Goal: Use online tool/utility: Utilize a website feature to perform a specific function

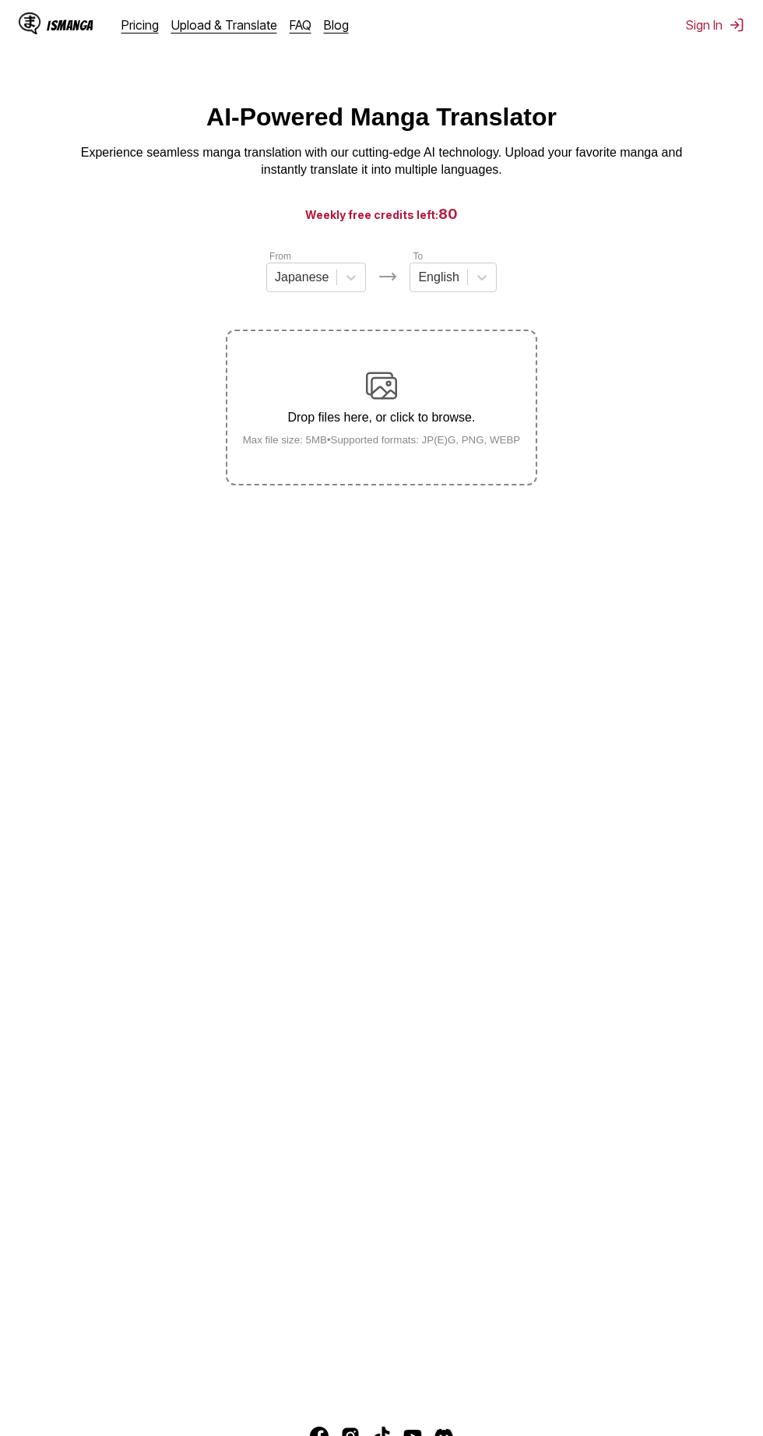
click at [364, 405] on div "Drop files here, or click to browse. Max file size: 5MB • Supported formats: JP…" at bounding box center [382, 408] width 303 height 76
click at [0, 0] on input "Drop files here, or click to browse. Max file size: 5MB • Supported formats: JP…" at bounding box center [0, 0] width 0 height 0
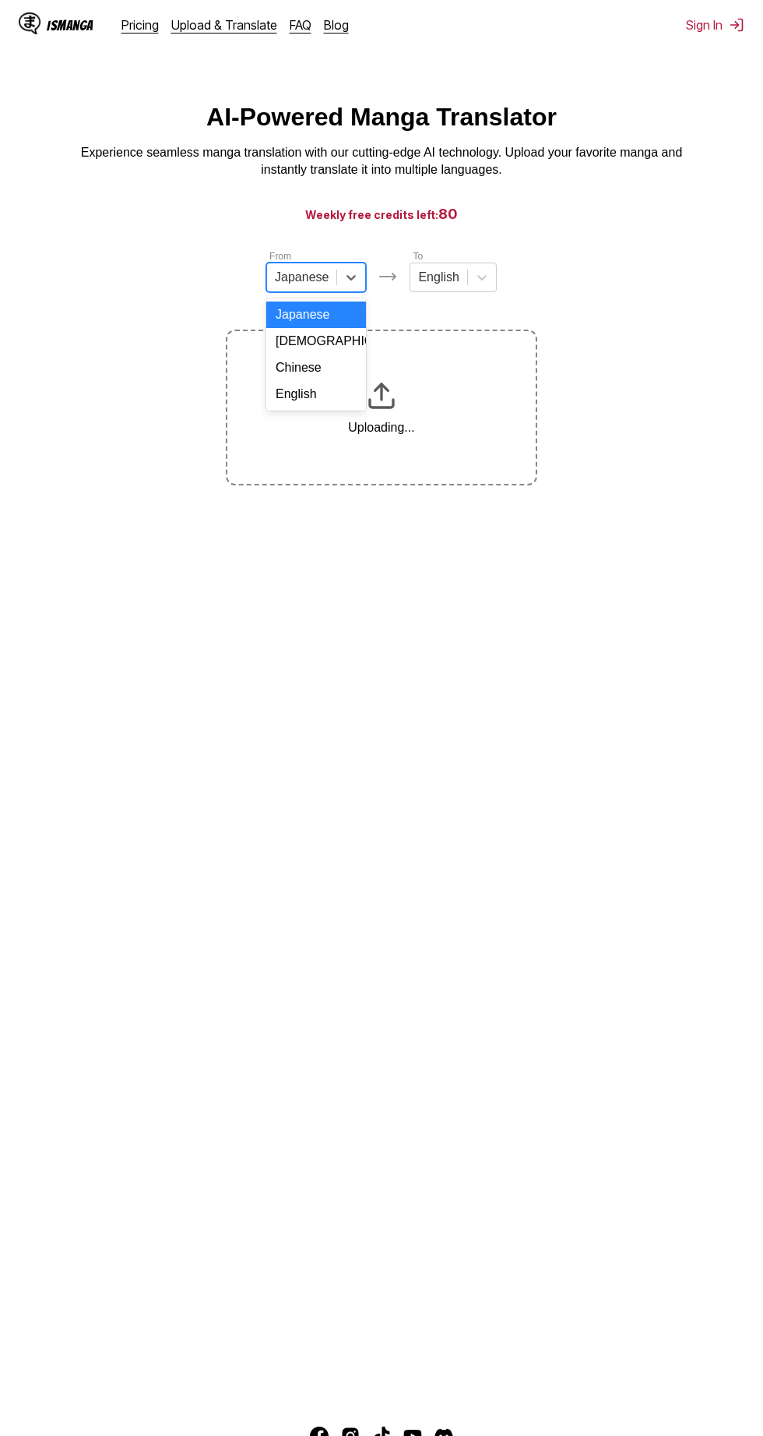
click at [285, 361] on div "Chinese" at bounding box center [316, 367] width 100 height 26
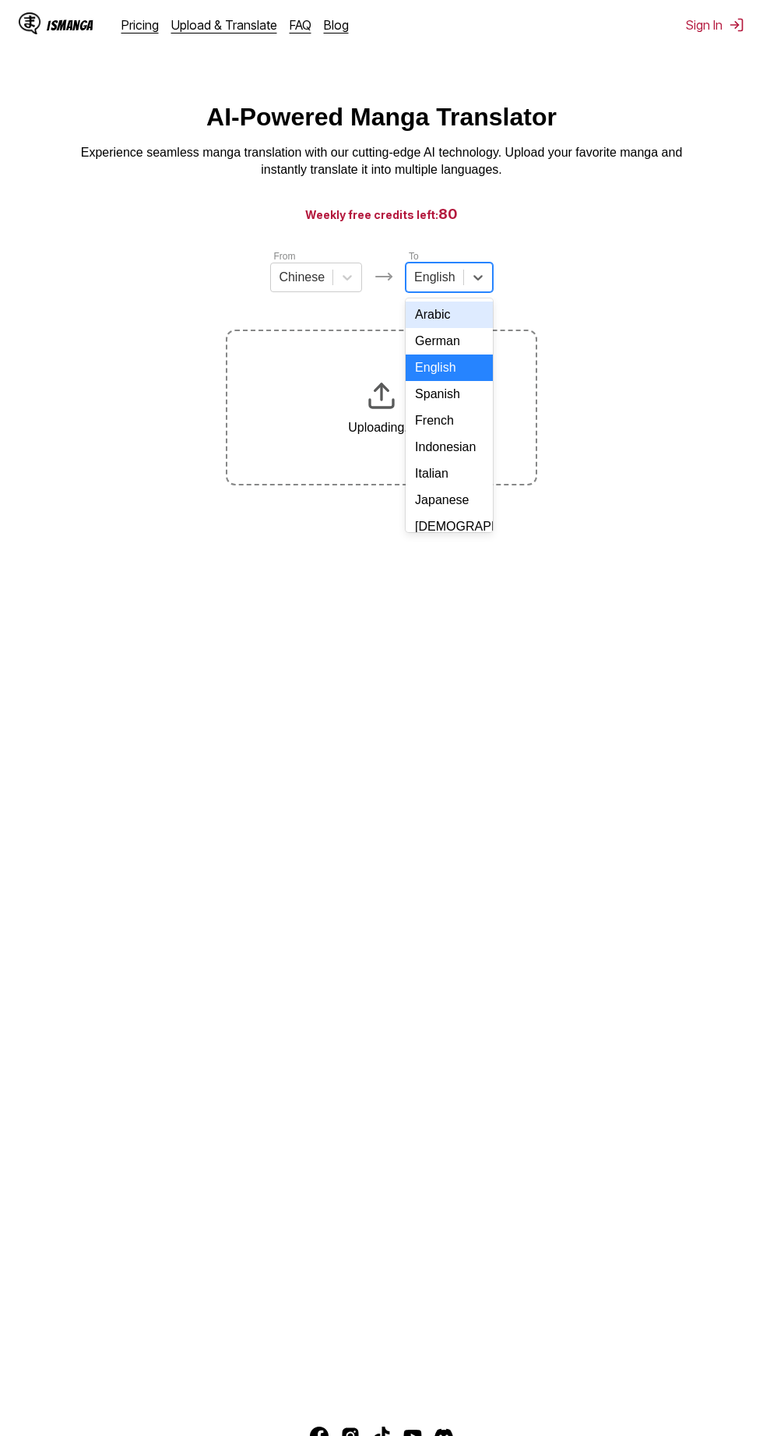
click at [432, 452] on div "Indonesian" at bounding box center [449, 447] width 86 height 26
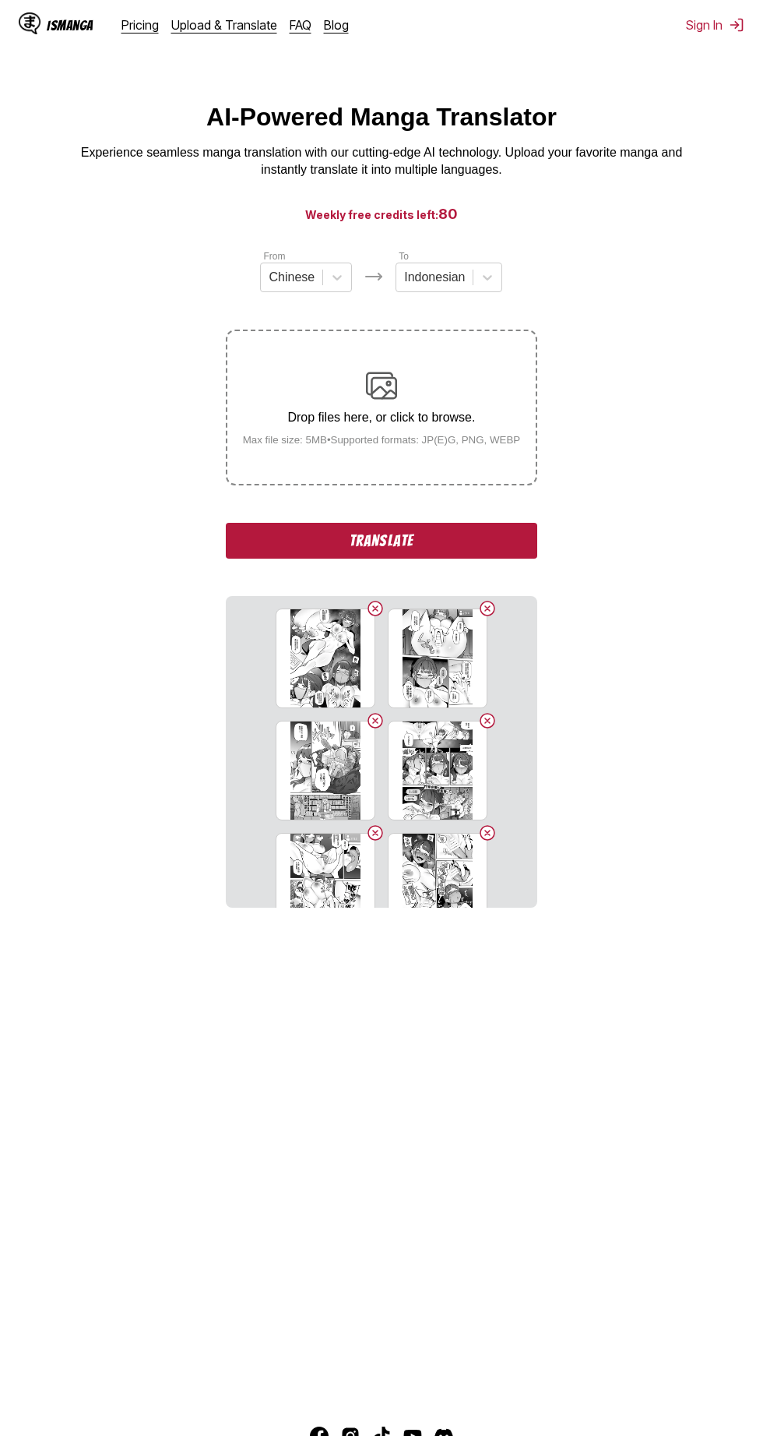
click at [497, 542] on button "Translate" at bounding box center [382, 541] width 312 height 36
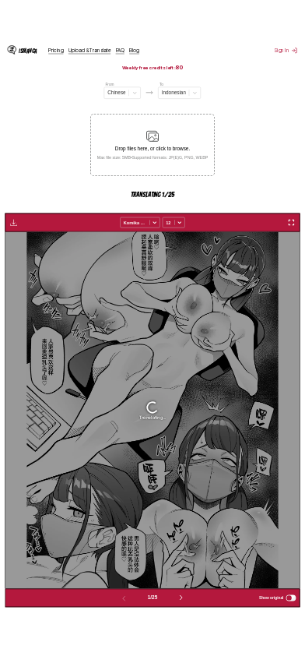
scroll to position [164, 0]
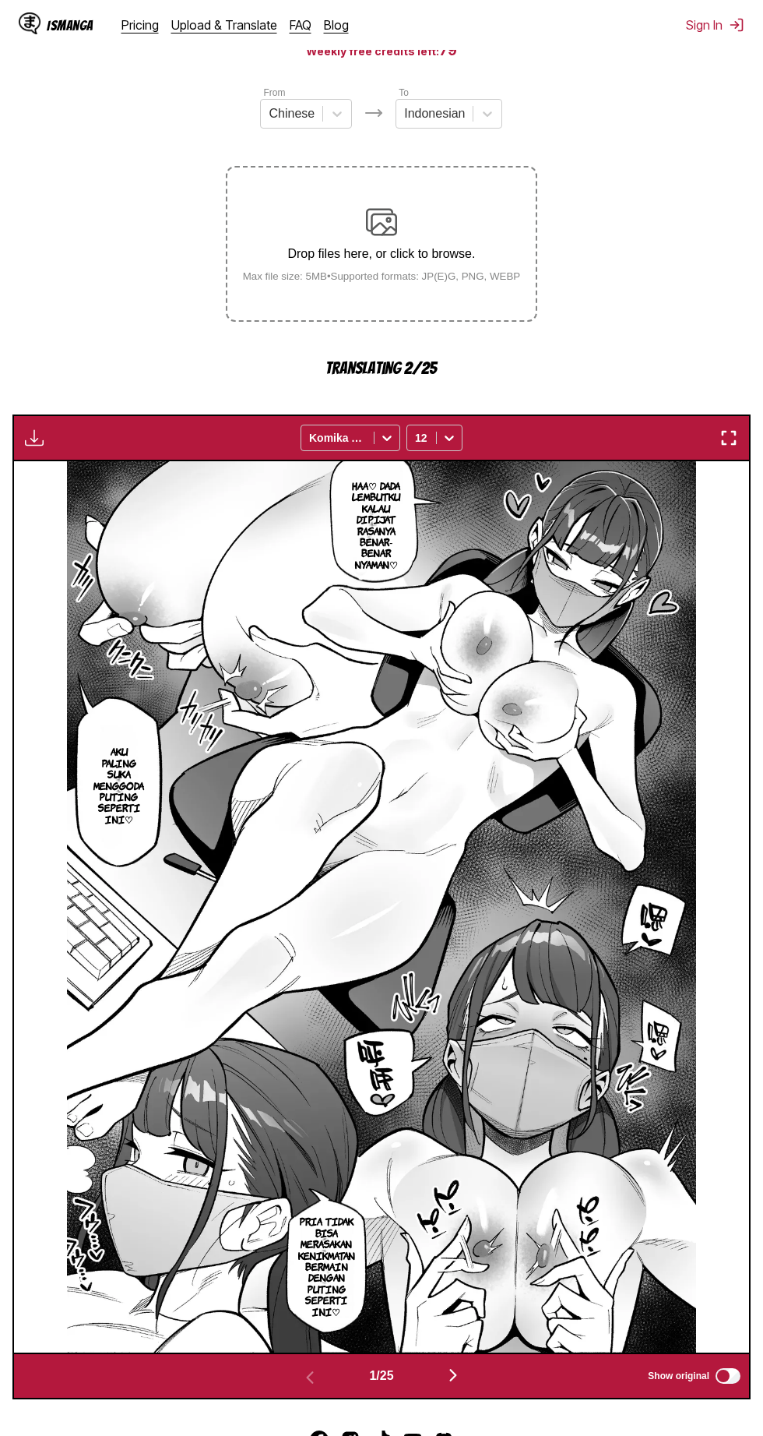
click at [725, 436] on img "button" at bounding box center [729, 437] width 19 height 19
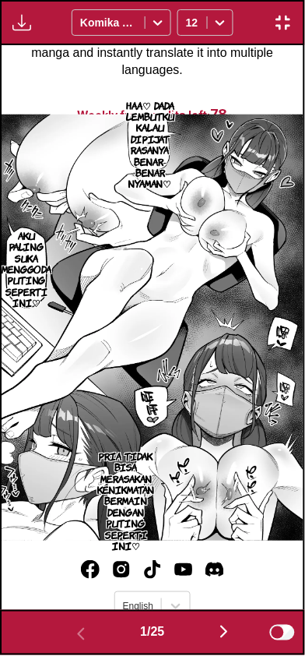
click at [213, 631] on button "button" at bounding box center [224, 633] width 93 height 23
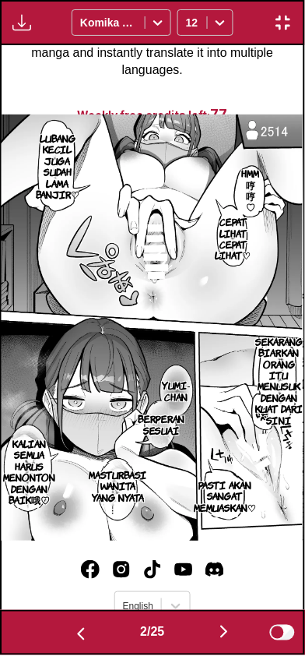
click at [213, 633] on button "button" at bounding box center [224, 633] width 93 height 23
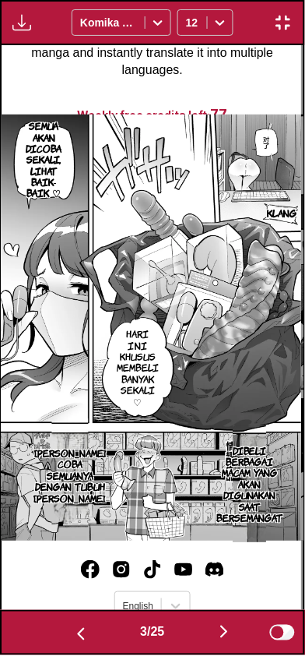
click at [213, 625] on button "button" at bounding box center [224, 633] width 93 height 23
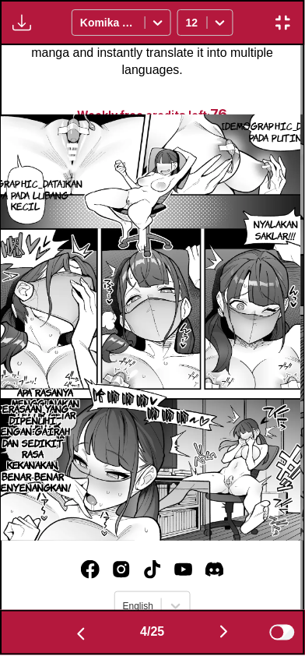
click at [210, 629] on button "button" at bounding box center [224, 633] width 93 height 23
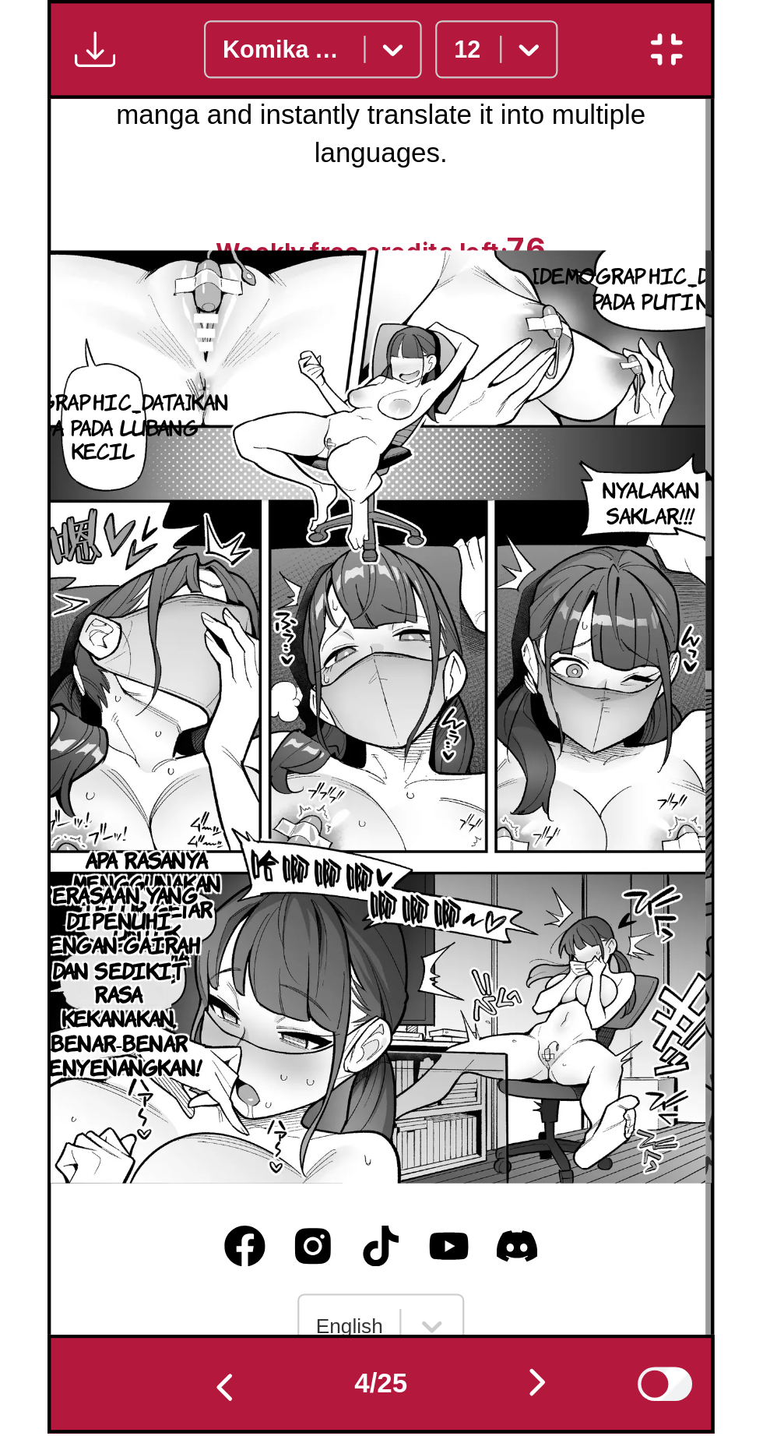
scroll to position [0, 1212]
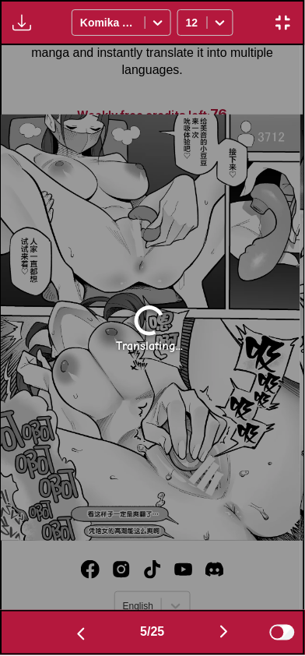
click at [159, 643] on div "5 / 25" at bounding box center [152, 633] width 236 height 23
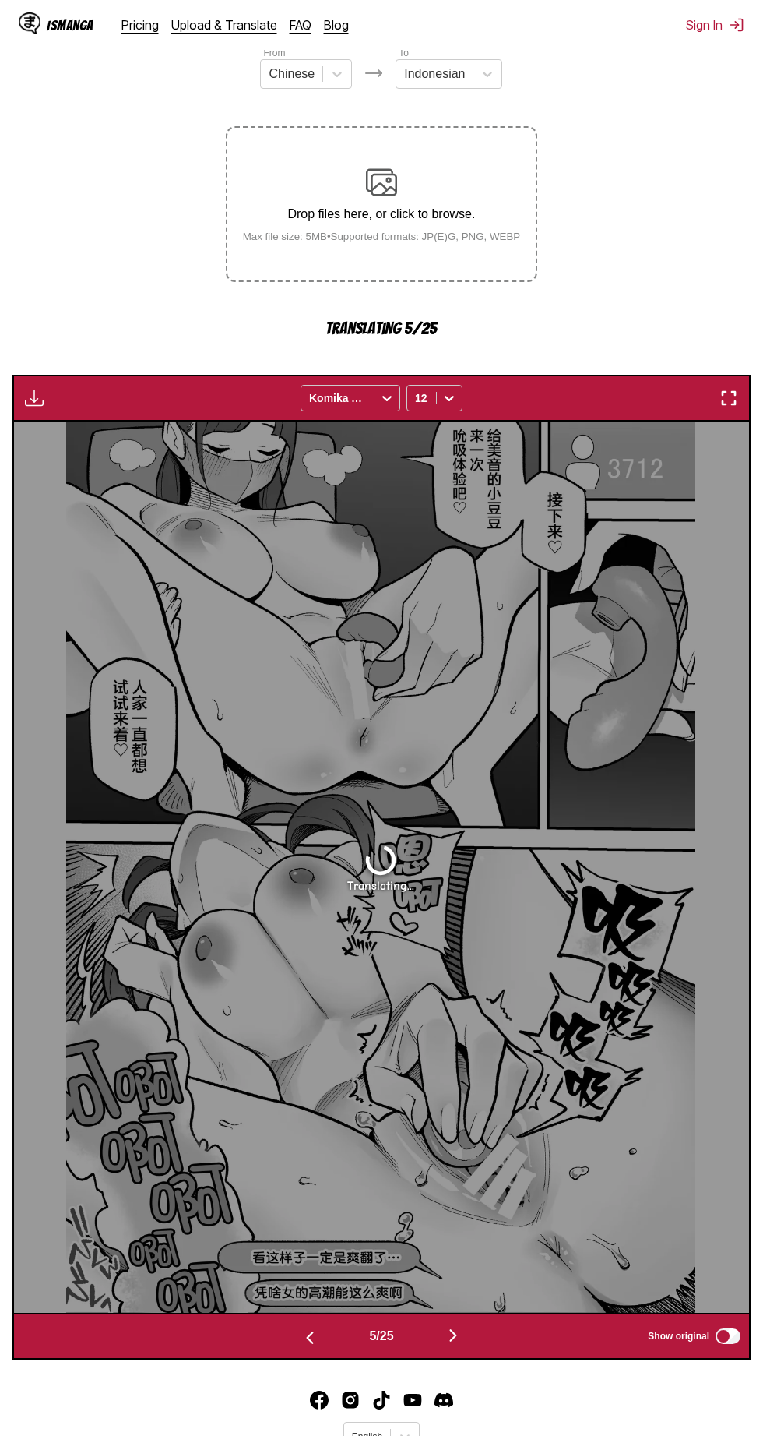
scroll to position [263, 0]
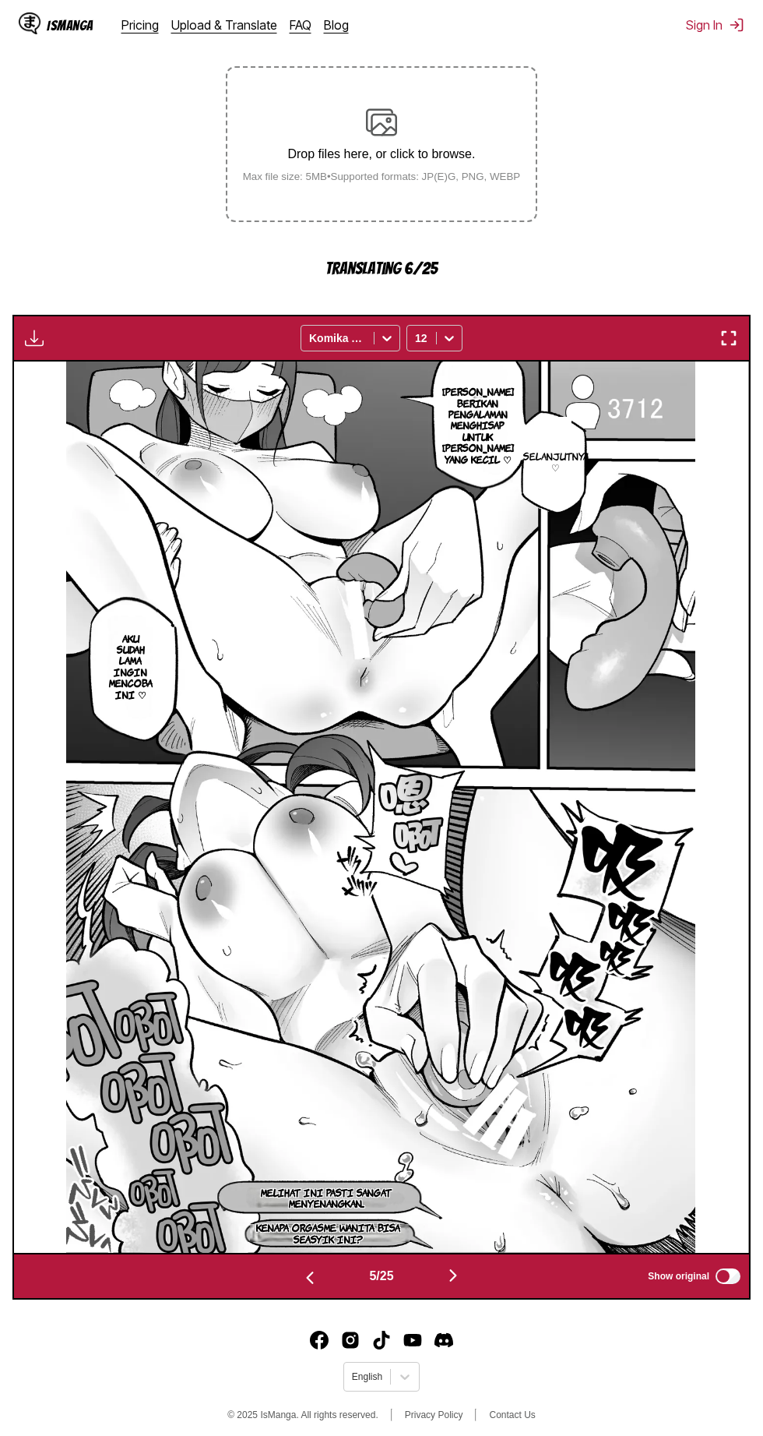
click at [729, 346] on img "button" at bounding box center [729, 338] width 19 height 19
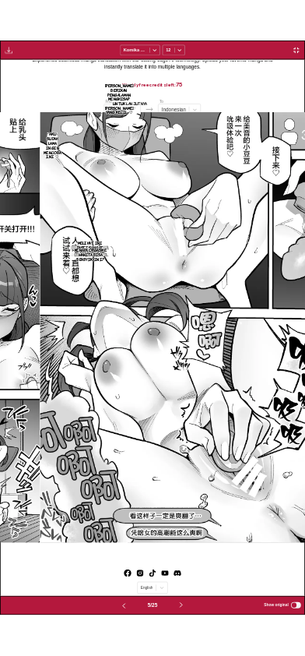
scroll to position [0, 1212]
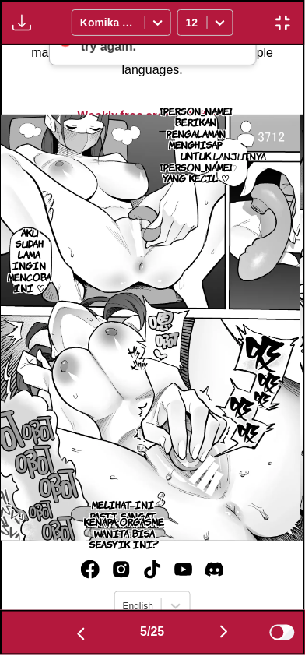
click at [209, 624] on button "button" at bounding box center [224, 633] width 93 height 23
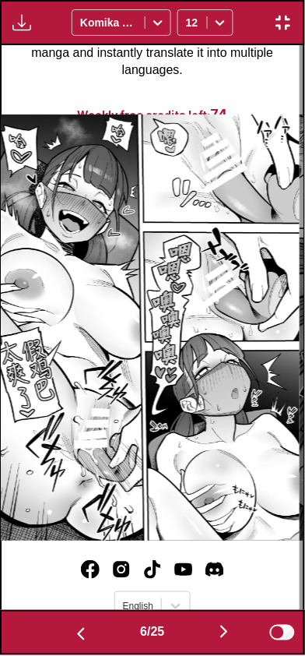
click at [213, 625] on button "button" at bounding box center [224, 633] width 93 height 23
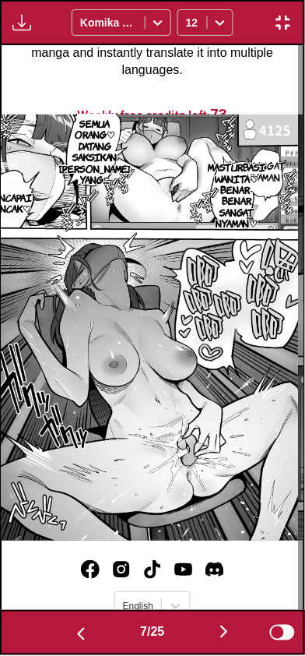
click at [298, 16] on button "button" at bounding box center [284, 22] width 28 height 20
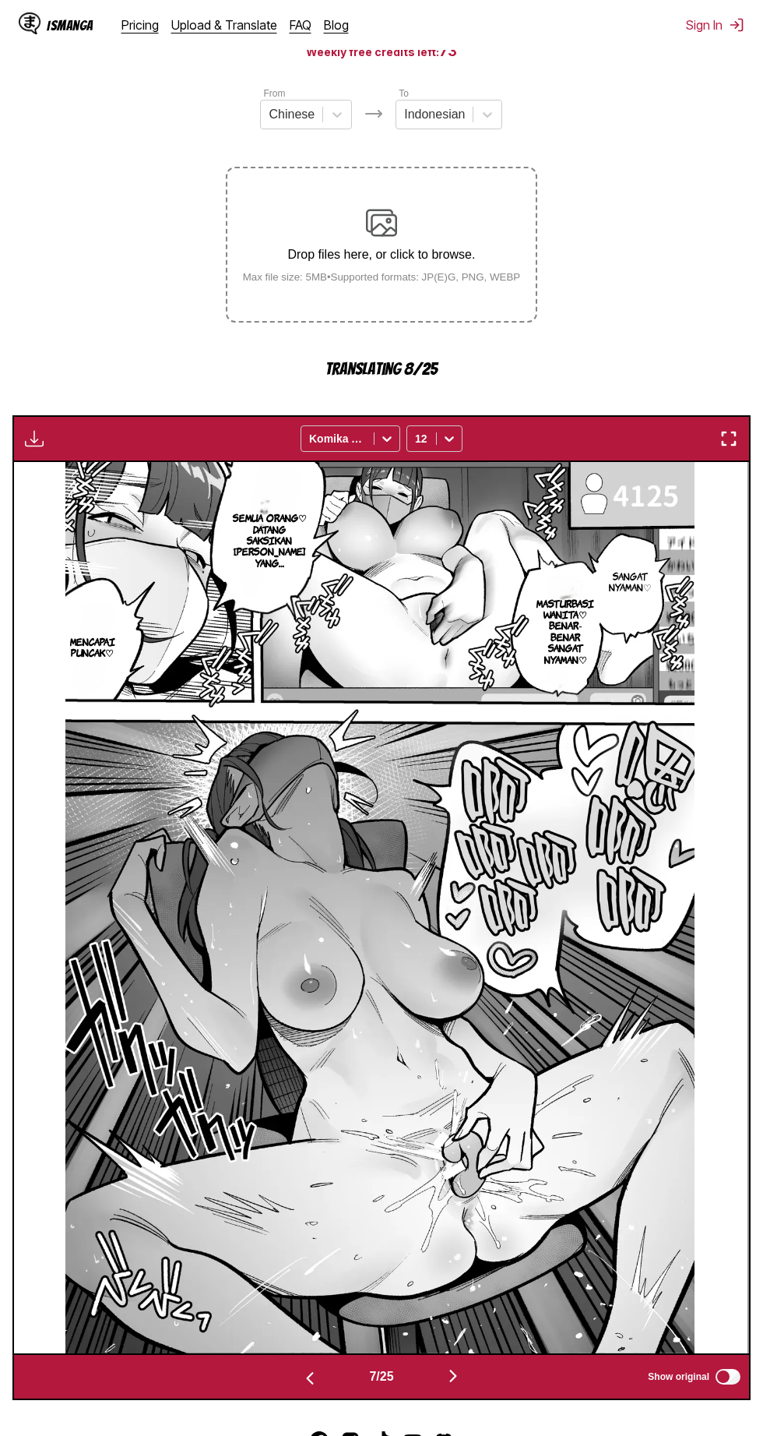
scroll to position [164, 0]
click at [457, 1373] on img "button" at bounding box center [453, 1375] width 19 height 19
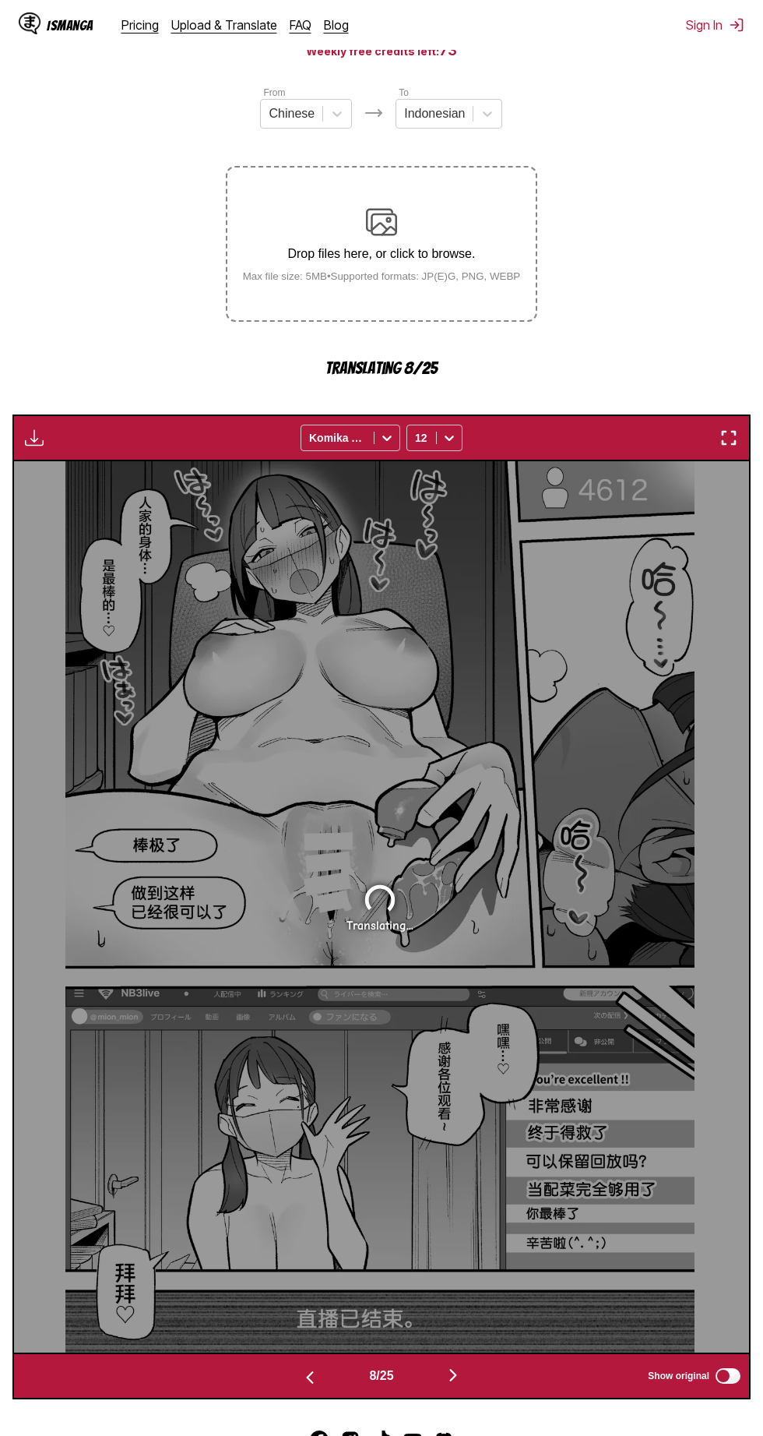
click at [459, 1370] on img "button" at bounding box center [453, 1375] width 19 height 19
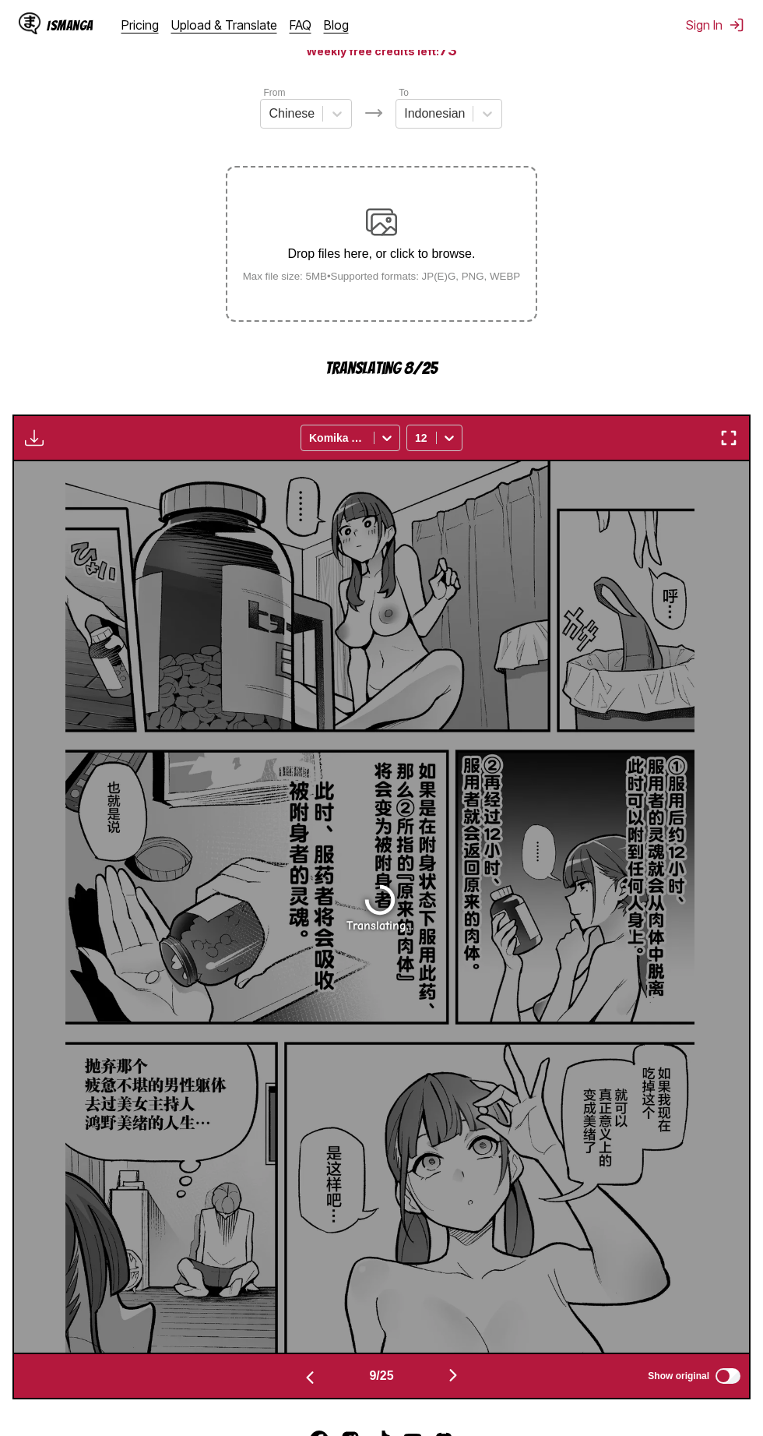
click at [453, 1378] on img "button" at bounding box center [453, 1375] width 19 height 19
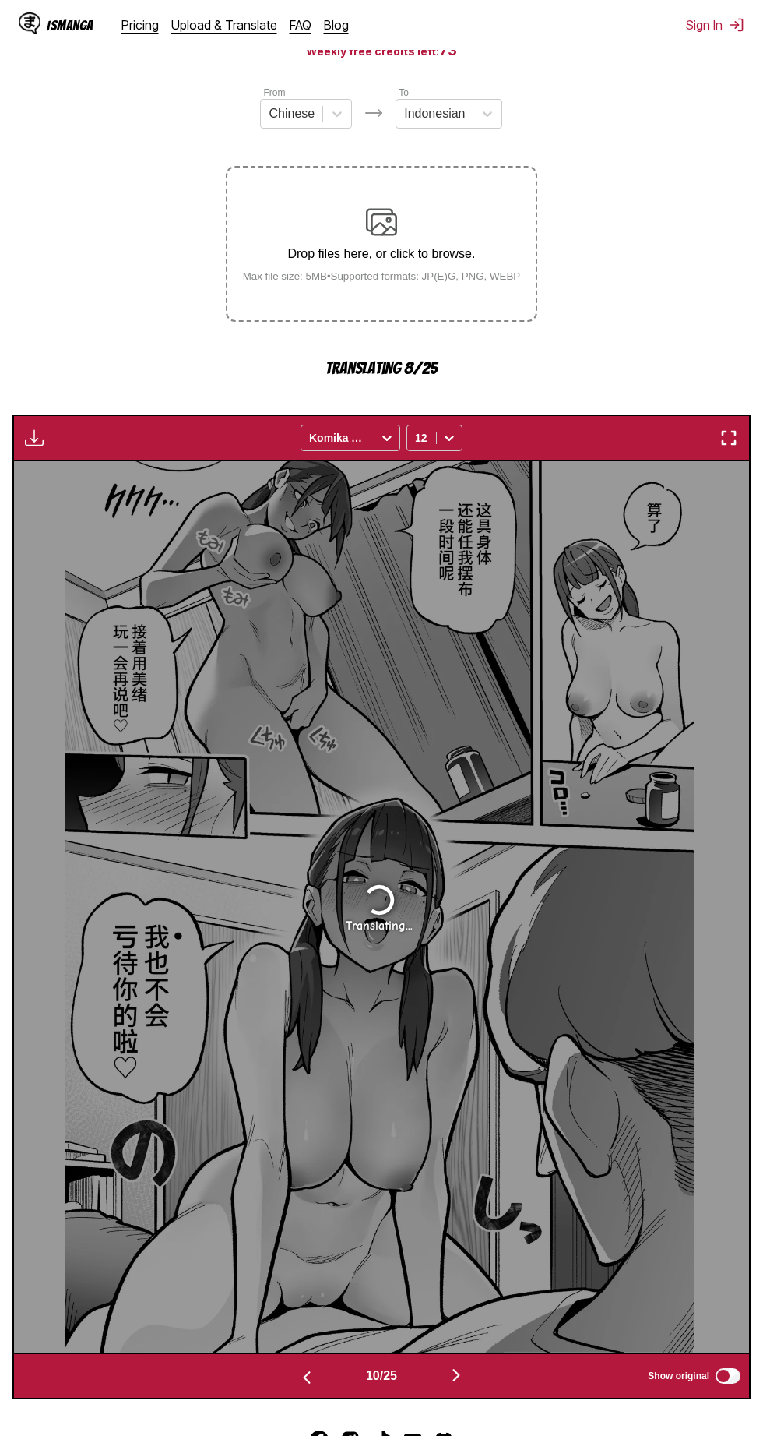
click at [452, 1369] on img "button" at bounding box center [456, 1375] width 19 height 19
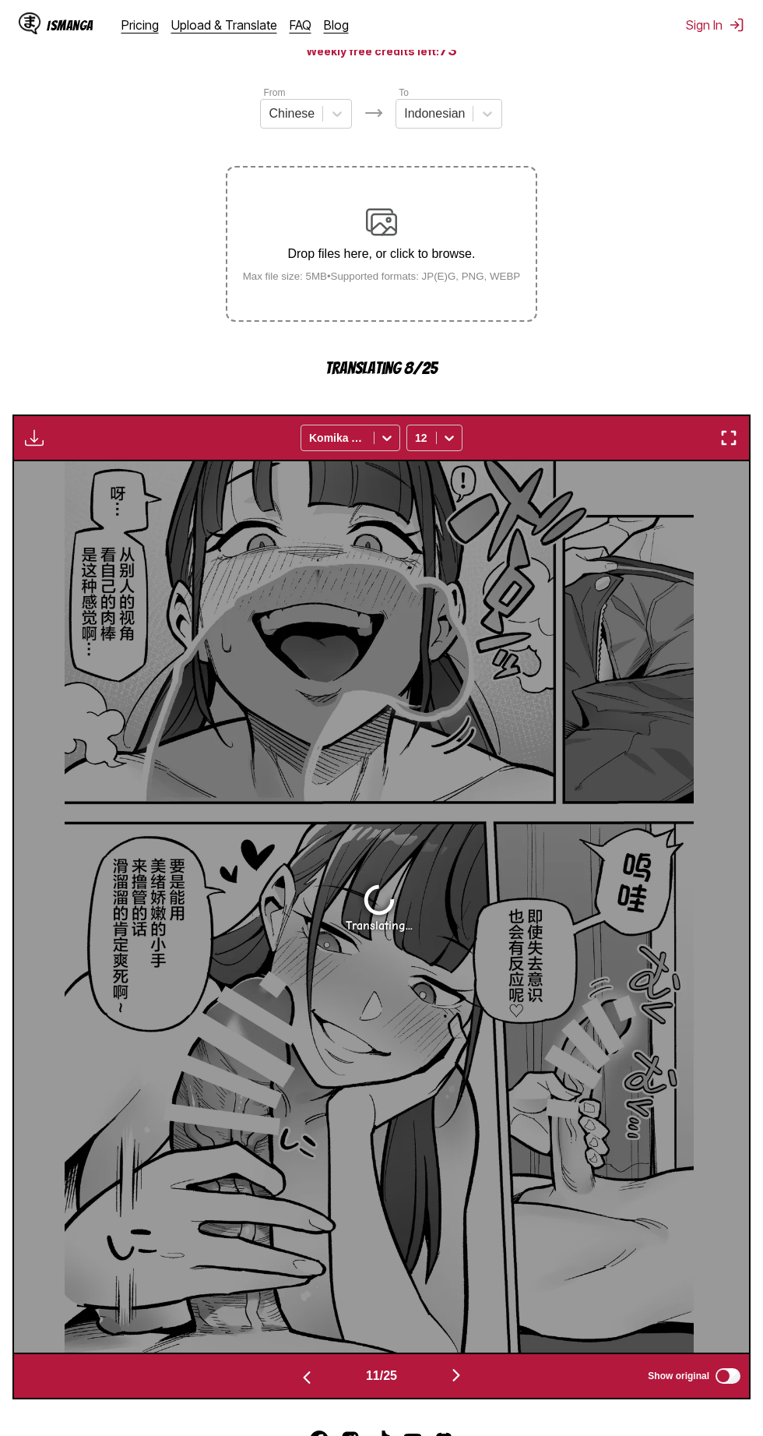
click at [460, 1372] on img "button" at bounding box center [456, 1375] width 19 height 19
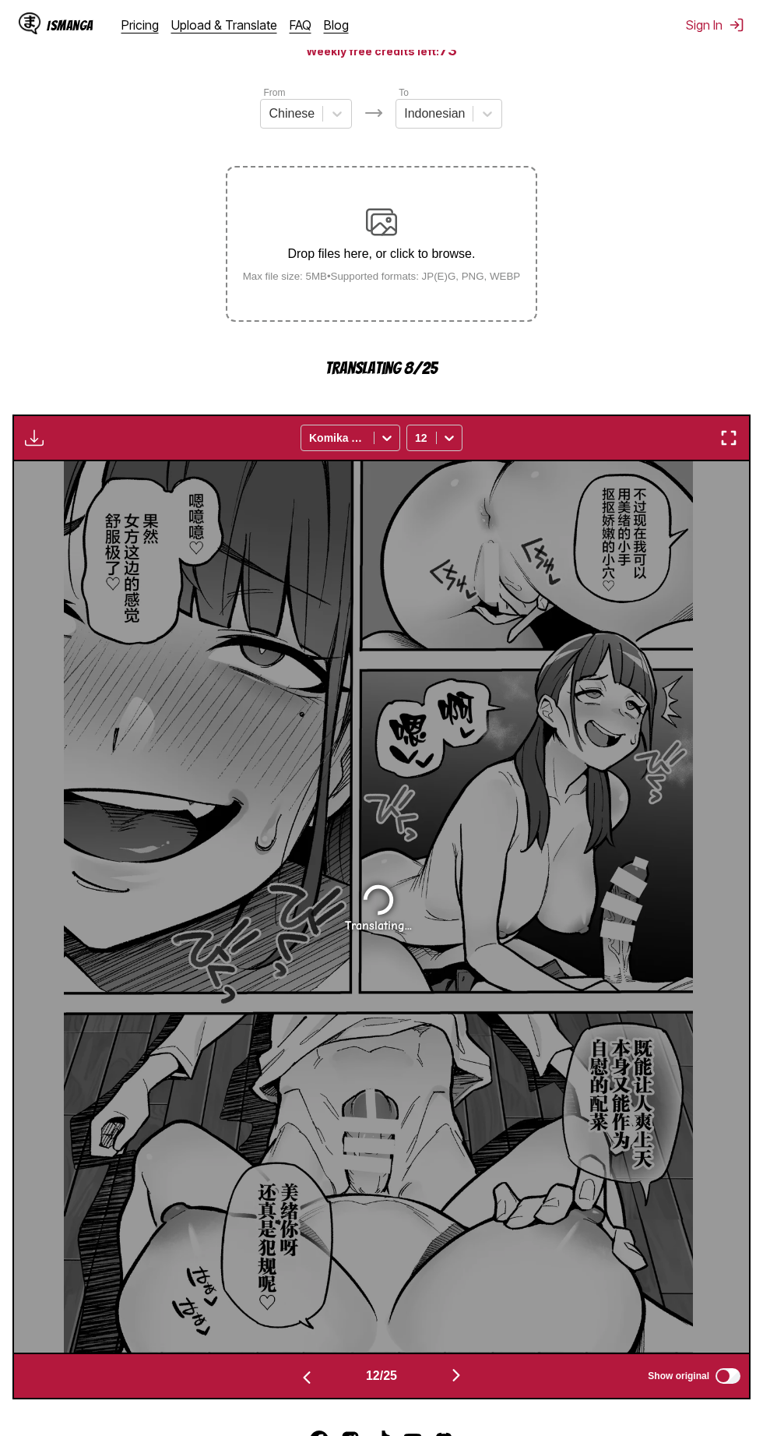
click at [466, 1380] on img "button" at bounding box center [456, 1375] width 19 height 19
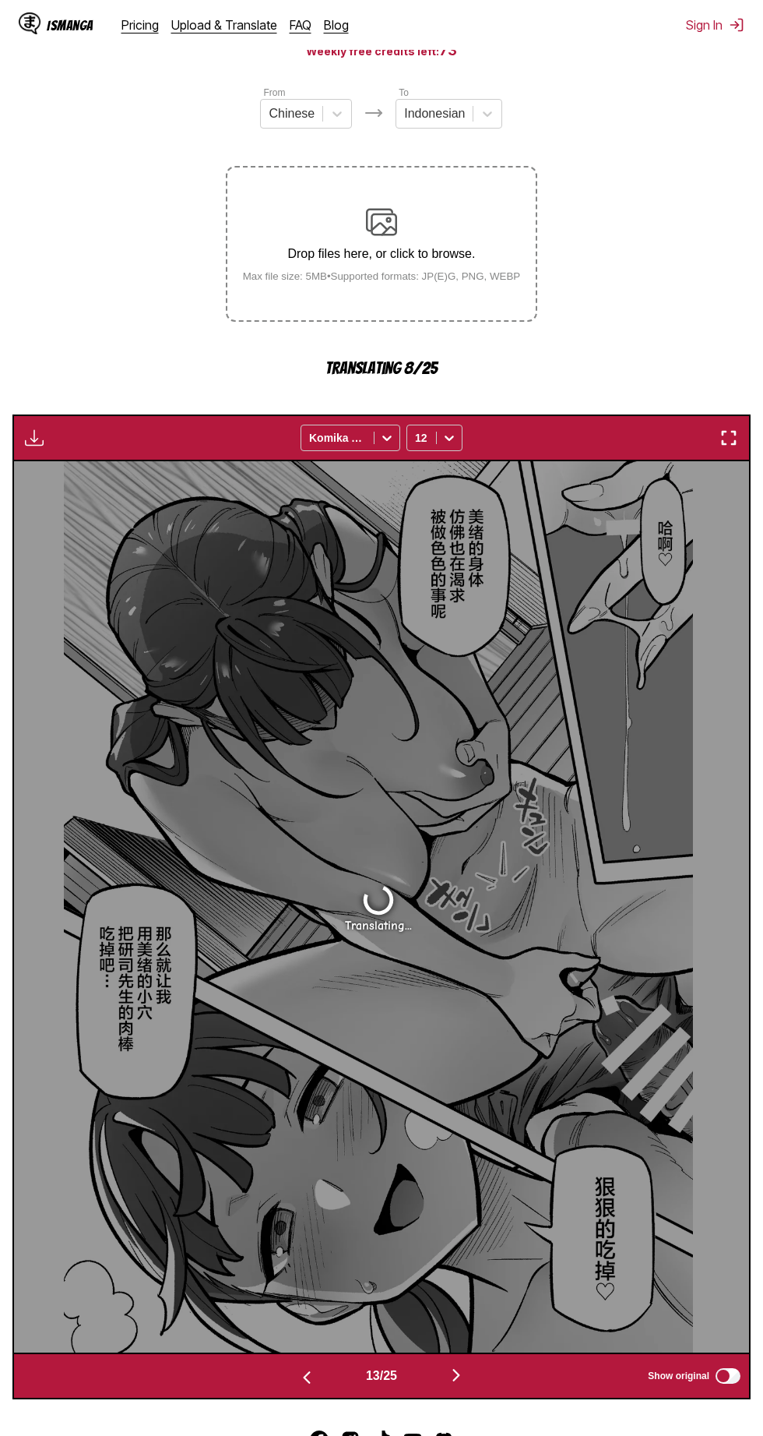
click at [466, 1380] on img "button" at bounding box center [456, 1375] width 19 height 19
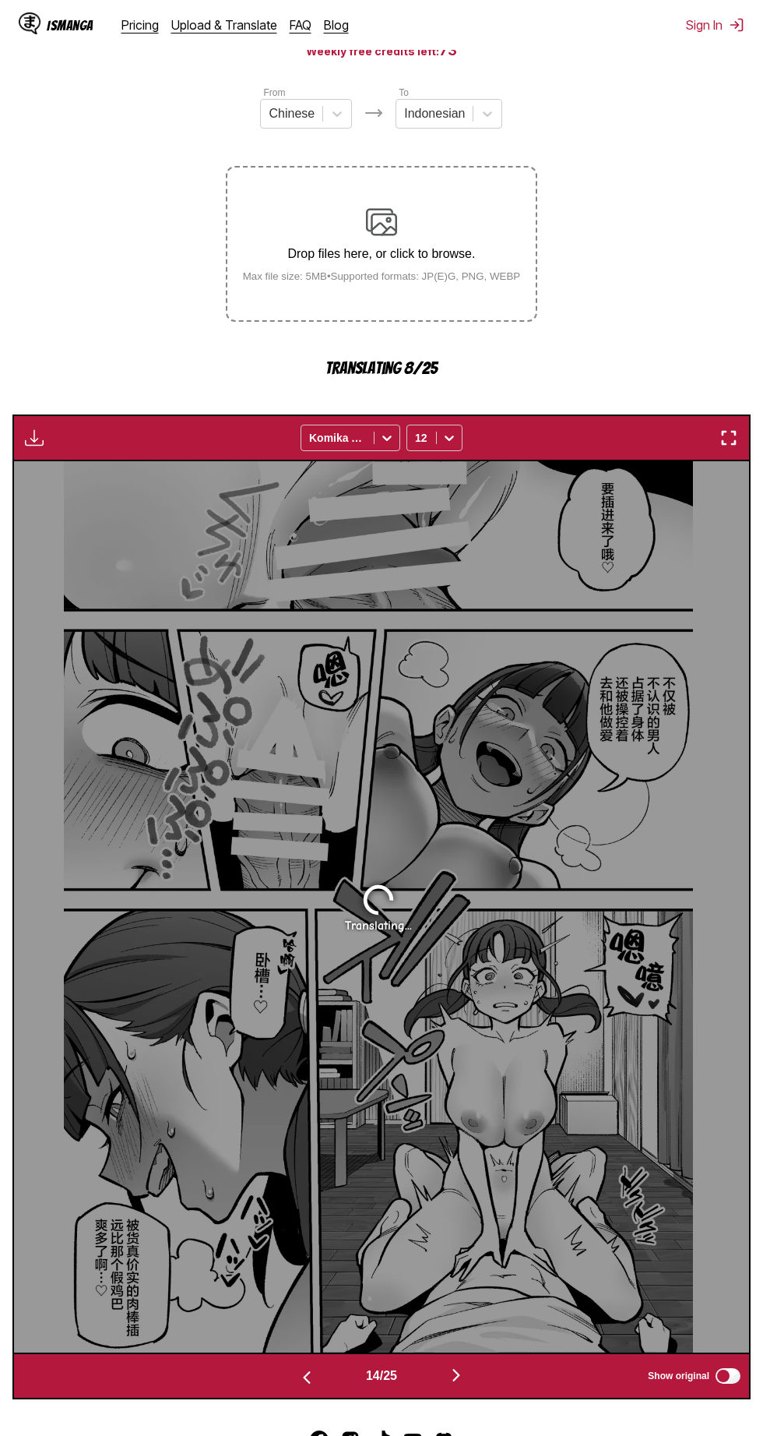
click at [466, 1374] on img "button" at bounding box center [456, 1375] width 19 height 19
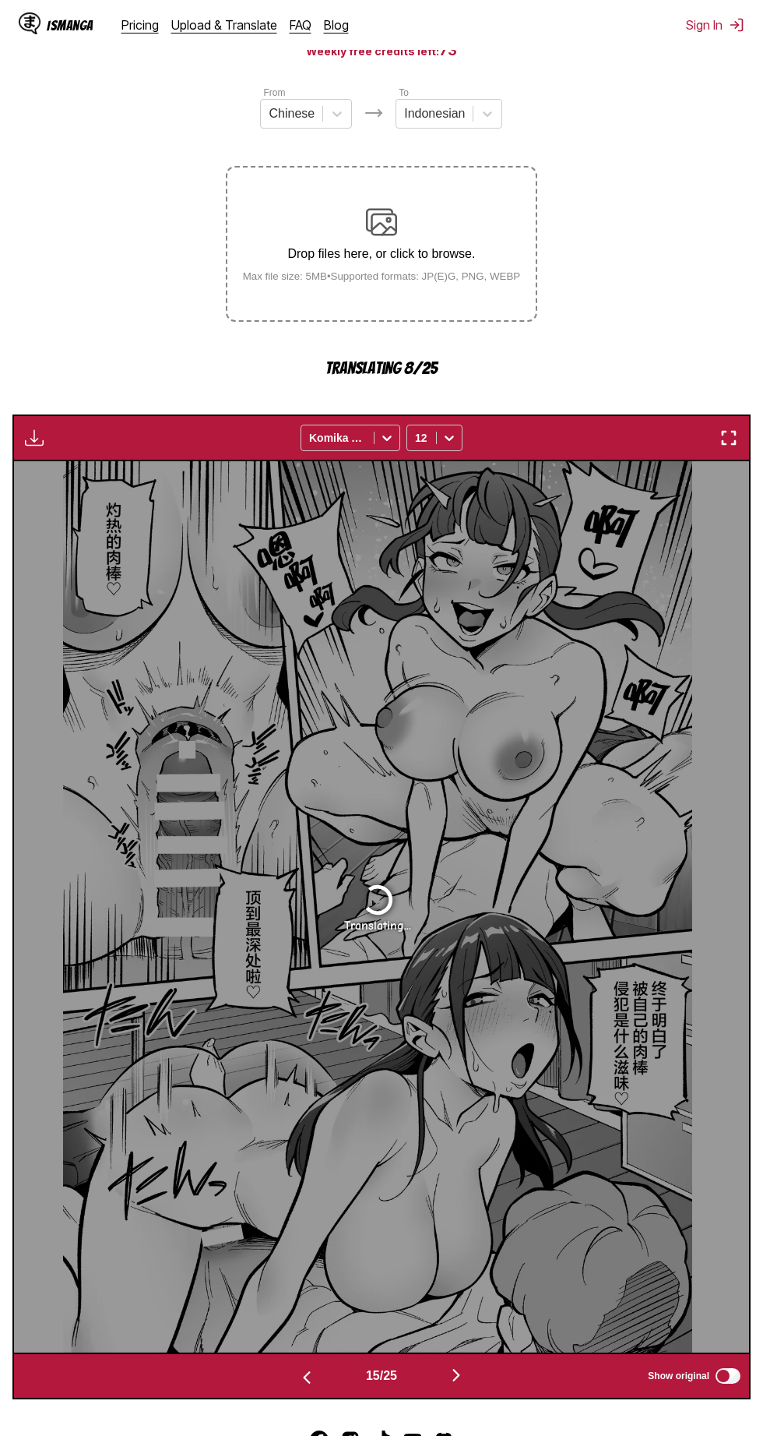
click at [466, 1379] on img "button" at bounding box center [456, 1375] width 19 height 19
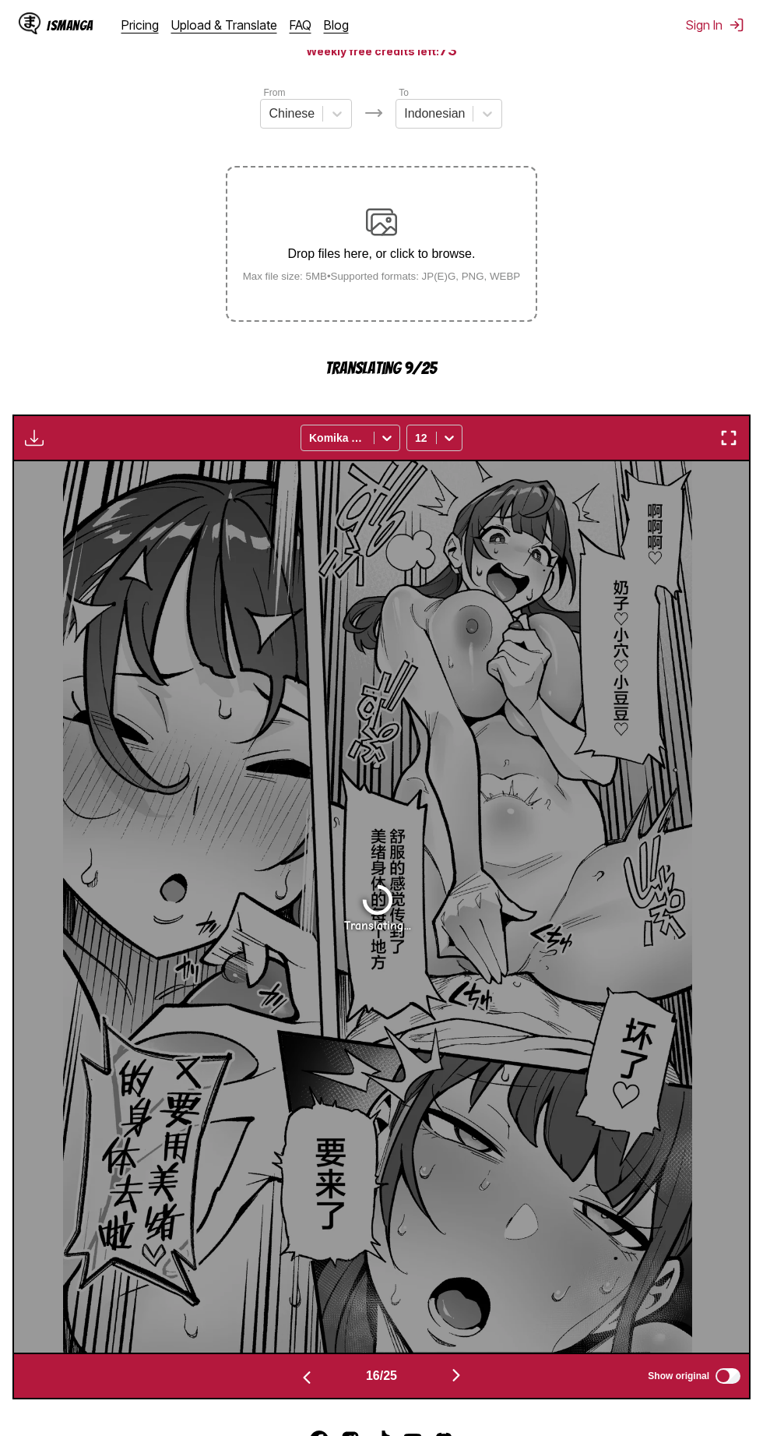
click at [464, 1371] on img "button" at bounding box center [456, 1375] width 19 height 19
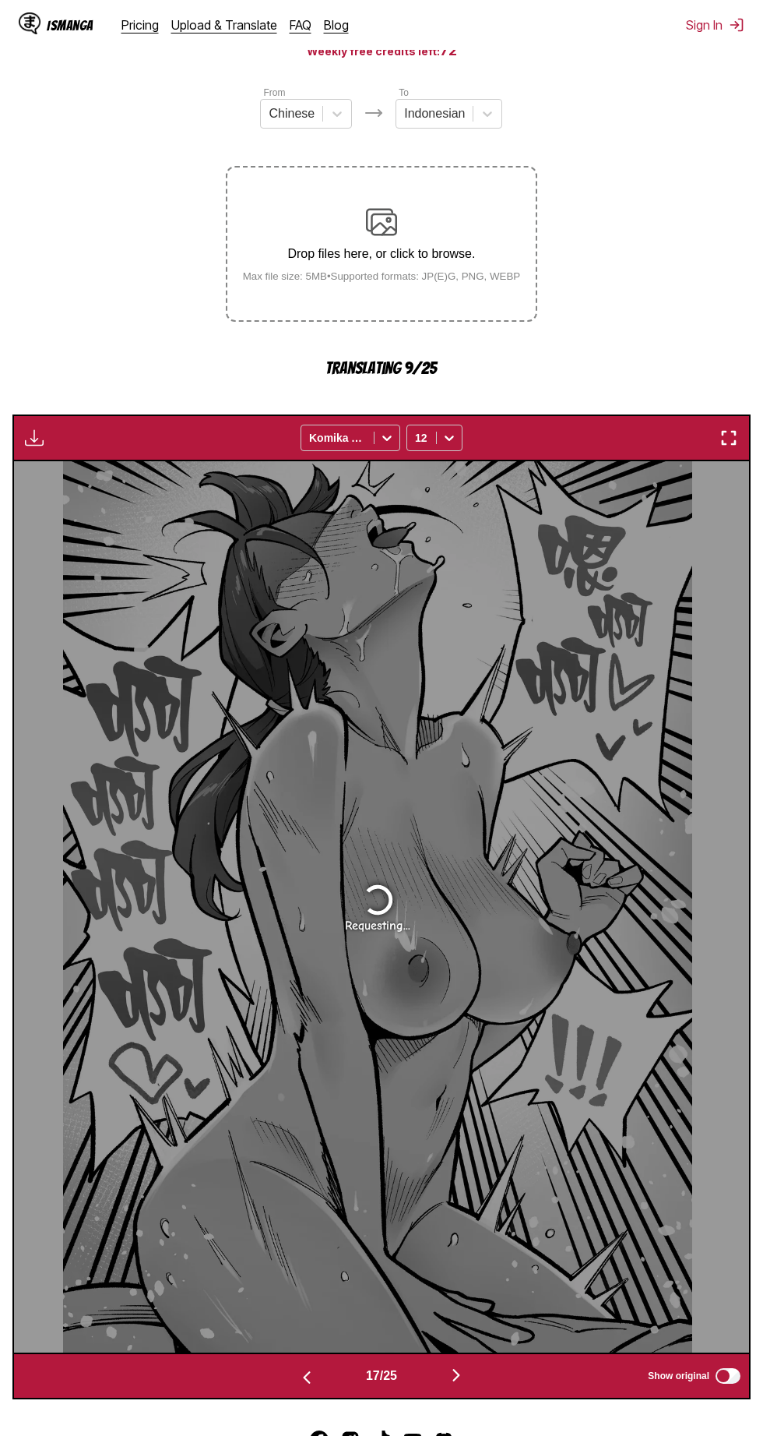
click at [464, 1372] on img "button" at bounding box center [456, 1375] width 19 height 19
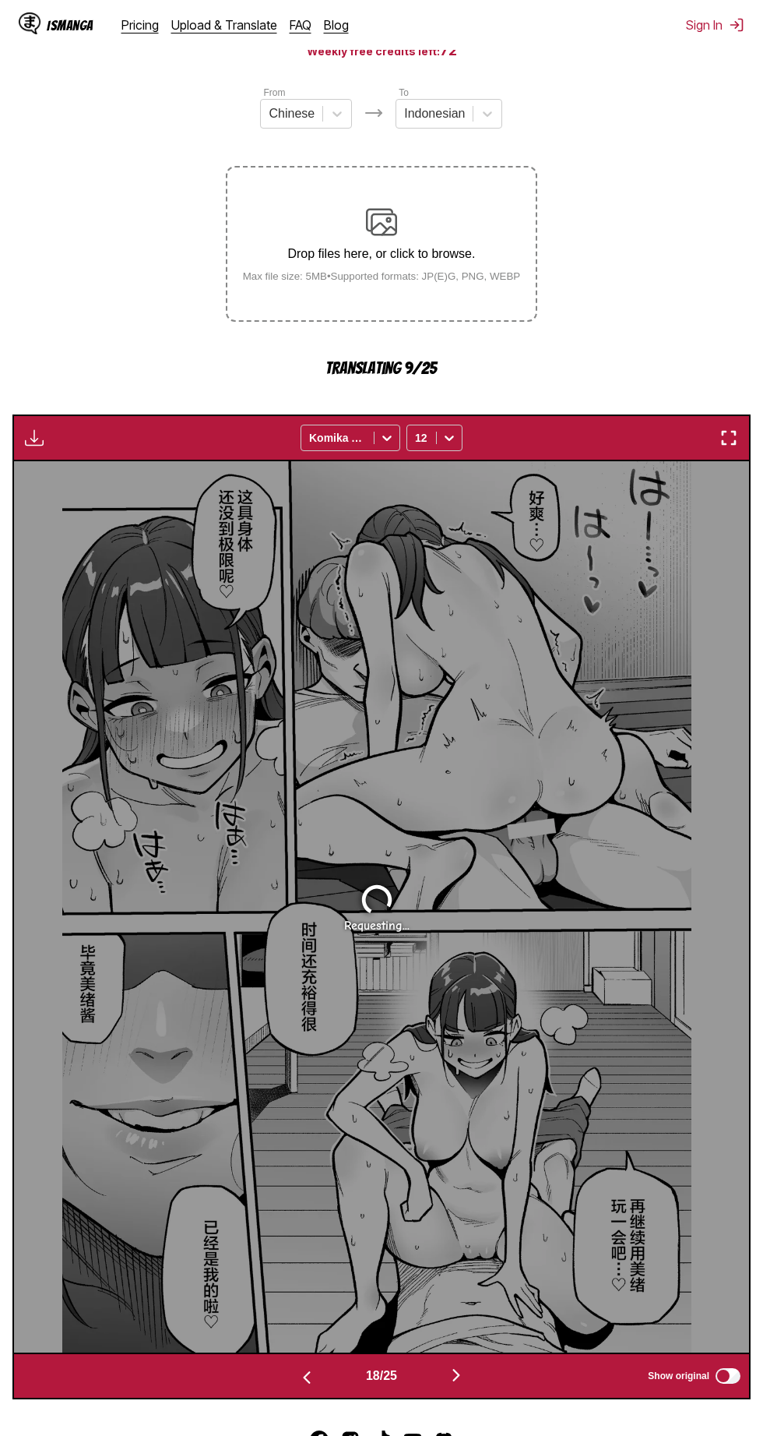
click at [465, 1379] on img "button" at bounding box center [456, 1375] width 19 height 19
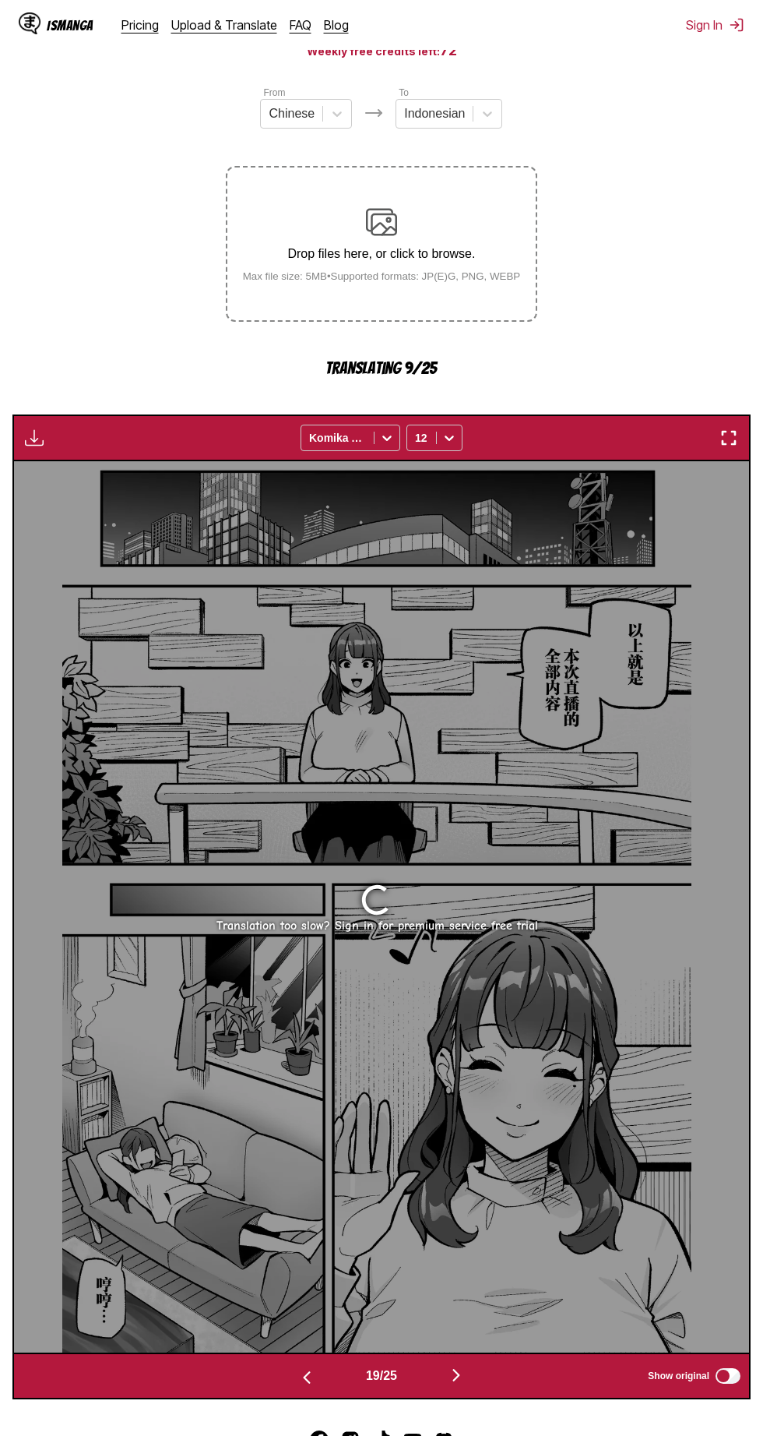
click at [465, 1382] on img "button" at bounding box center [456, 1375] width 19 height 19
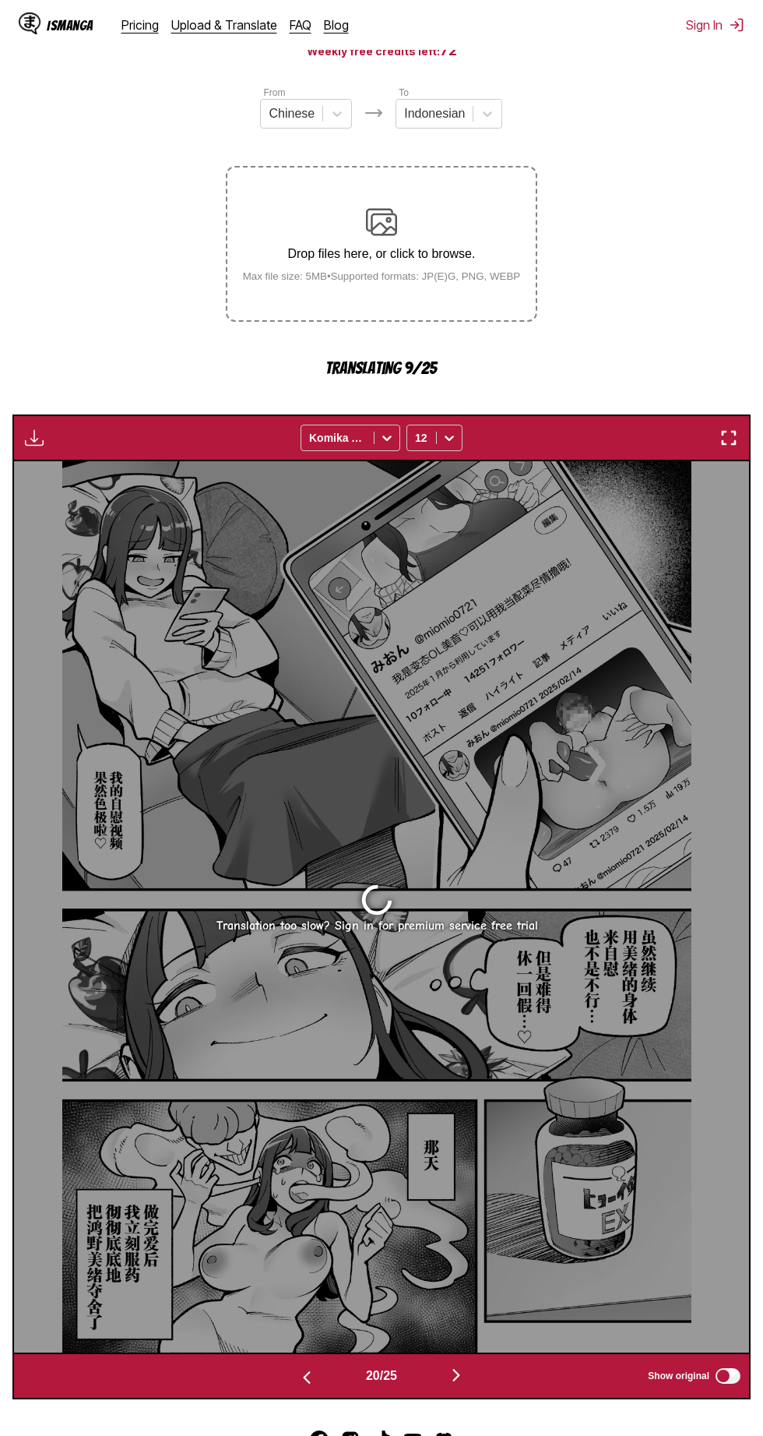
click at [466, 1380] on img "button" at bounding box center [456, 1375] width 19 height 19
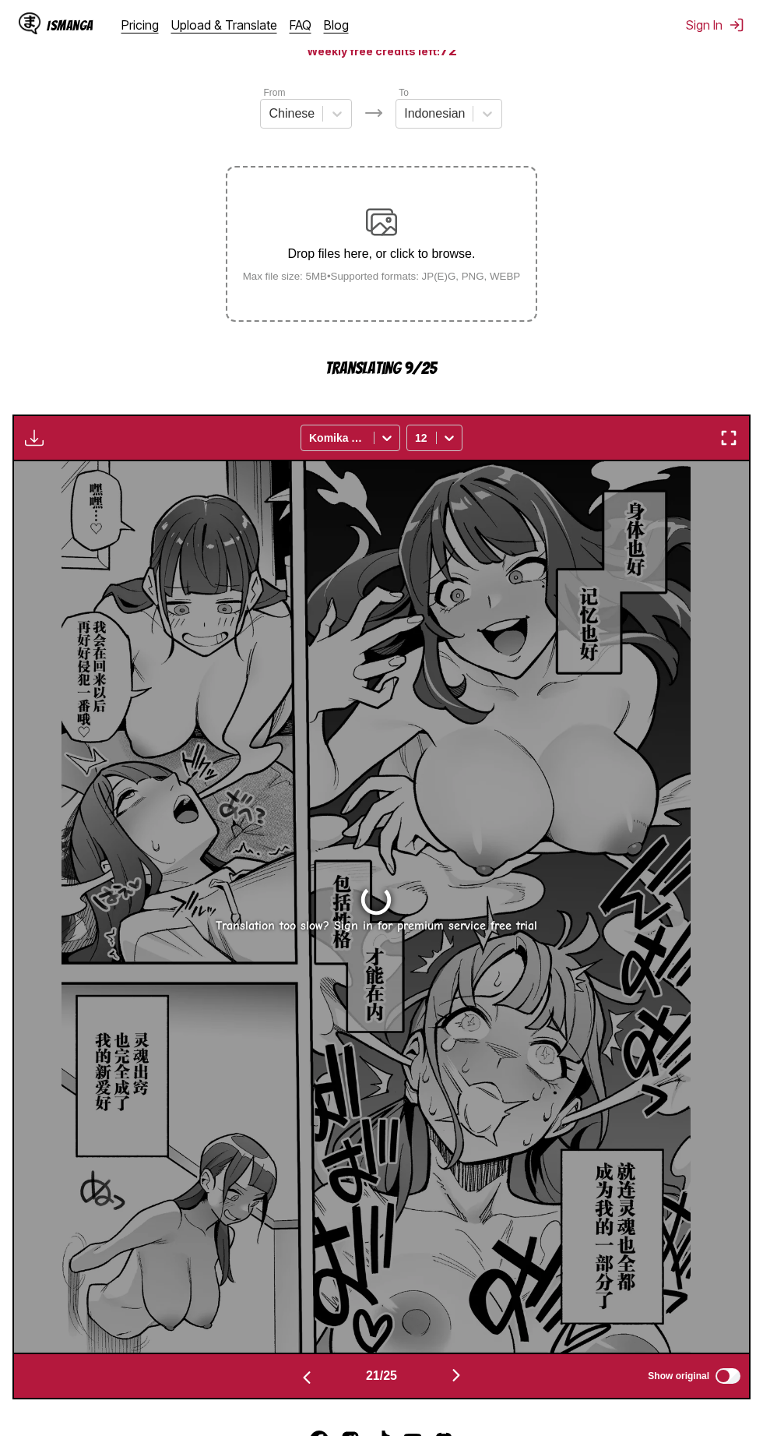
click at [466, 1384] on img "button" at bounding box center [456, 1375] width 19 height 19
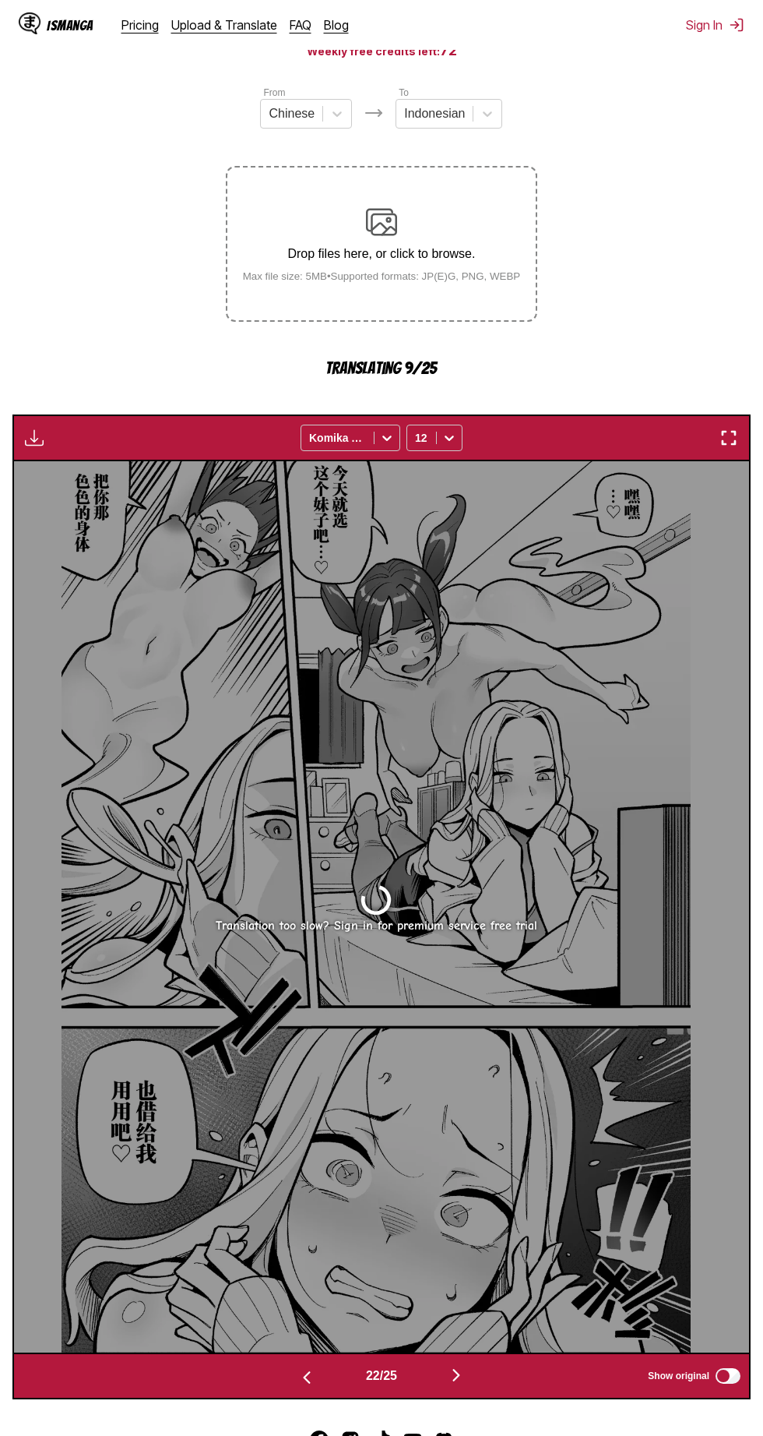
click at [466, 1384] on img "button" at bounding box center [456, 1375] width 19 height 19
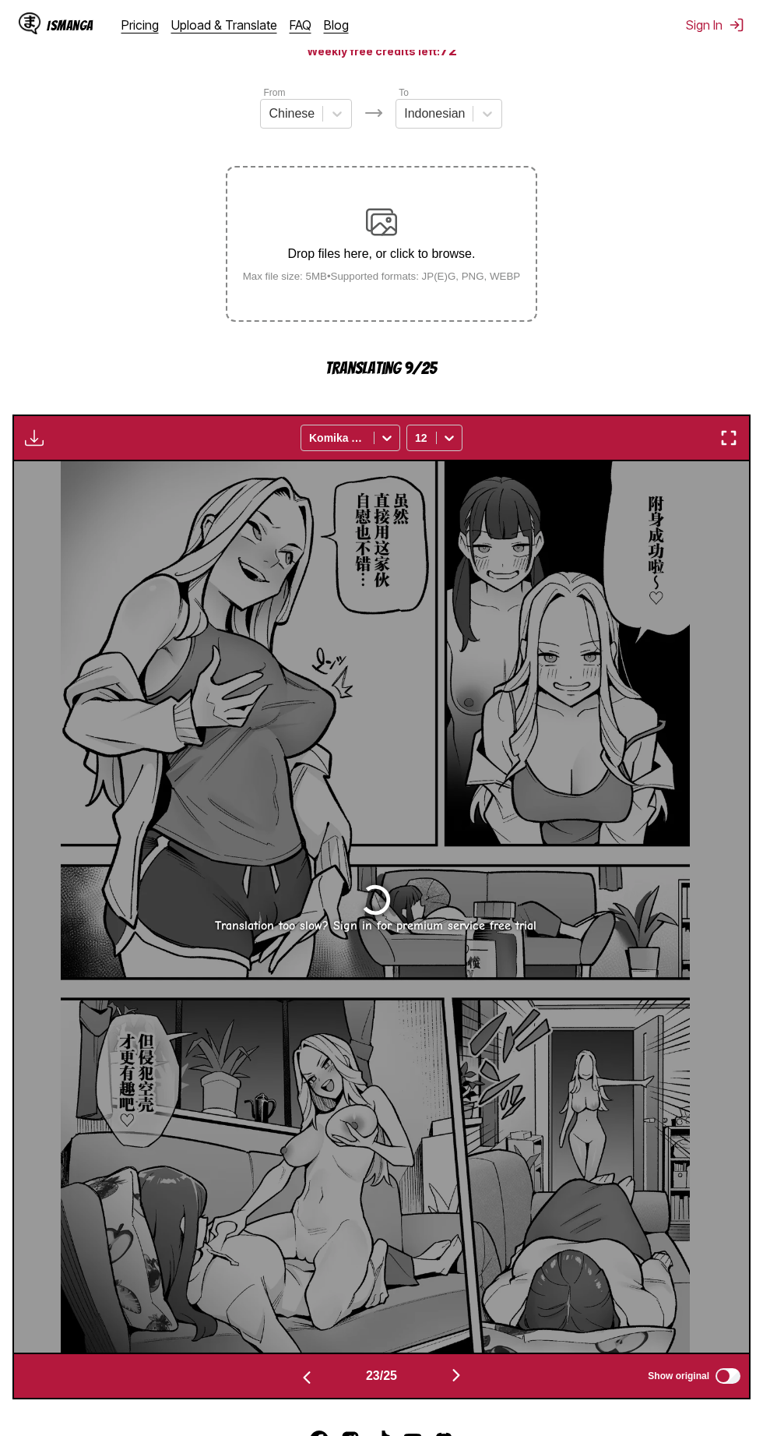
click at [464, 1384] on img "button" at bounding box center [456, 1375] width 19 height 19
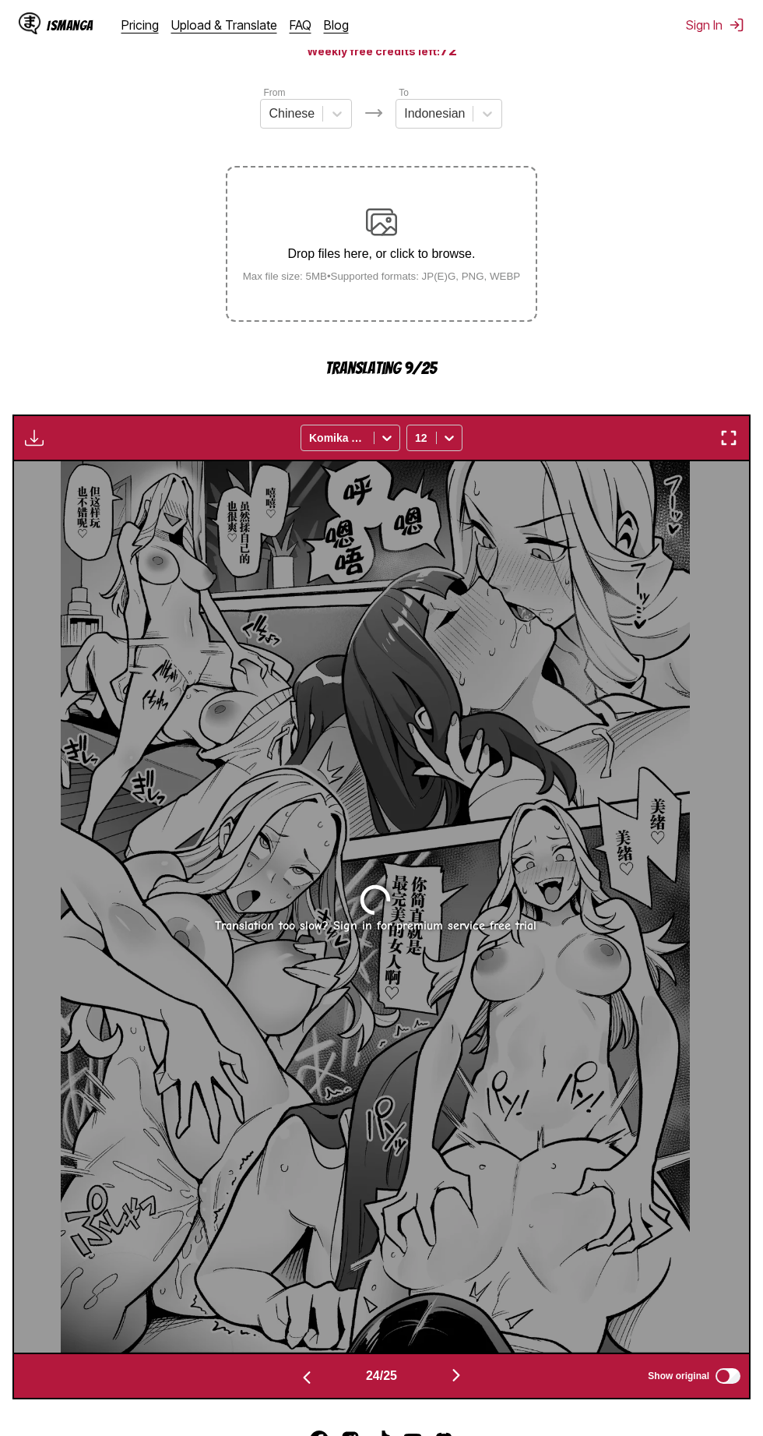
click at [455, 1374] on img "button" at bounding box center [456, 1375] width 19 height 19
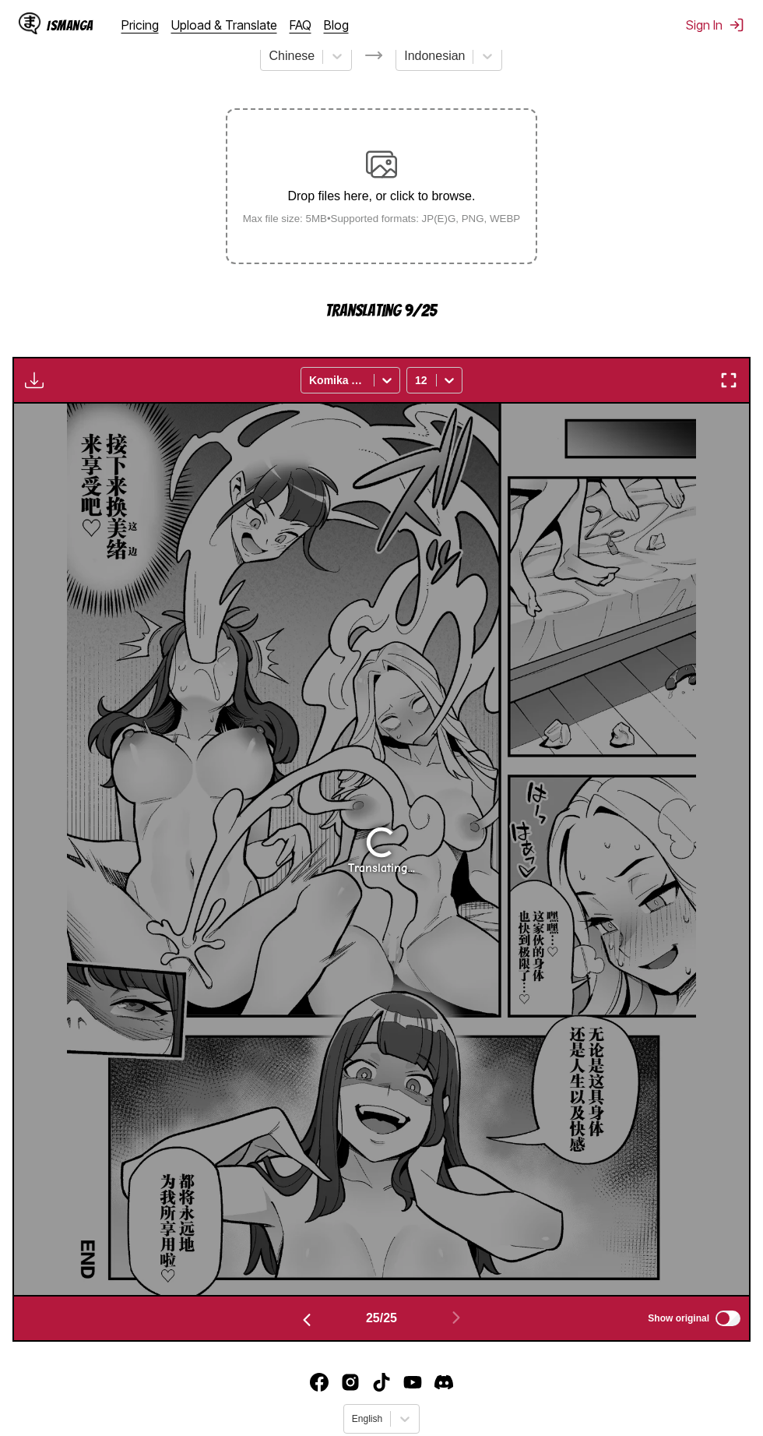
scroll to position [241, 0]
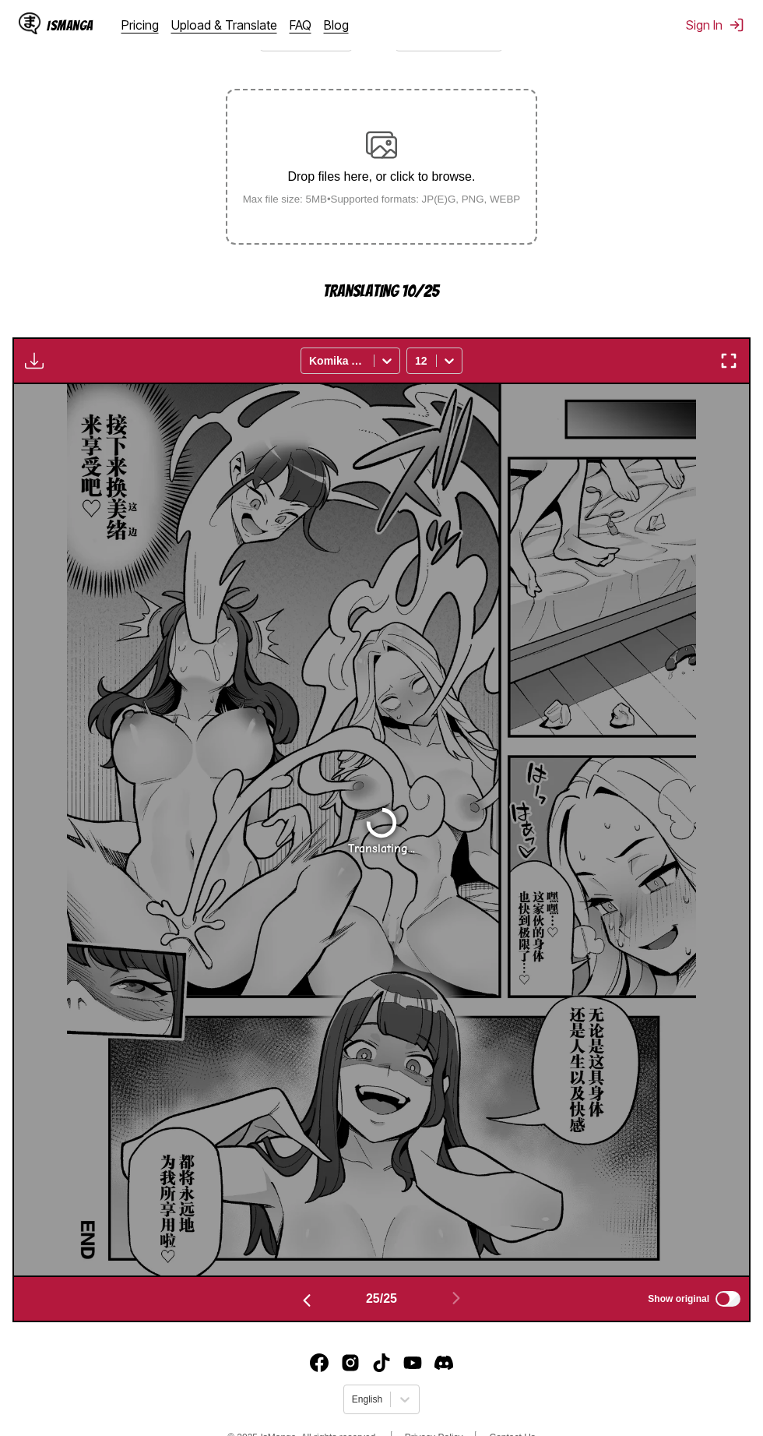
click at [289, 1293] on button "button" at bounding box center [306, 1299] width 93 height 23
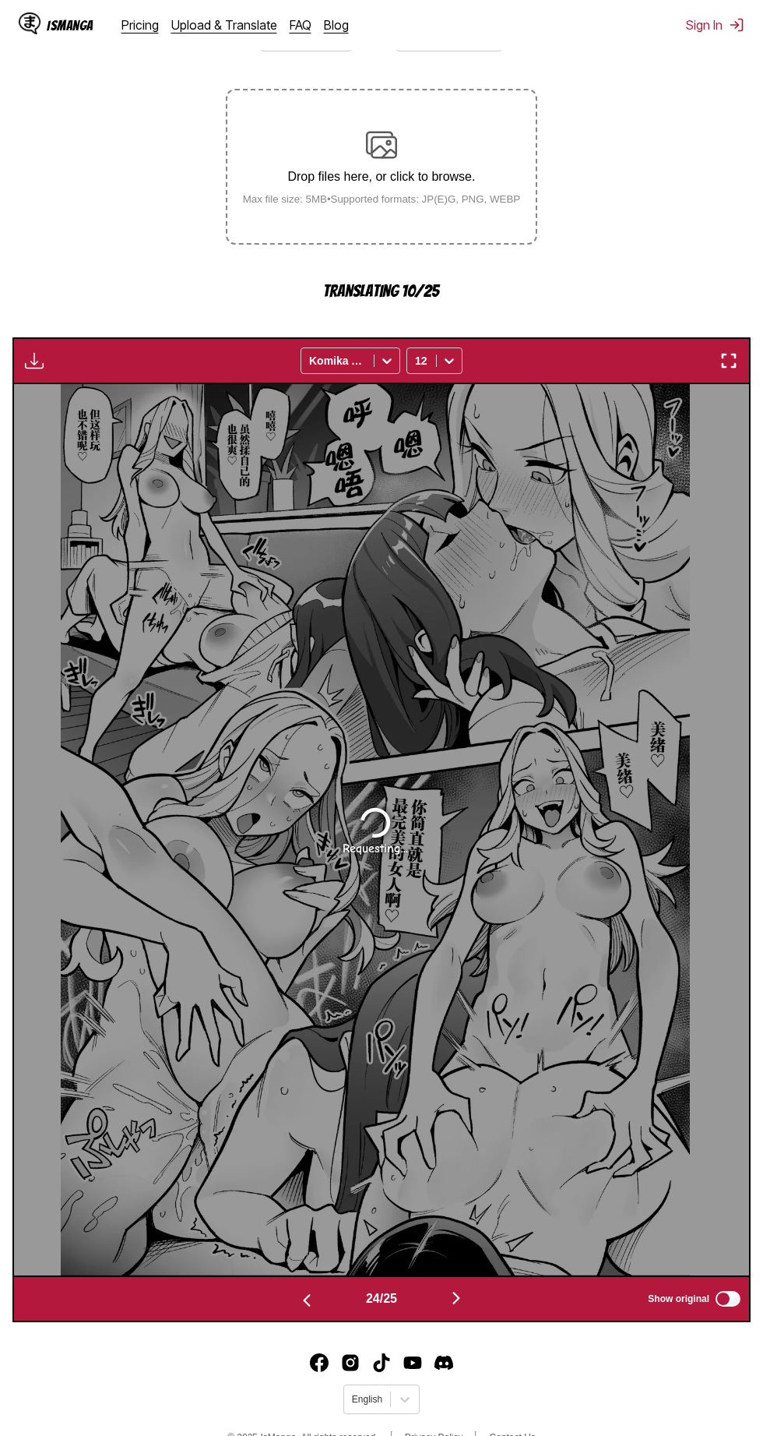
click at [301, 1299] on img "button" at bounding box center [307, 1300] width 19 height 19
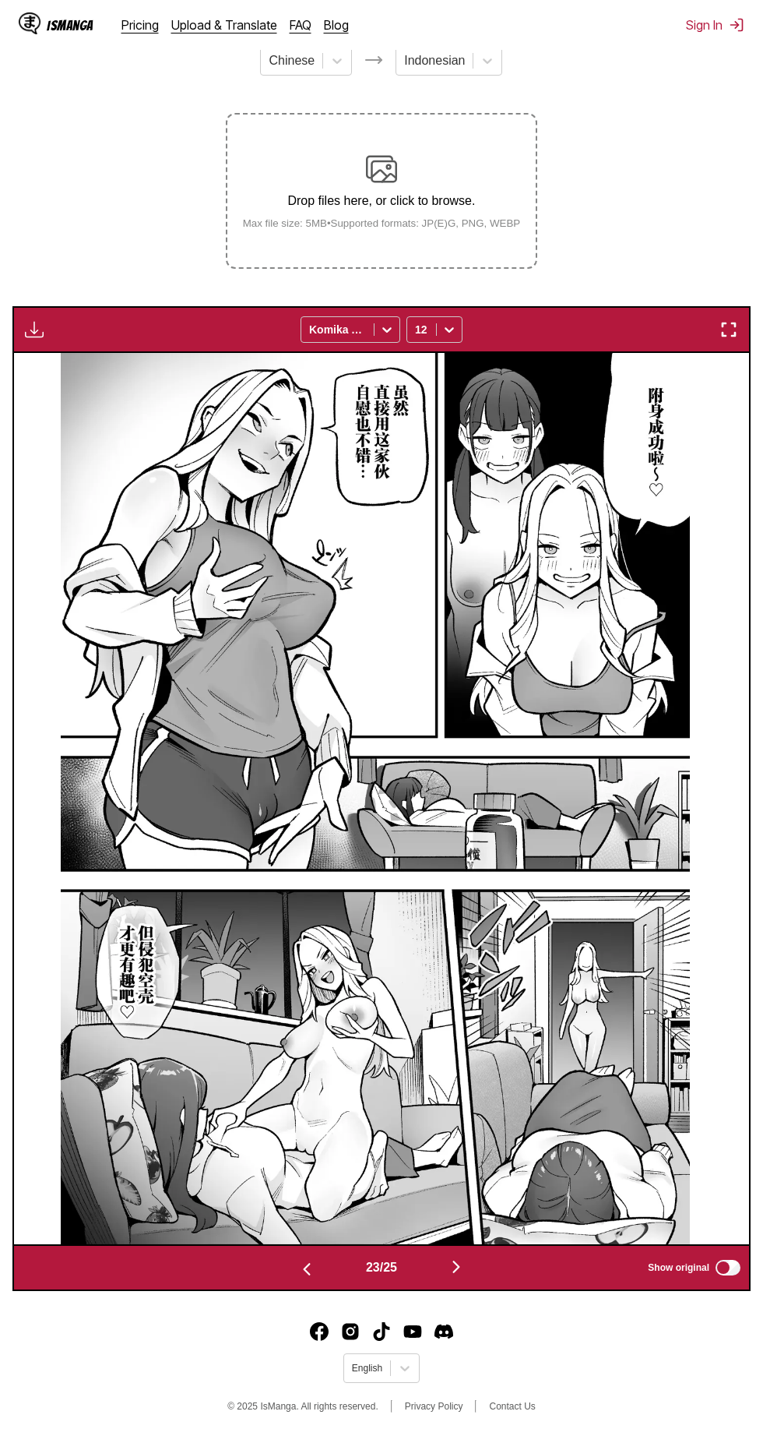
scroll to position [217, 0]
click at [729, 330] on img "button" at bounding box center [729, 329] width 19 height 19
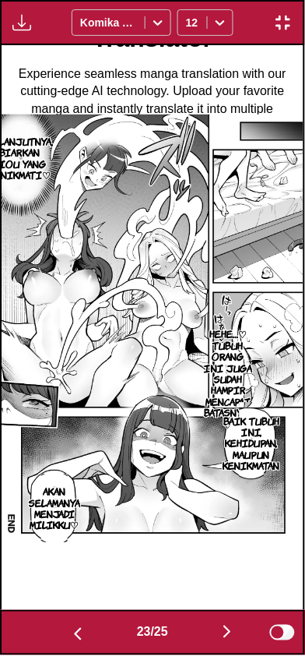
scroll to position [0, 6669]
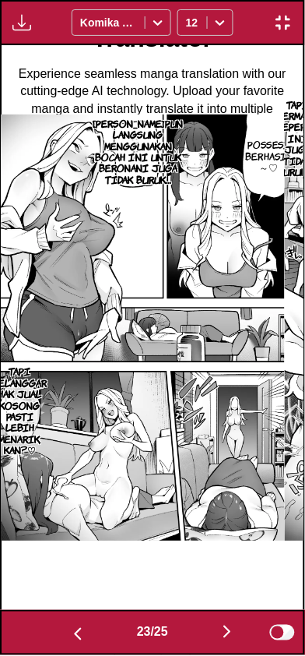
click at [81, 637] on img "button" at bounding box center [78, 635] width 19 height 19
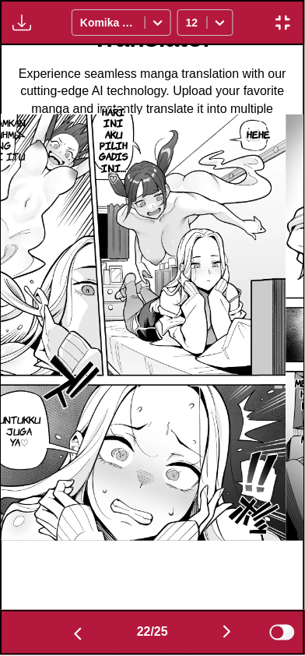
click at [74, 643] on img "button" at bounding box center [78, 635] width 19 height 19
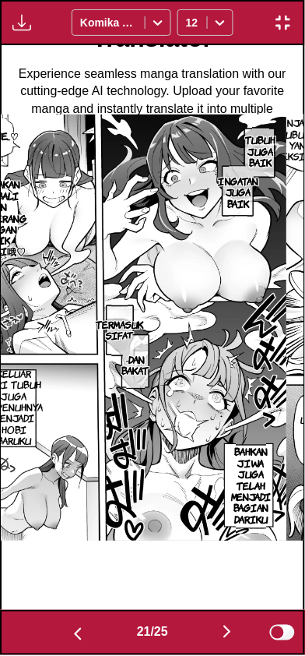
click at [73, 641] on img "button" at bounding box center [78, 635] width 19 height 19
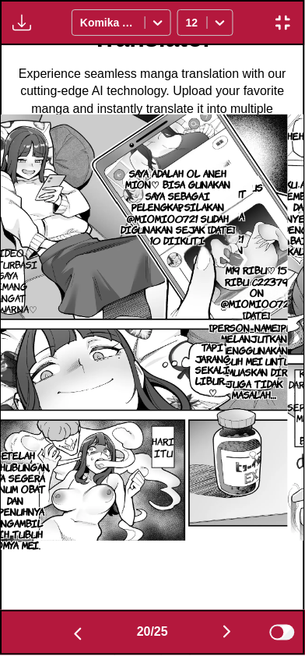
click at [72, 640] on img "button" at bounding box center [78, 635] width 19 height 19
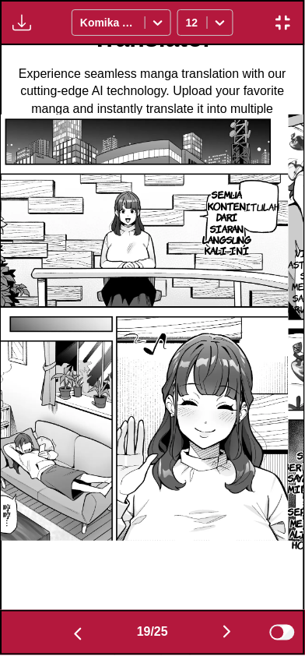
click at [72, 643] on img "button" at bounding box center [78, 635] width 19 height 19
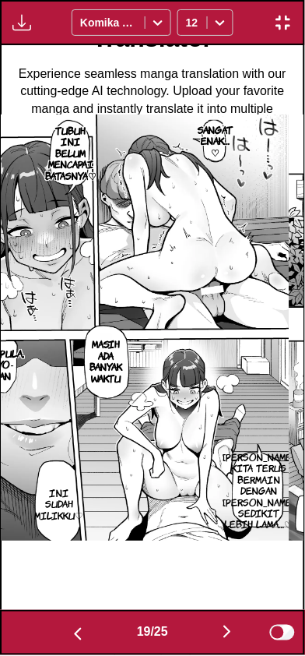
click at [72, 640] on img "button" at bounding box center [78, 635] width 19 height 19
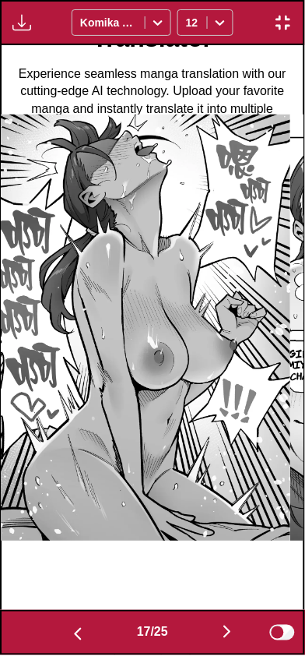
click at [70, 637] on img "button" at bounding box center [78, 635] width 19 height 19
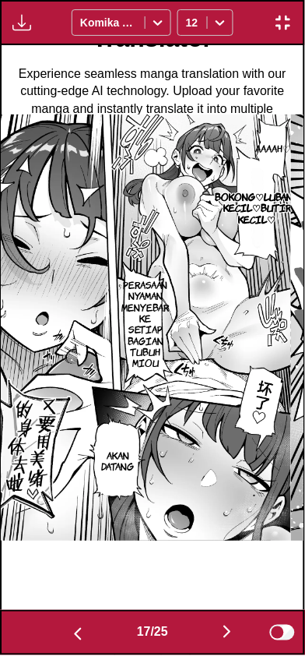
click at [69, 634] on img "button" at bounding box center [78, 635] width 19 height 19
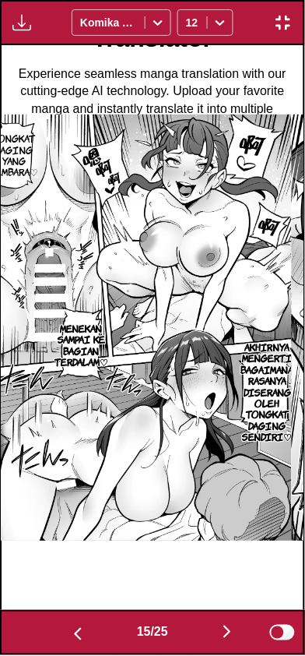
click at [69, 634] on img "button" at bounding box center [78, 635] width 19 height 19
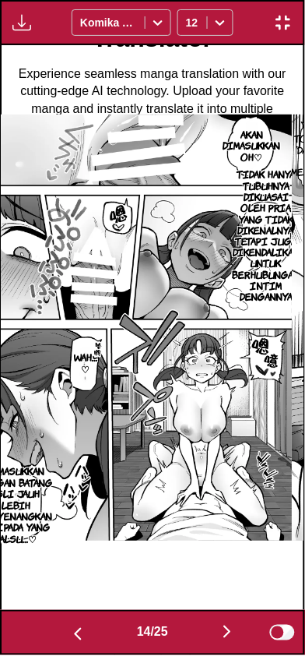
click at [69, 633] on img "button" at bounding box center [78, 635] width 19 height 19
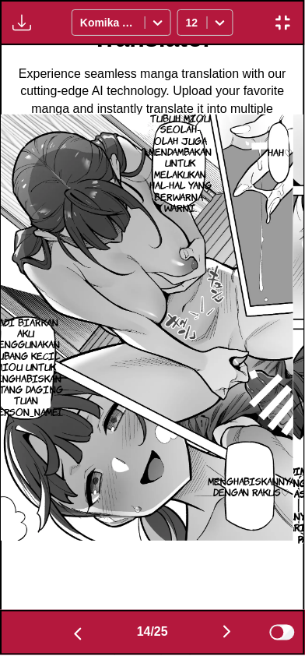
click at [69, 633] on img "button" at bounding box center [78, 635] width 19 height 19
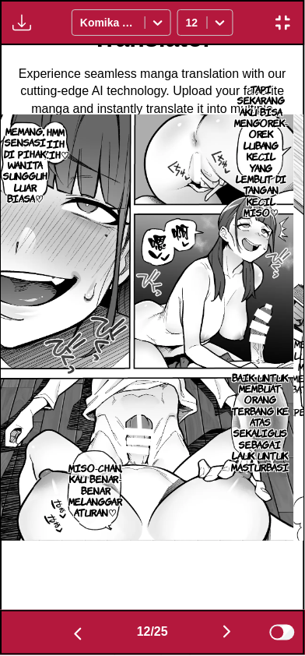
click at [69, 633] on img "button" at bounding box center [78, 635] width 19 height 19
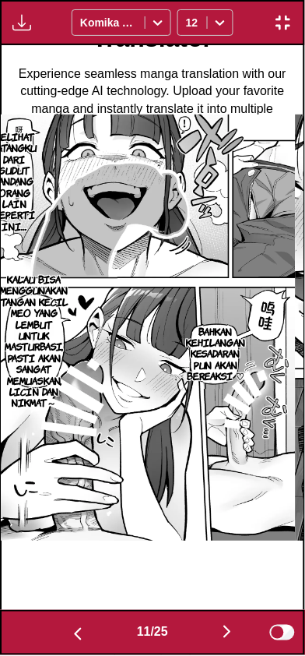
click at [69, 633] on img "button" at bounding box center [78, 635] width 19 height 19
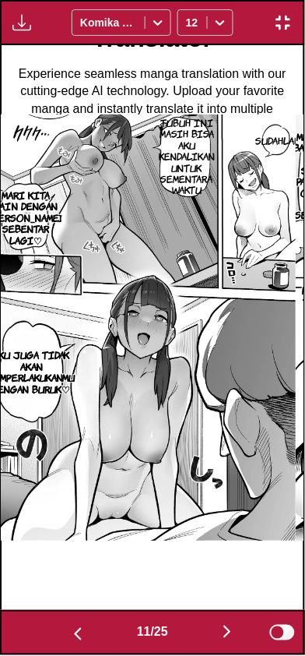
click at [69, 634] on img "button" at bounding box center [78, 635] width 19 height 19
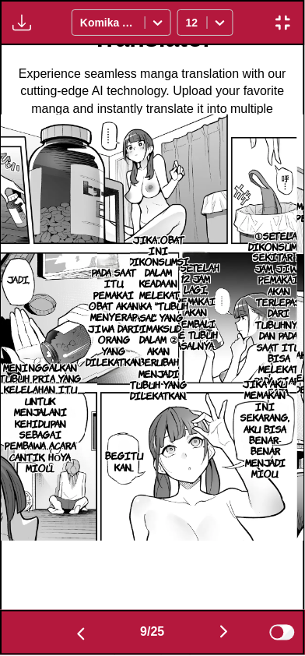
click at [67, 635] on button "button" at bounding box center [80, 633] width 93 height 23
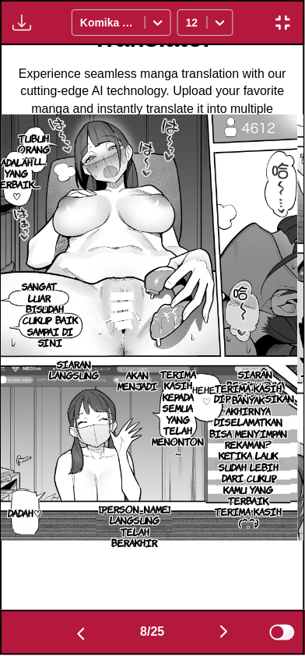
click at [67, 634] on button "button" at bounding box center [80, 633] width 93 height 23
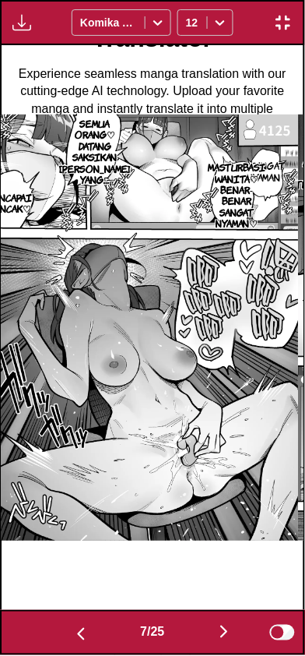
click at [65, 637] on button "button" at bounding box center [80, 633] width 93 height 23
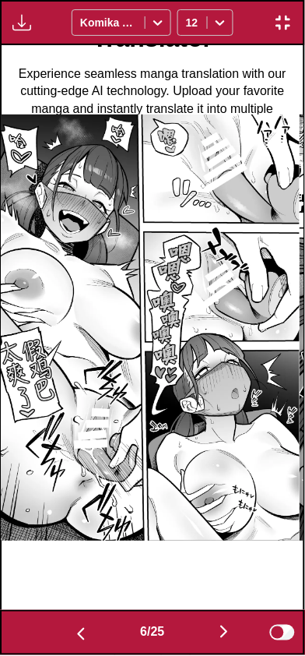
click at [65, 637] on button "button" at bounding box center [80, 633] width 93 height 23
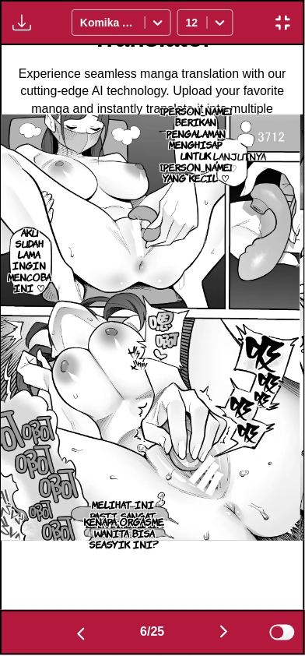
click at [65, 637] on button "button" at bounding box center [80, 633] width 93 height 23
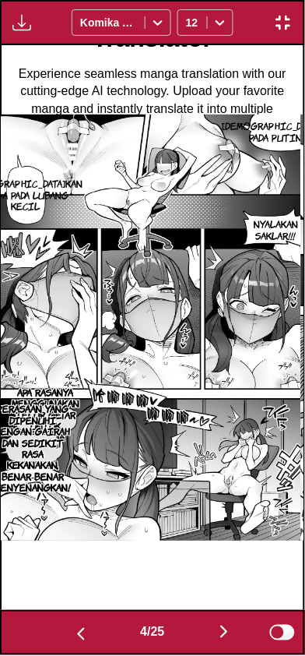
click at [66, 637] on button "button" at bounding box center [80, 633] width 93 height 23
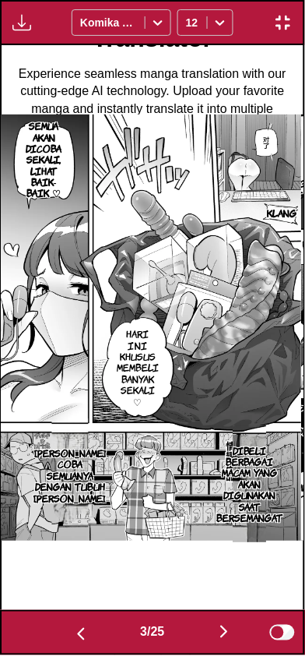
click at [65, 638] on button "button" at bounding box center [80, 633] width 93 height 23
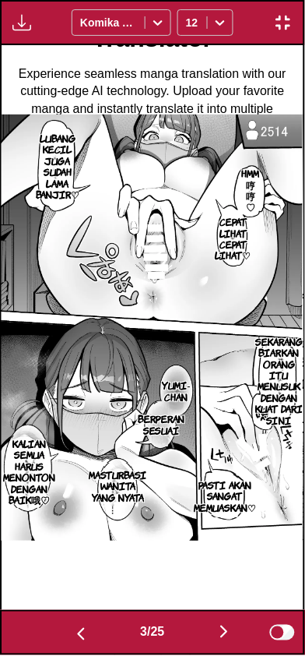
click at [65, 639] on button "button" at bounding box center [80, 633] width 93 height 23
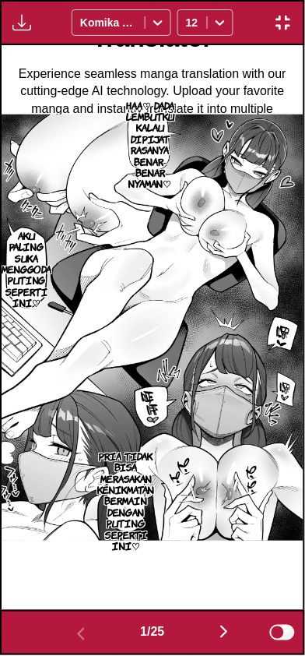
click at [220, 630] on img "button" at bounding box center [224, 632] width 19 height 19
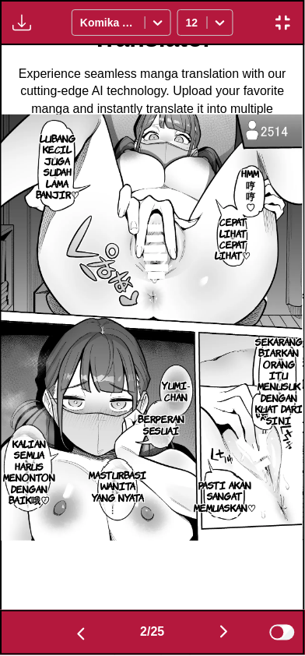
click at [213, 626] on button "button" at bounding box center [224, 633] width 93 height 23
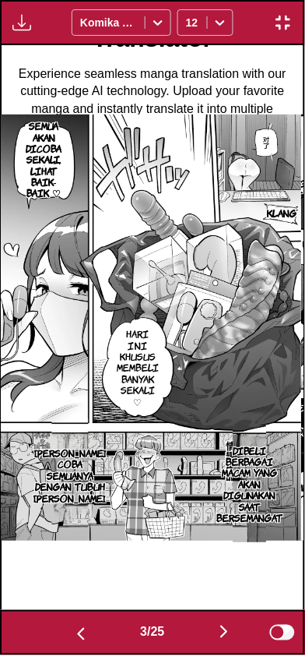
click at [217, 630] on button "button" at bounding box center [224, 633] width 93 height 23
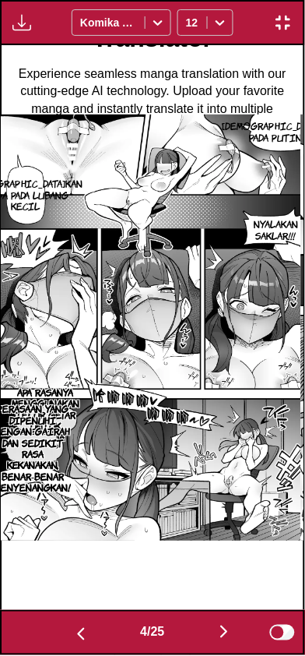
click at [201, 634] on button "button" at bounding box center [224, 633] width 93 height 23
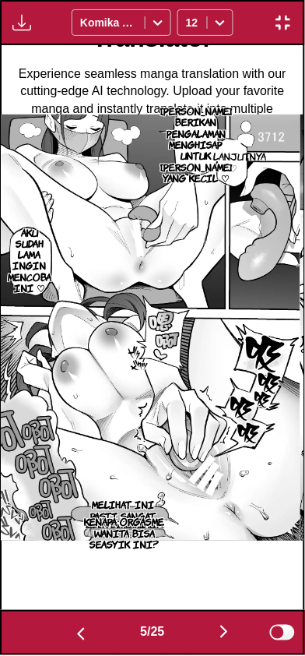
click at [201, 633] on button "button" at bounding box center [224, 633] width 93 height 23
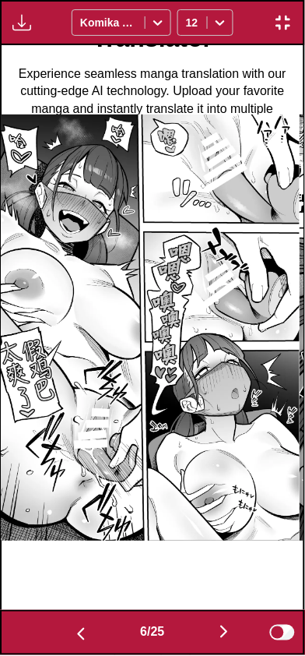
click at [204, 626] on button "button" at bounding box center [224, 633] width 93 height 23
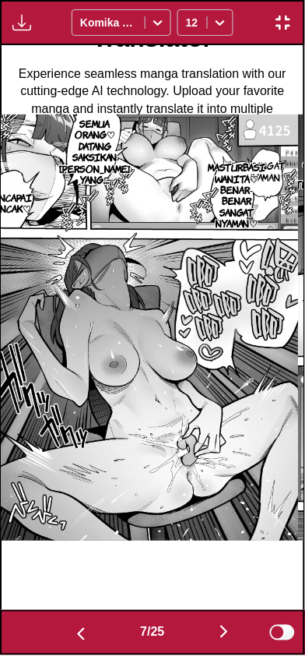
click at [206, 633] on button "button" at bounding box center [224, 633] width 93 height 23
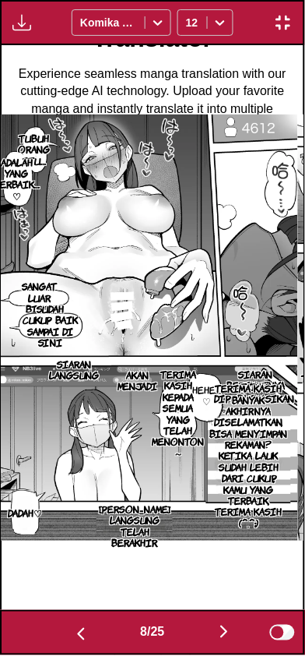
click at [203, 639] on button "button" at bounding box center [224, 633] width 93 height 23
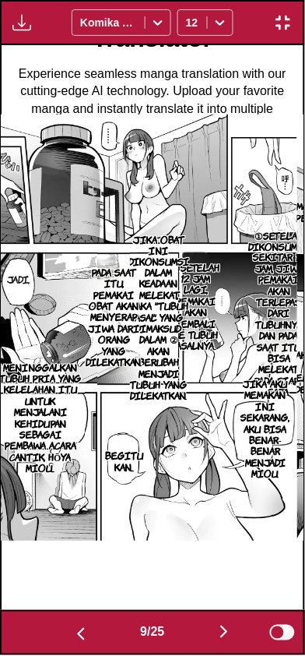
click at [221, 629] on img "button" at bounding box center [224, 632] width 19 height 19
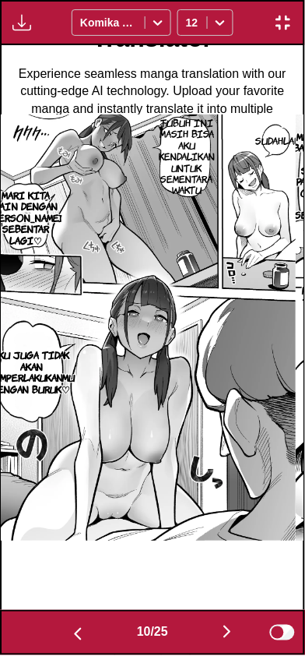
click at [213, 627] on button "button" at bounding box center [227, 633] width 93 height 23
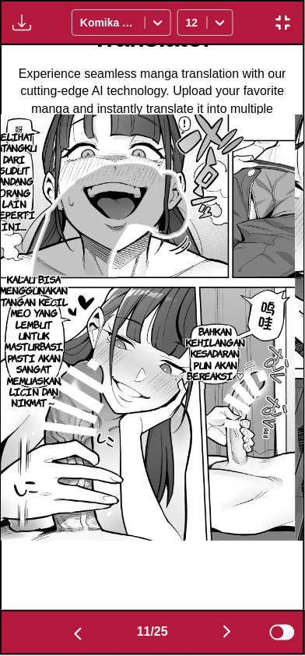
click at [220, 627] on button "button" at bounding box center [227, 633] width 93 height 23
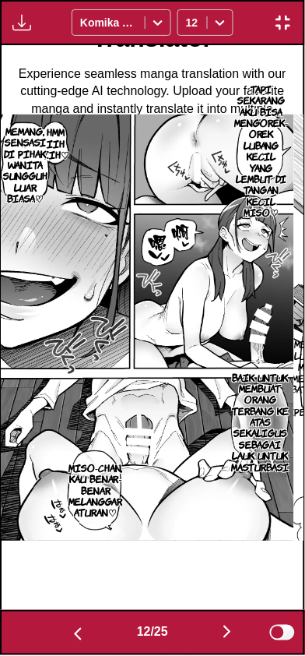
click at [218, 622] on button "button" at bounding box center [227, 633] width 93 height 23
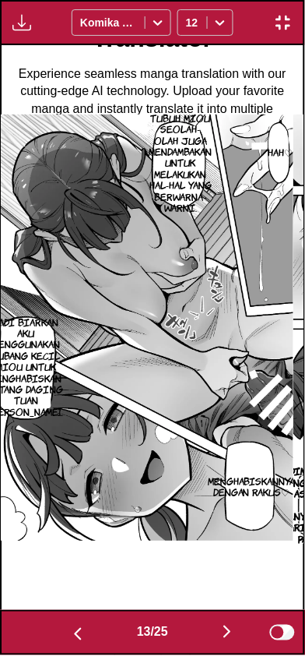
click at [225, 623] on img "button" at bounding box center [227, 632] width 19 height 19
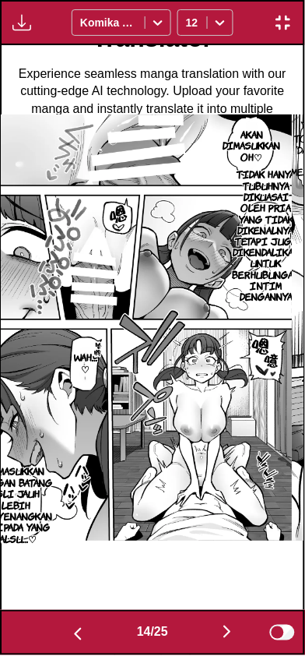
click at [219, 624] on button "button" at bounding box center [227, 633] width 93 height 23
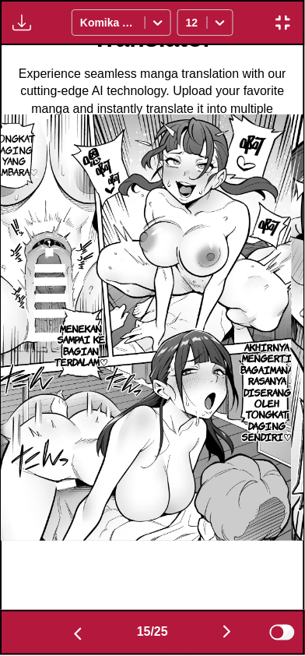
click at [222, 625] on img "button" at bounding box center [227, 632] width 19 height 19
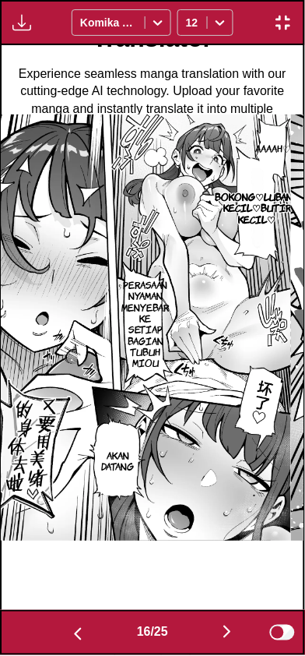
click at [221, 630] on button "button" at bounding box center [227, 633] width 93 height 23
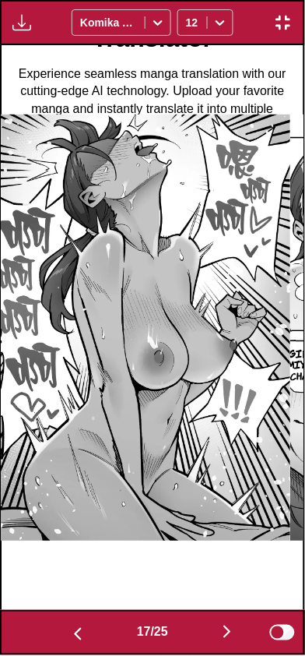
click at [215, 629] on button "button" at bounding box center [227, 633] width 93 height 23
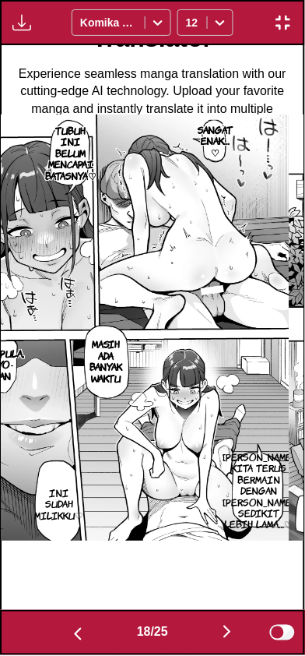
click at [222, 628] on img "button" at bounding box center [227, 632] width 19 height 19
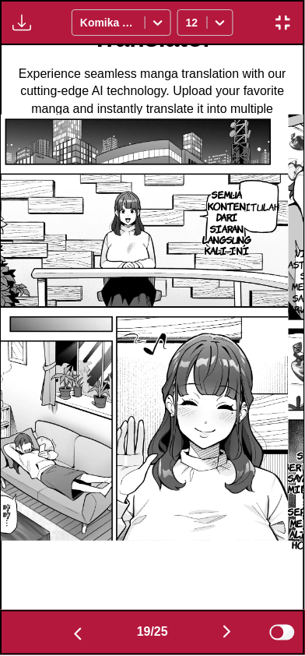
click at [221, 633] on button "button" at bounding box center [227, 633] width 93 height 23
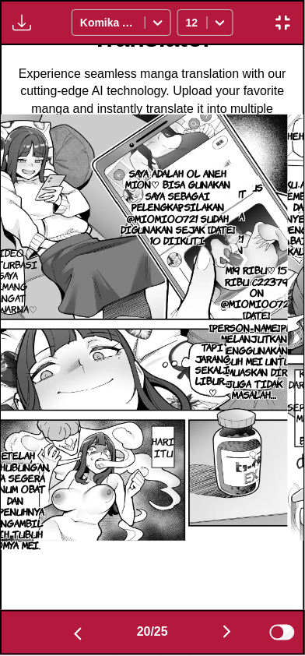
click at [226, 633] on img "button" at bounding box center [227, 632] width 19 height 19
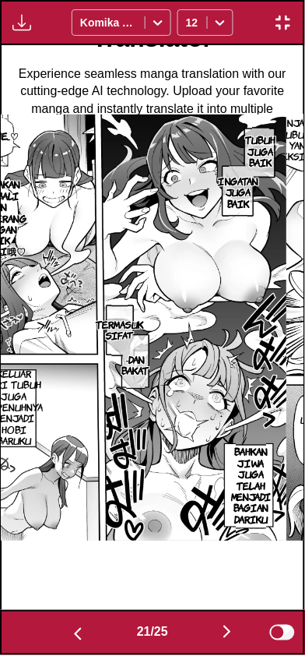
click at [221, 633] on button "button" at bounding box center [227, 633] width 93 height 23
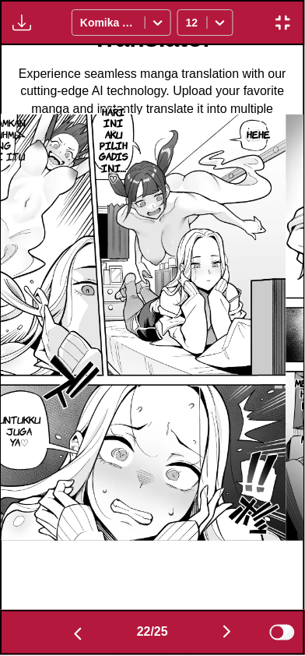
click at [218, 637] on button "button" at bounding box center [227, 633] width 93 height 23
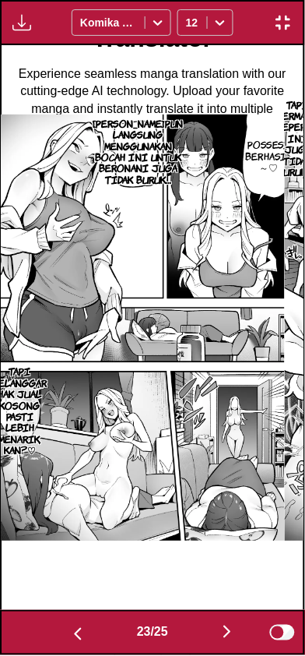
click at [78, 623] on button "button" at bounding box center [77, 633] width 93 height 23
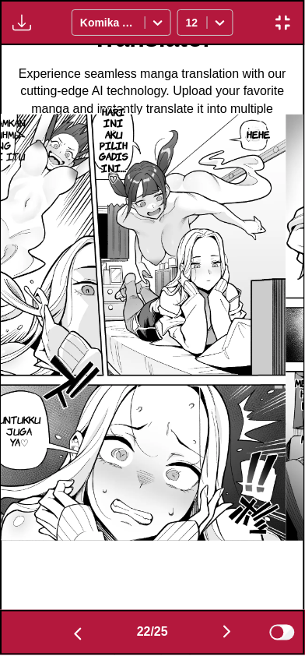
click at [220, 624] on button "button" at bounding box center [227, 633] width 93 height 23
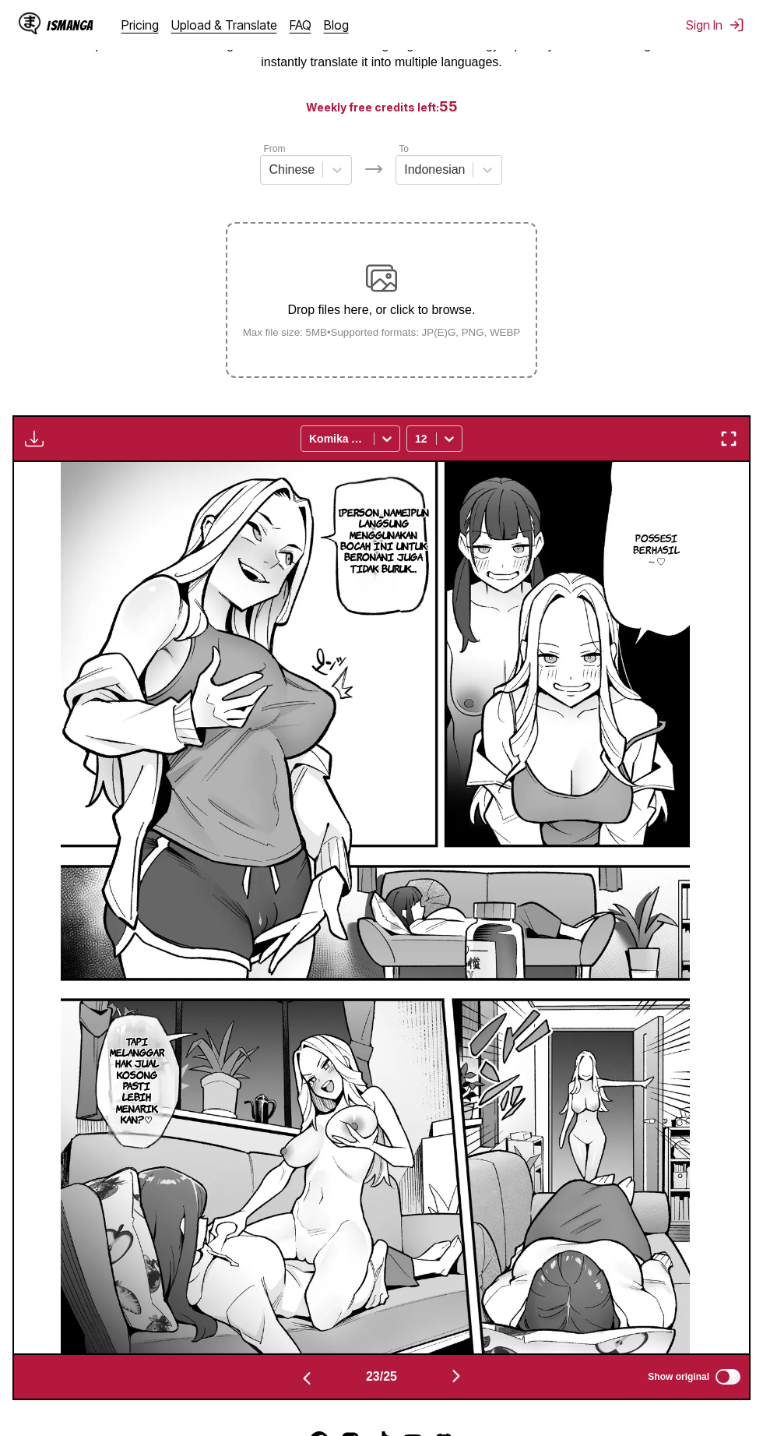
scroll to position [181, 0]
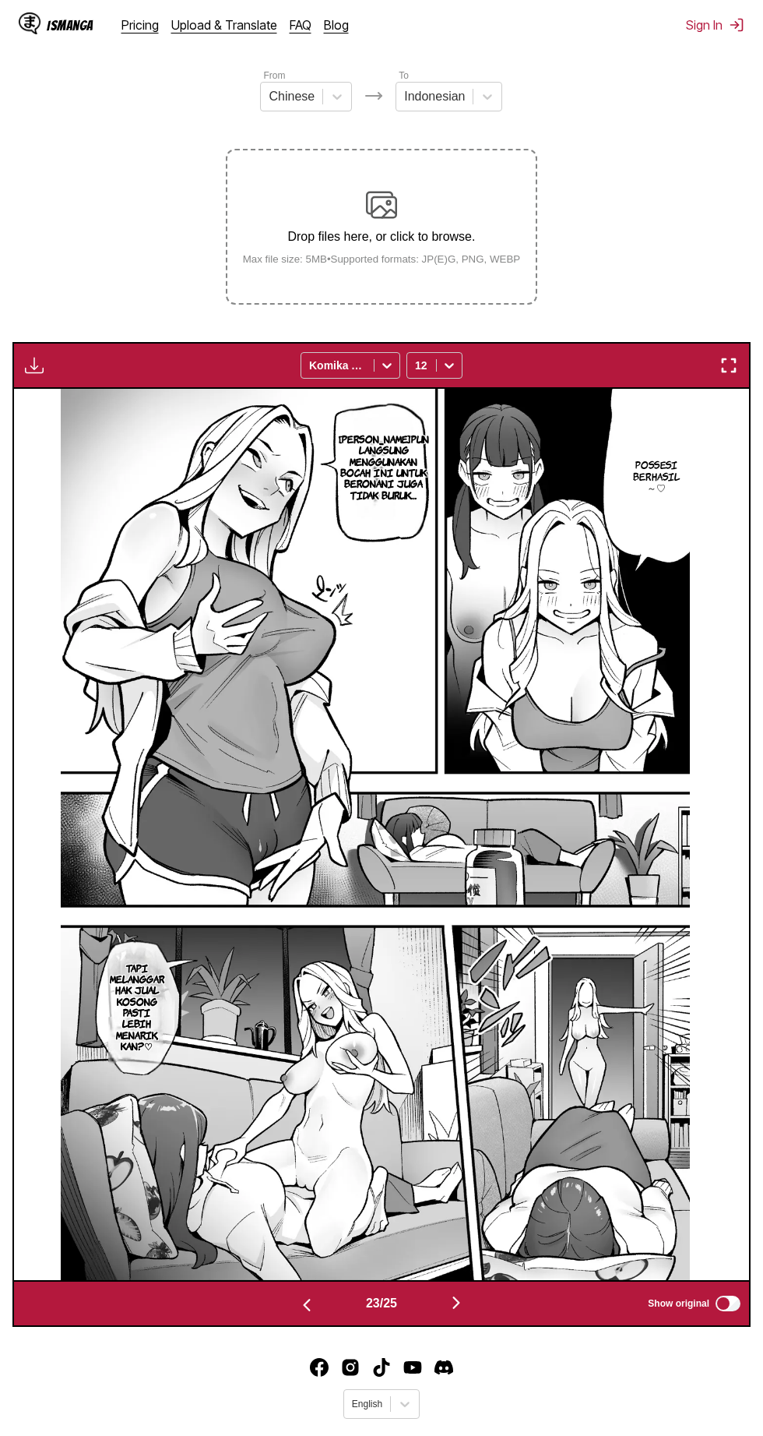
click at [735, 374] on img "button" at bounding box center [729, 365] width 19 height 19
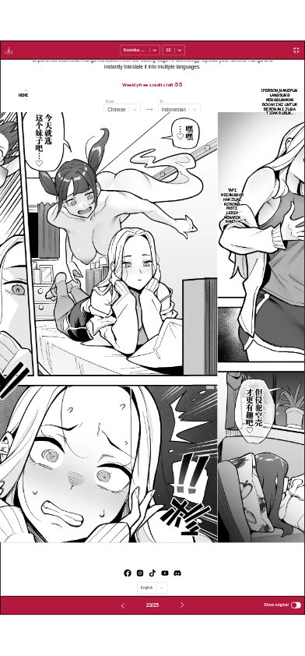
scroll to position [0, 6669]
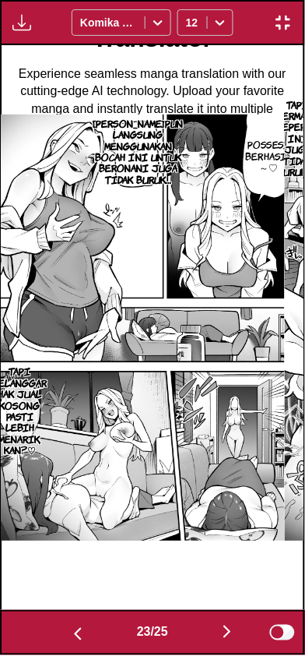
click at [76, 637] on img "button" at bounding box center [78, 635] width 19 height 19
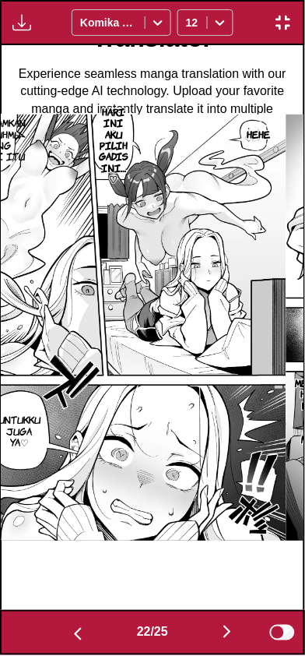
click at [227, 639] on img "button" at bounding box center [227, 632] width 19 height 19
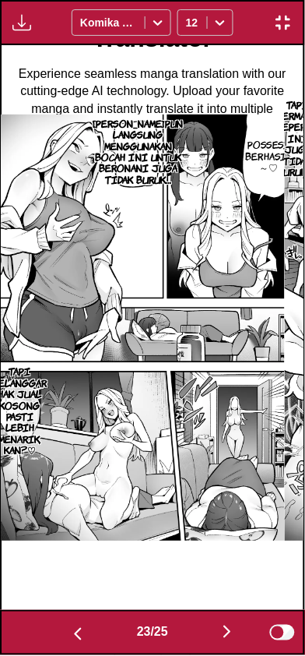
click at [228, 643] on button "button" at bounding box center [227, 633] width 93 height 23
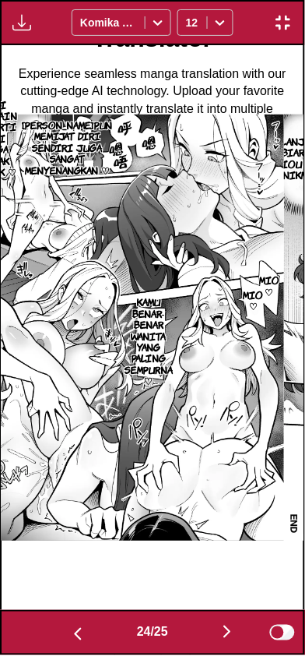
click at [222, 641] on button "button" at bounding box center [227, 633] width 93 height 23
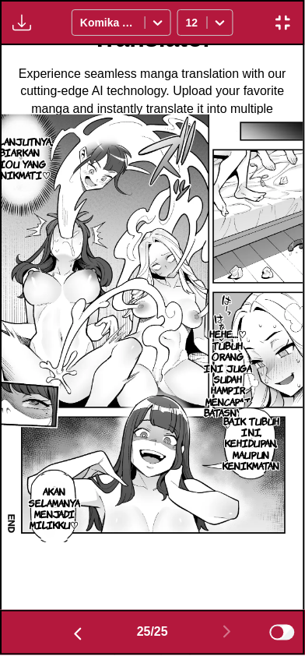
click at [69, 633] on img "button" at bounding box center [78, 635] width 19 height 19
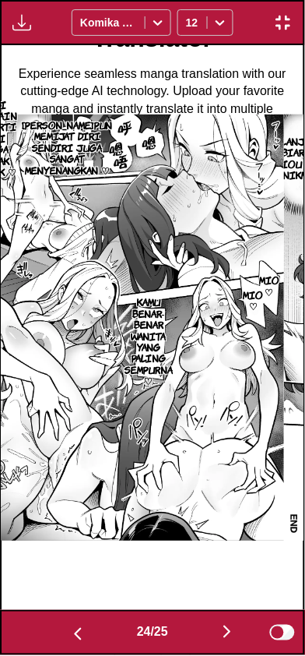
click at [69, 631] on img "button" at bounding box center [78, 635] width 19 height 19
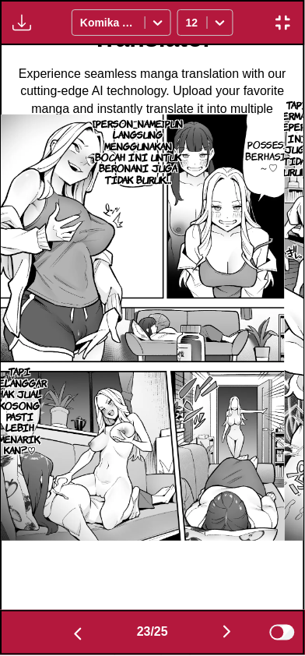
click at [64, 631] on button "button" at bounding box center [77, 633] width 93 height 23
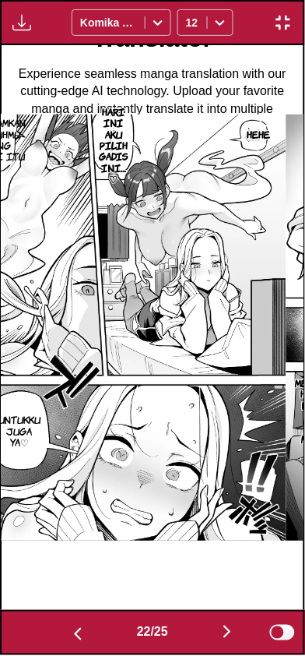
click at [284, 26] on img "button" at bounding box center [283, 22] width 19 height 19
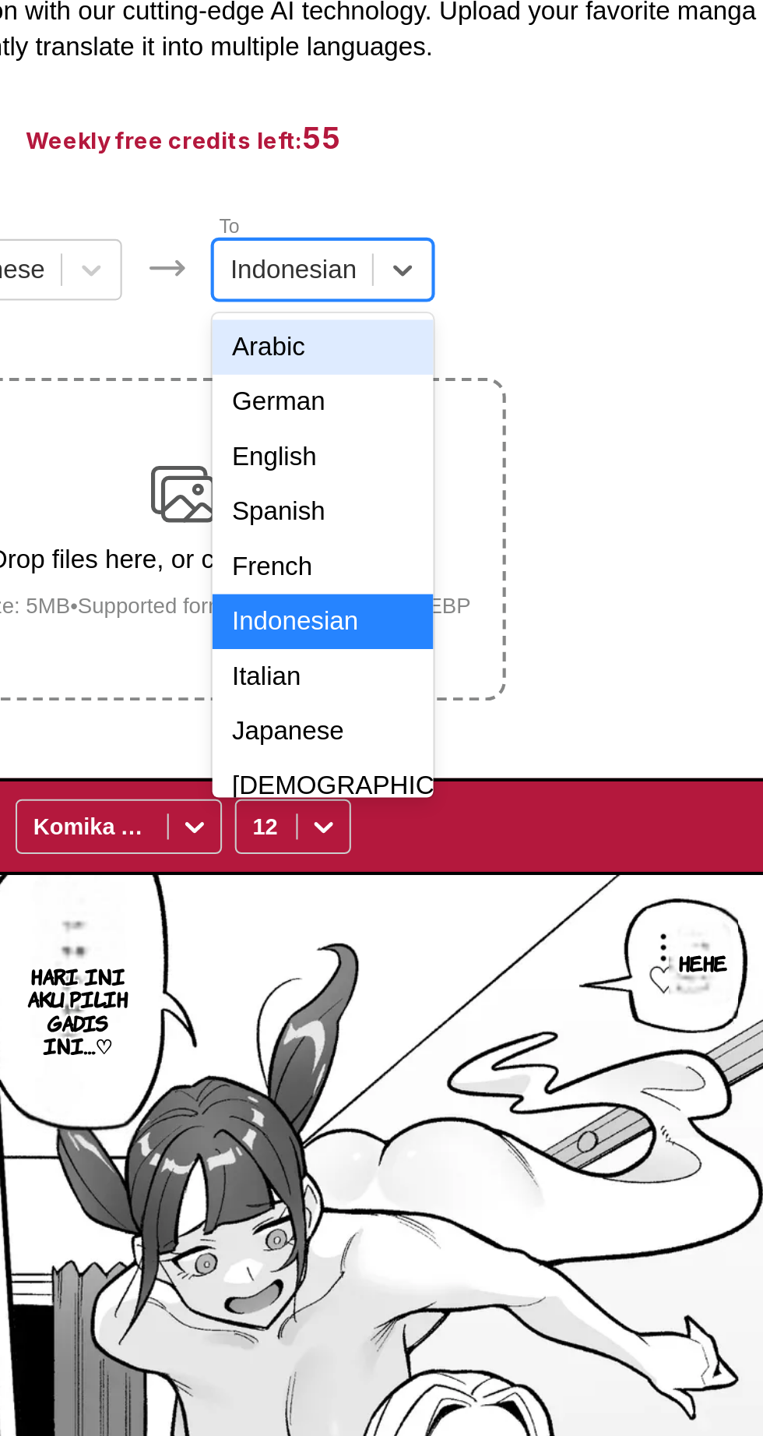
scroll to position [51, 0]
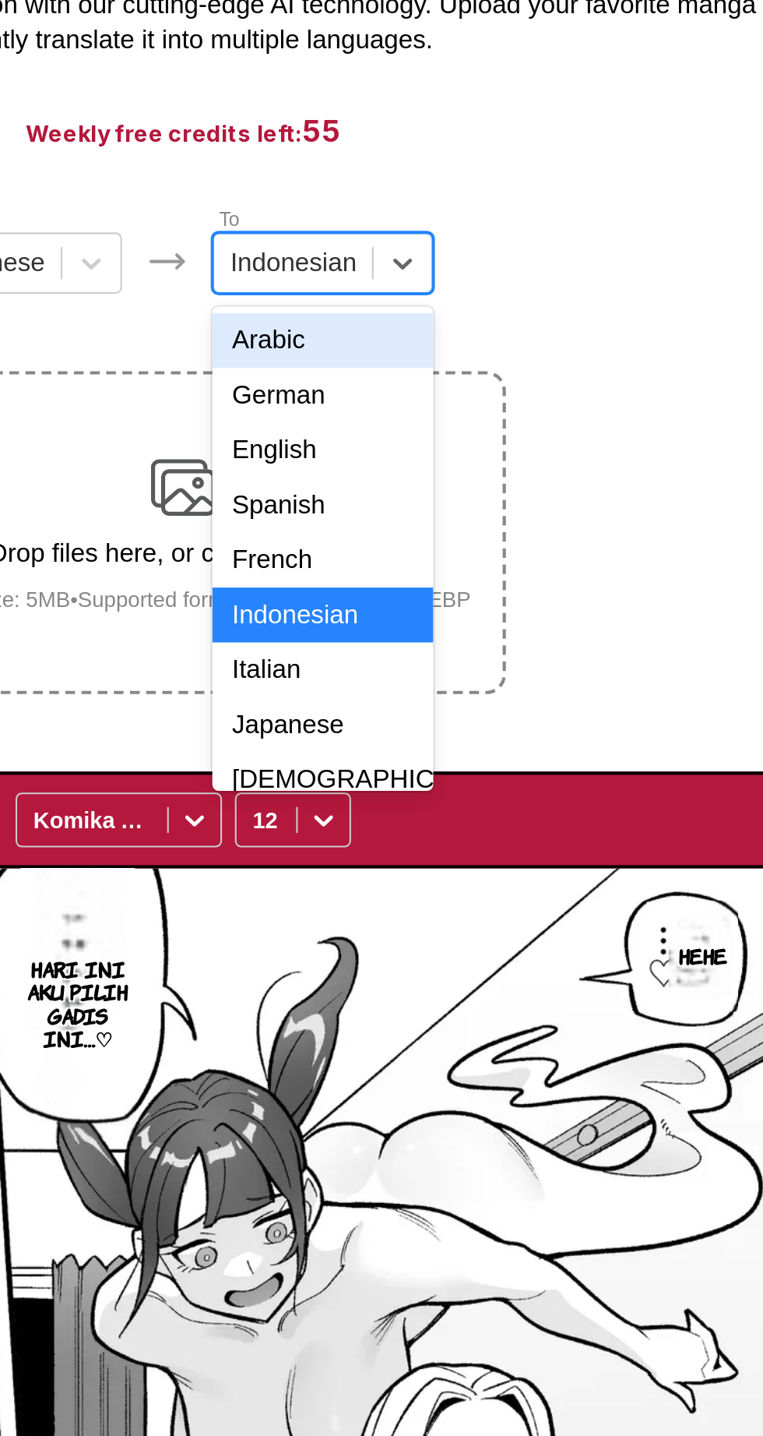
click at [461, 323] on div "English" at bounding box center [449, 317] width 107 height 26
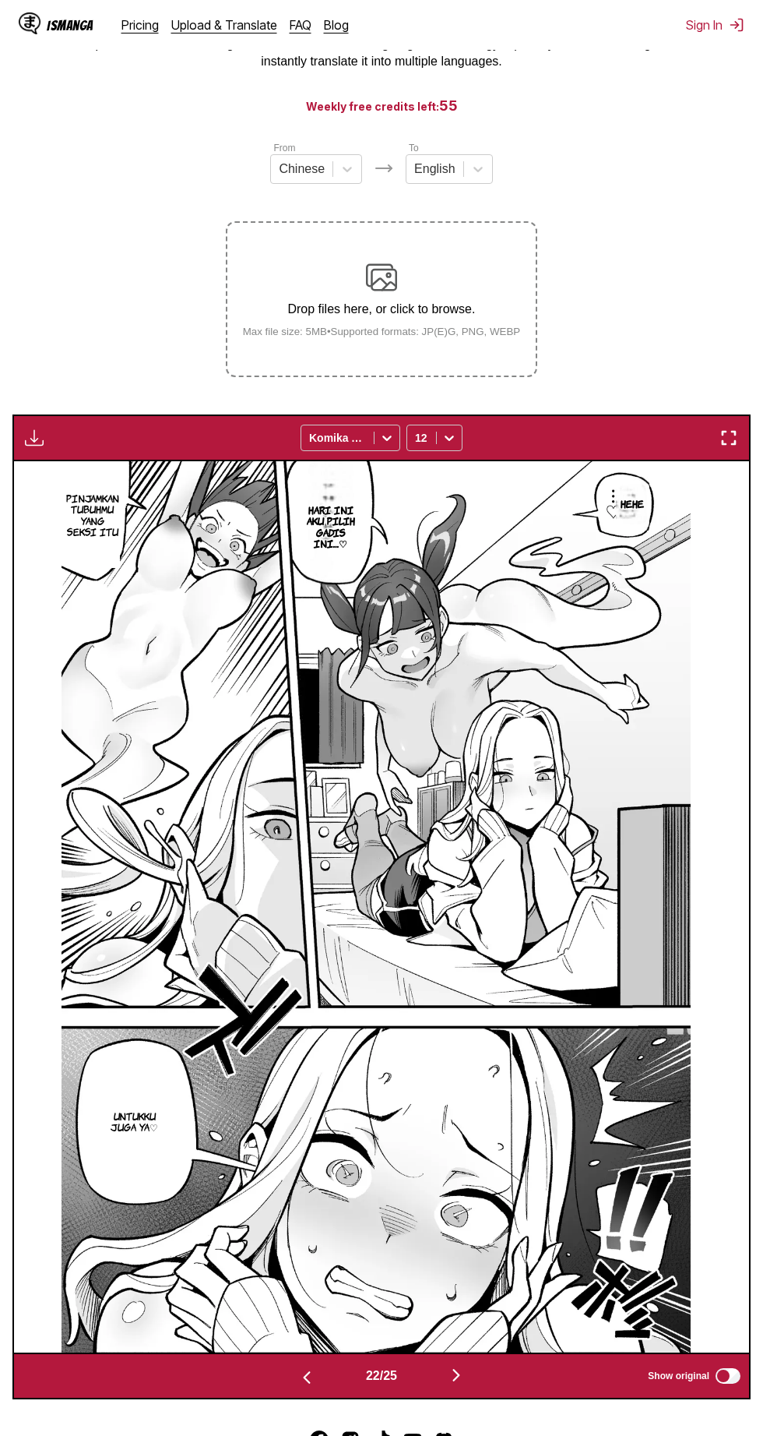
scroll to position [0, 0]
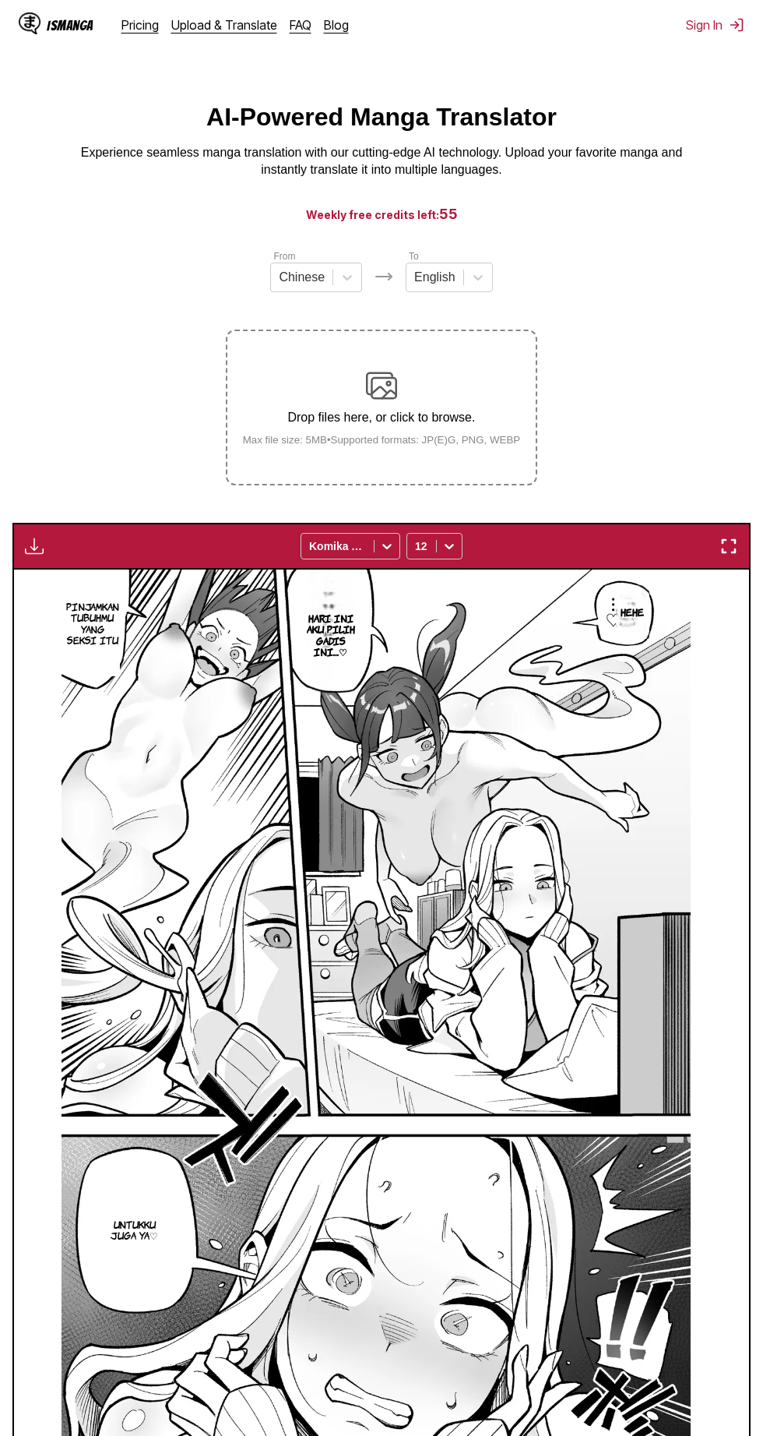
click at [462, 418] on p "Drop files here, or click to browse." at bounding box center [382, 418] width 303 height 14
click at [0, 0] on input "Drop files here, or click to browse. Max file size: 5MB • Supported formats: JP…" at bounding box center [0, 0] width 0 height 0
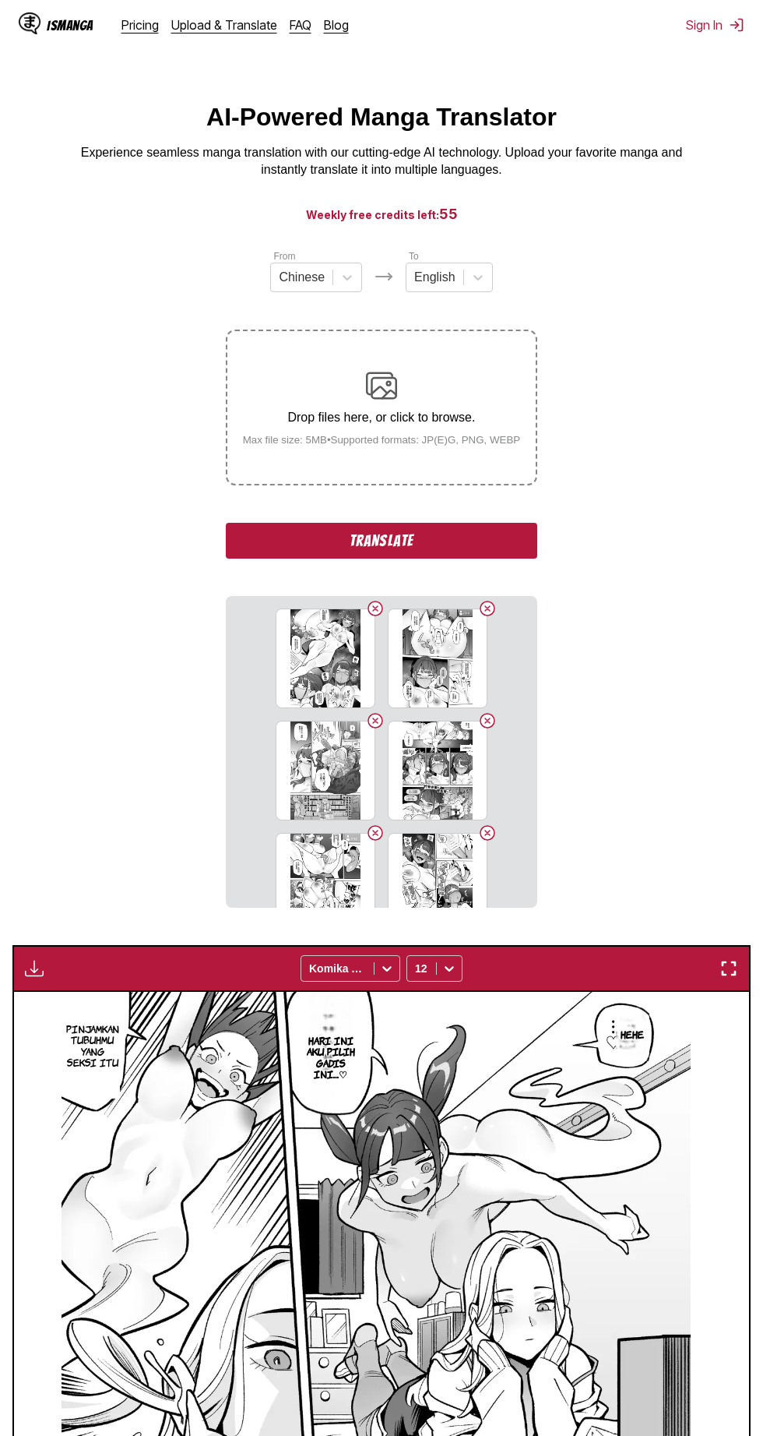
click at [508, 531] on button "Translate" at bounding box center [382, 541] width 312 height 36
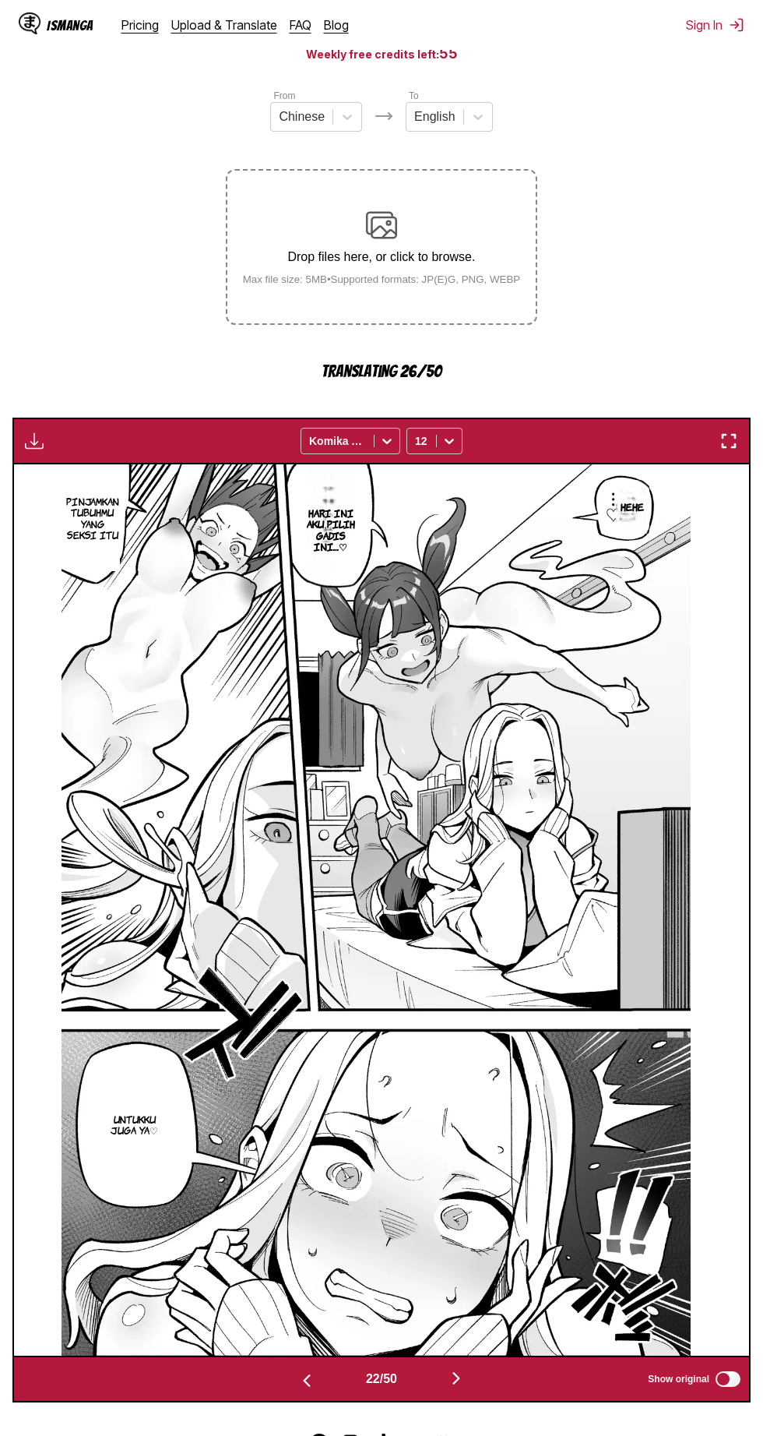
scroll to position [156, 0]
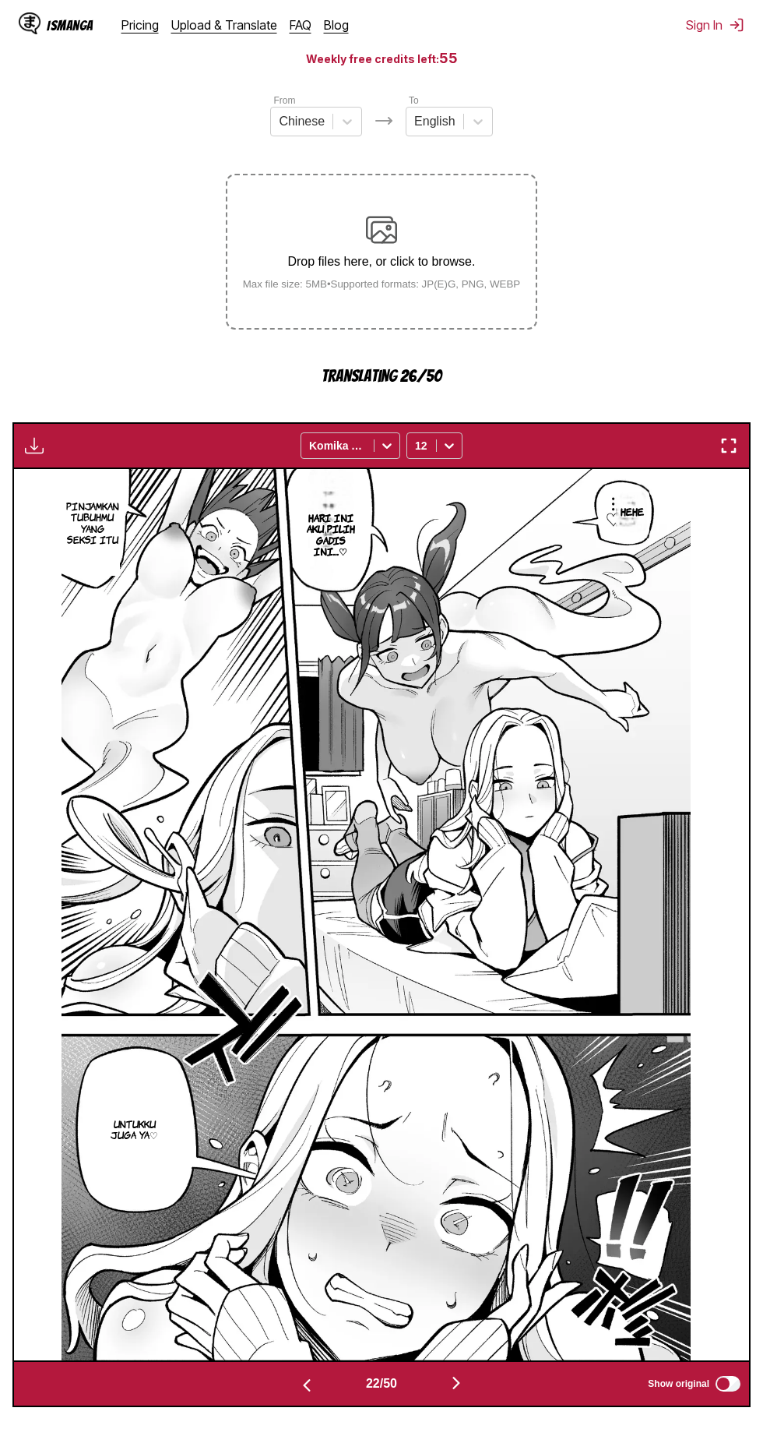
click at [471, 1382] on button "button" at bounding box center [456, 1384] width 93 height 23
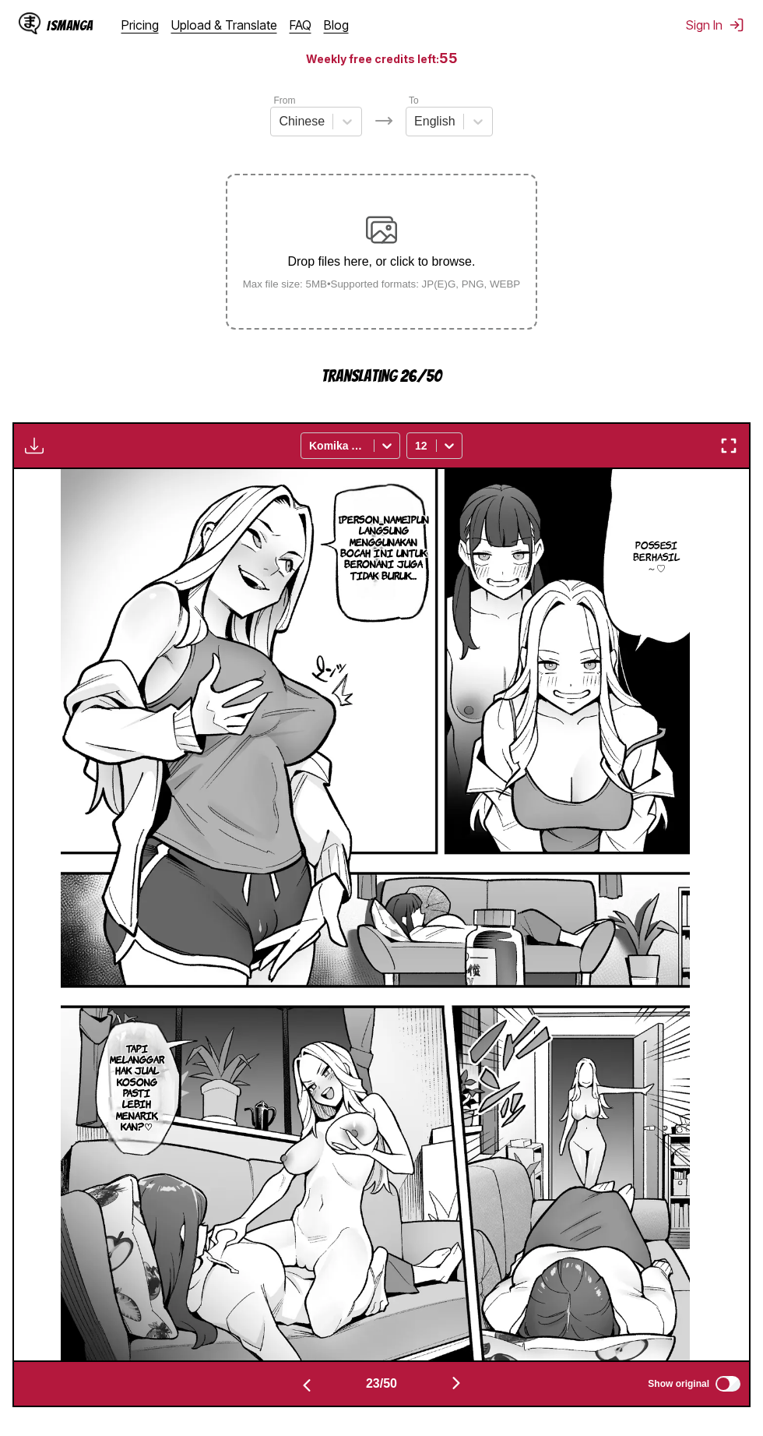
click at [456, 1378] on img "button" at bounding box center [456, 1382] width 19 height 19
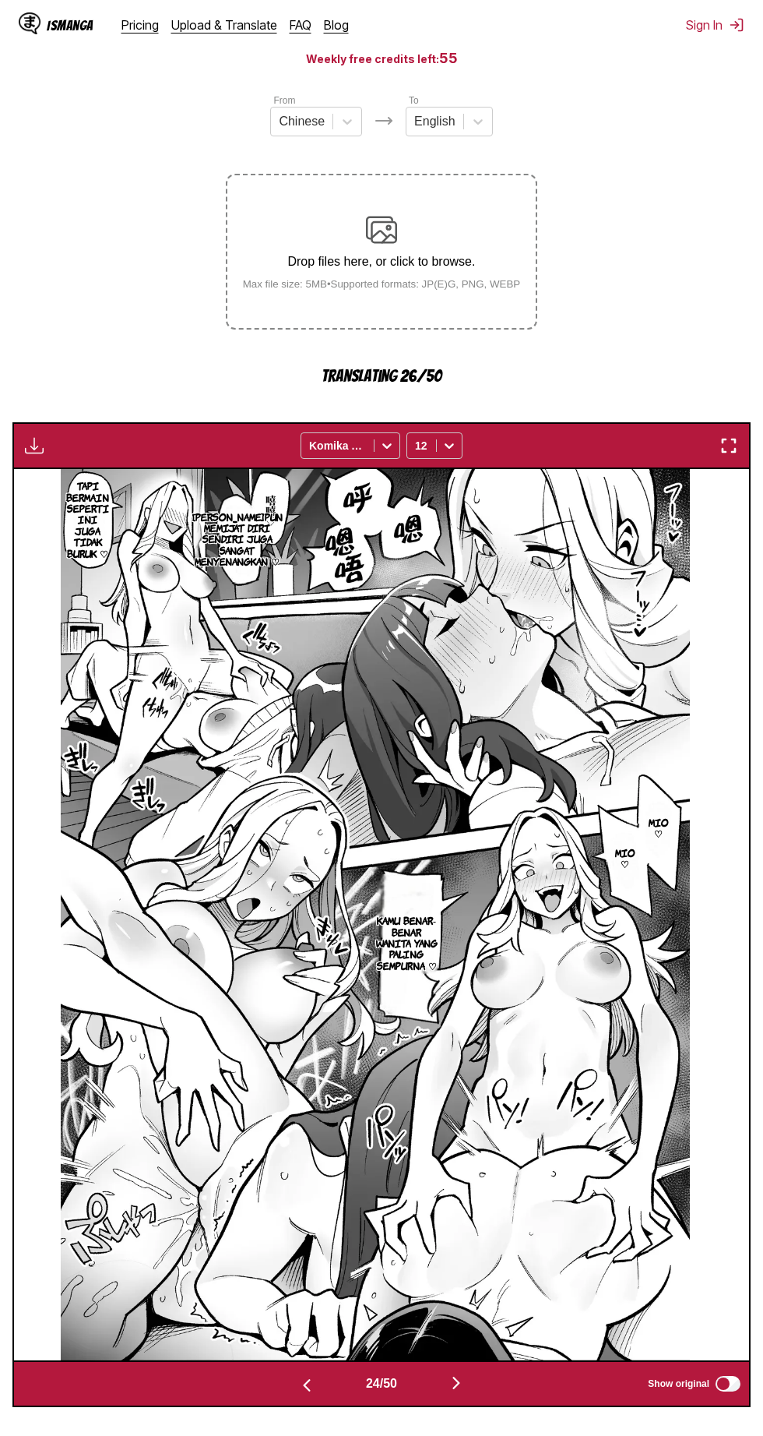
click at [450, 1387] on button "button" at bounding box center [456, 1384] width 93 height 23
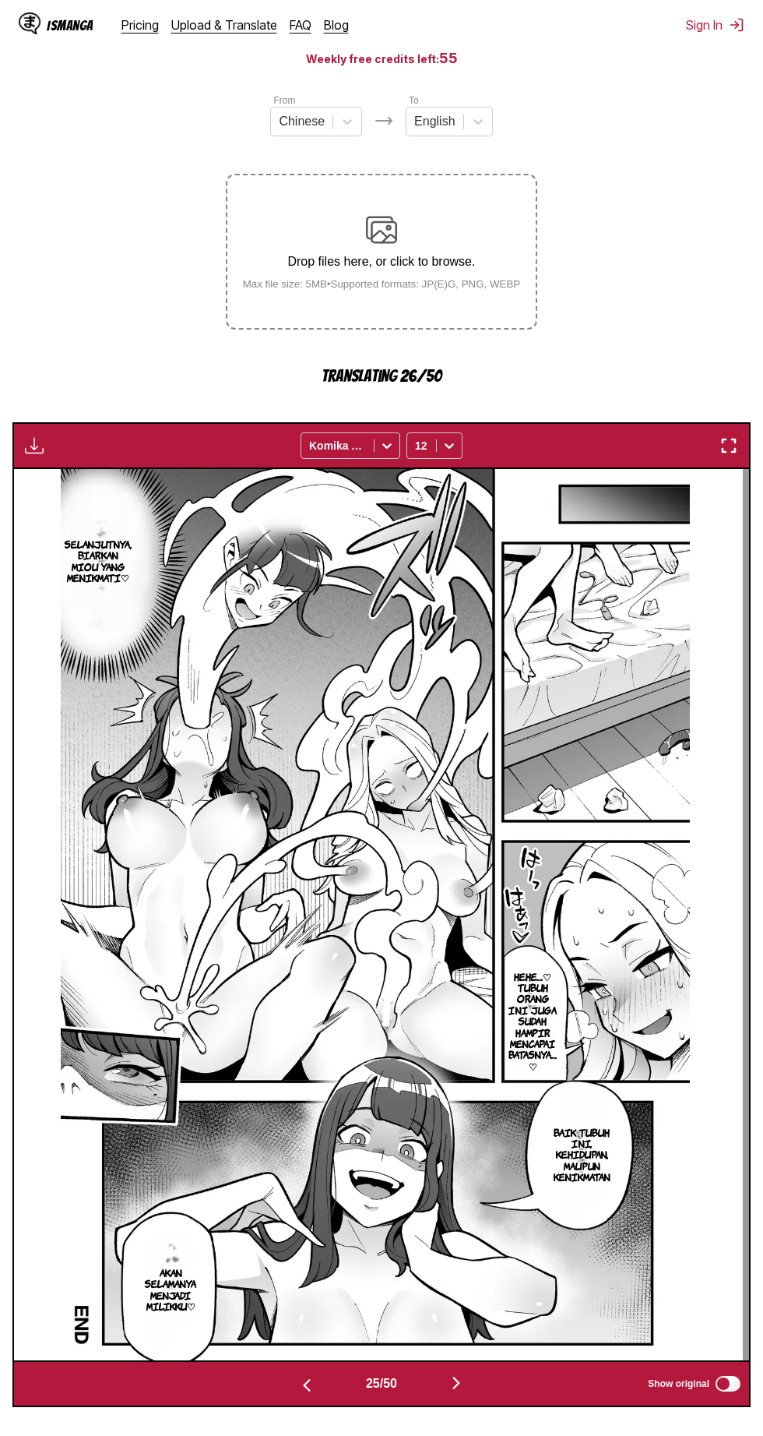
click at [464, 1387] on img "button" at bounding box center [456, 1382] width 19 height 19
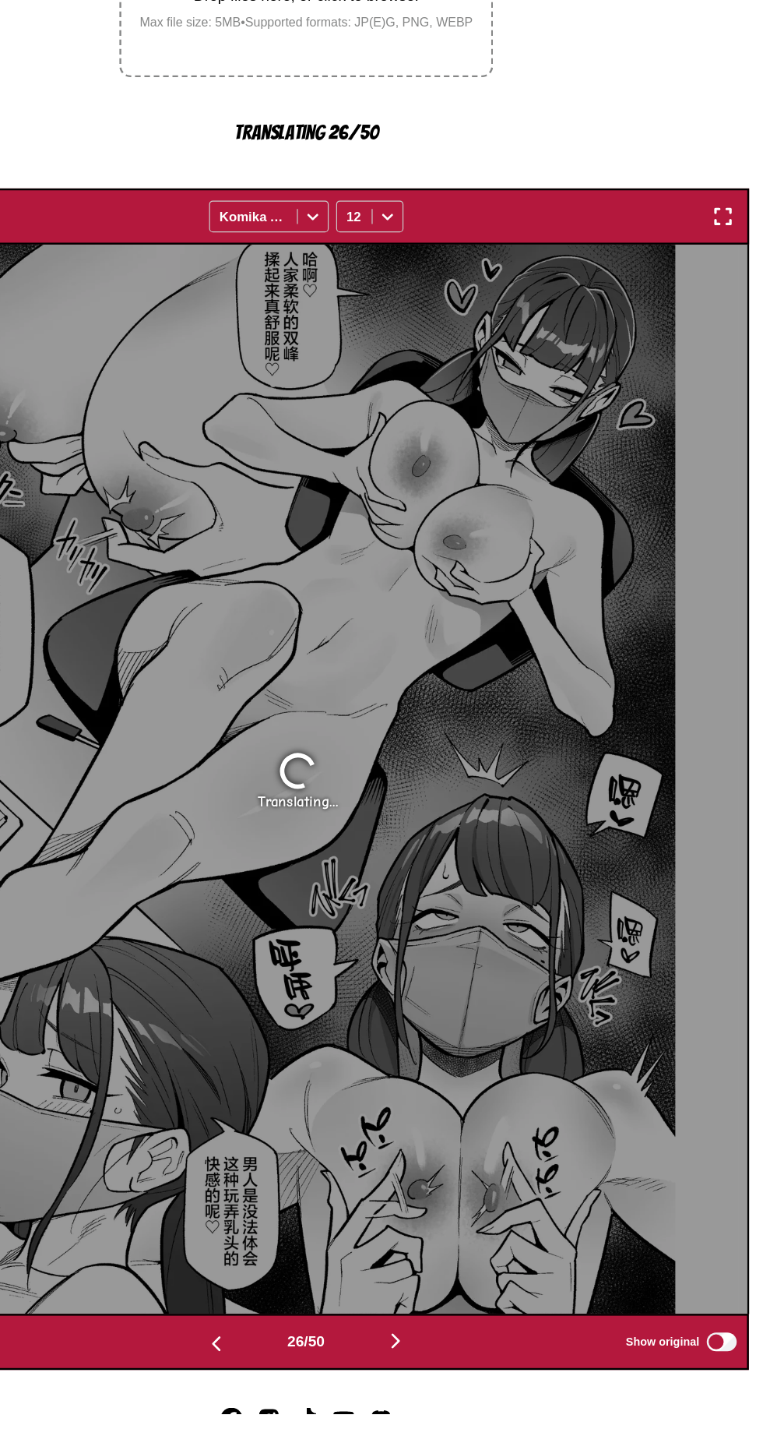
scroll to position [164, 0]
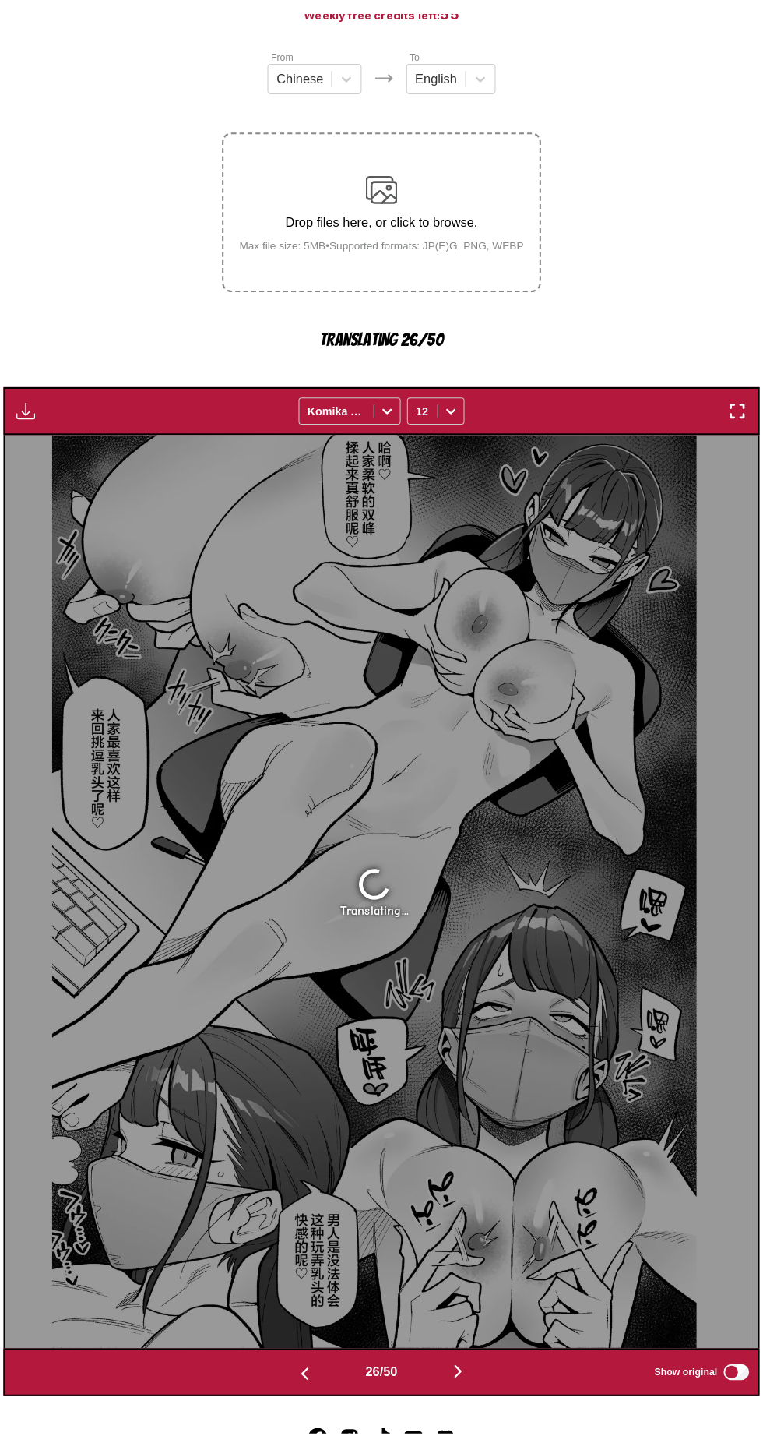
click at [456, 1371] on img "button" at bounding box center [456, 1375] width 19 height 19
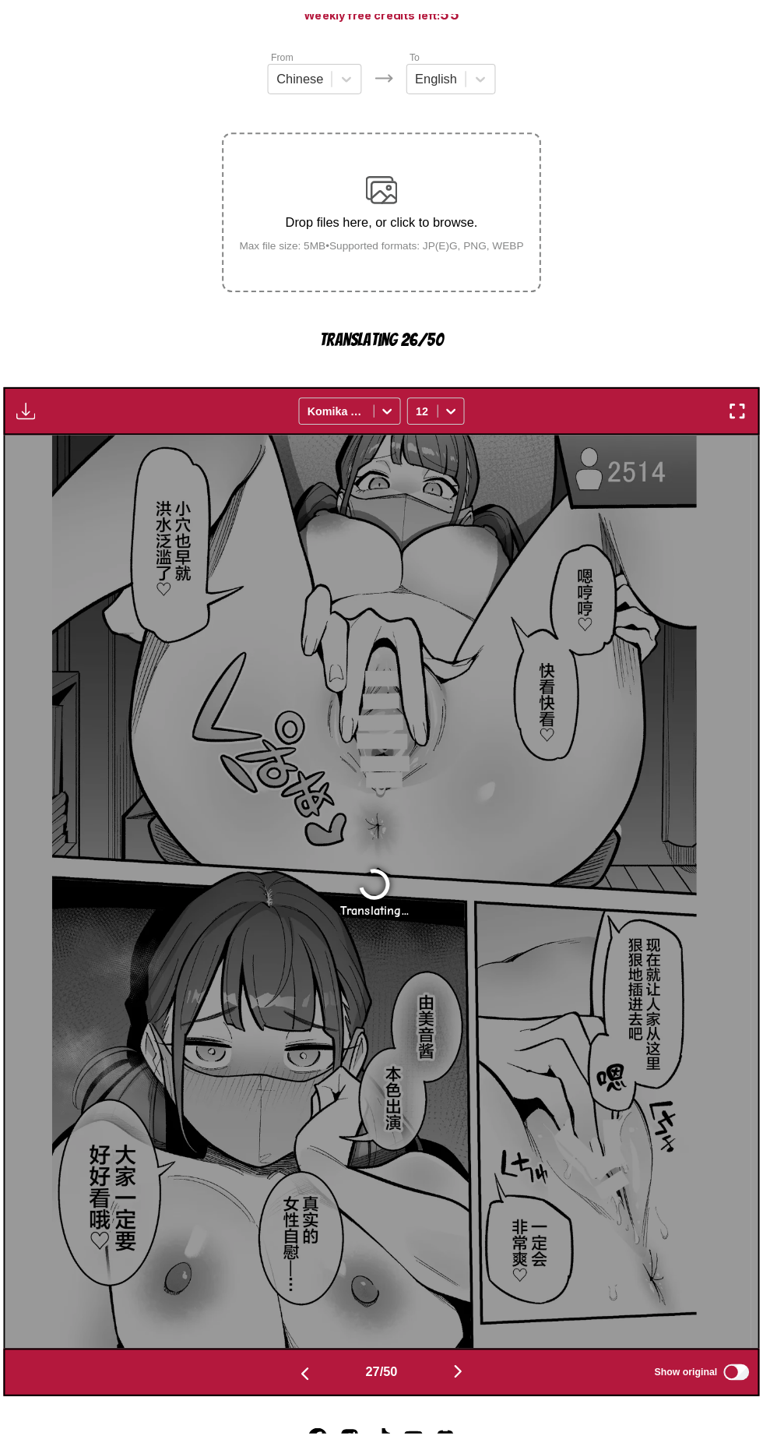
click at [461, 1377] on img "button" at bounding box center [456, 1375] width 19 height 19
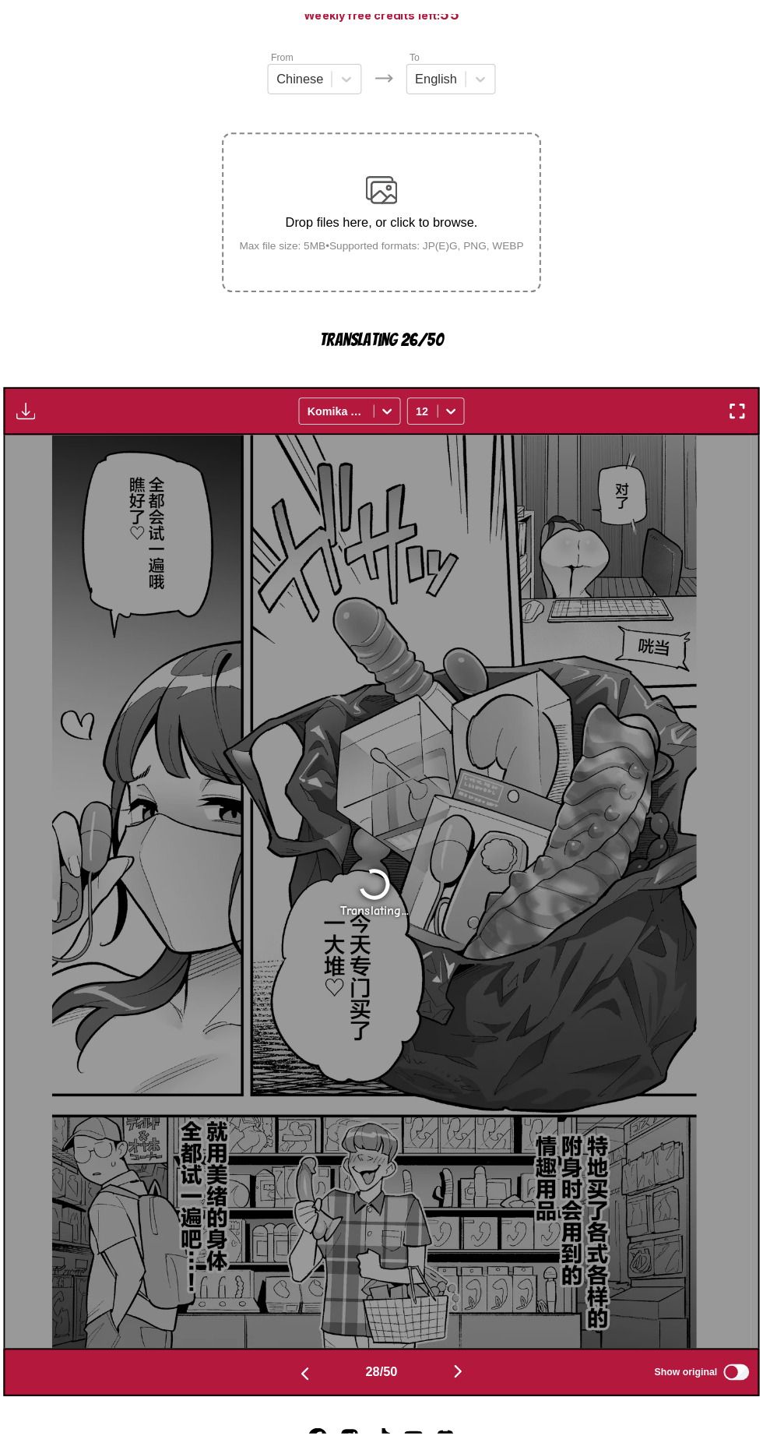
click at [458, 1369] on img "button" at bounding box center [456, 1375] width 19 height 19
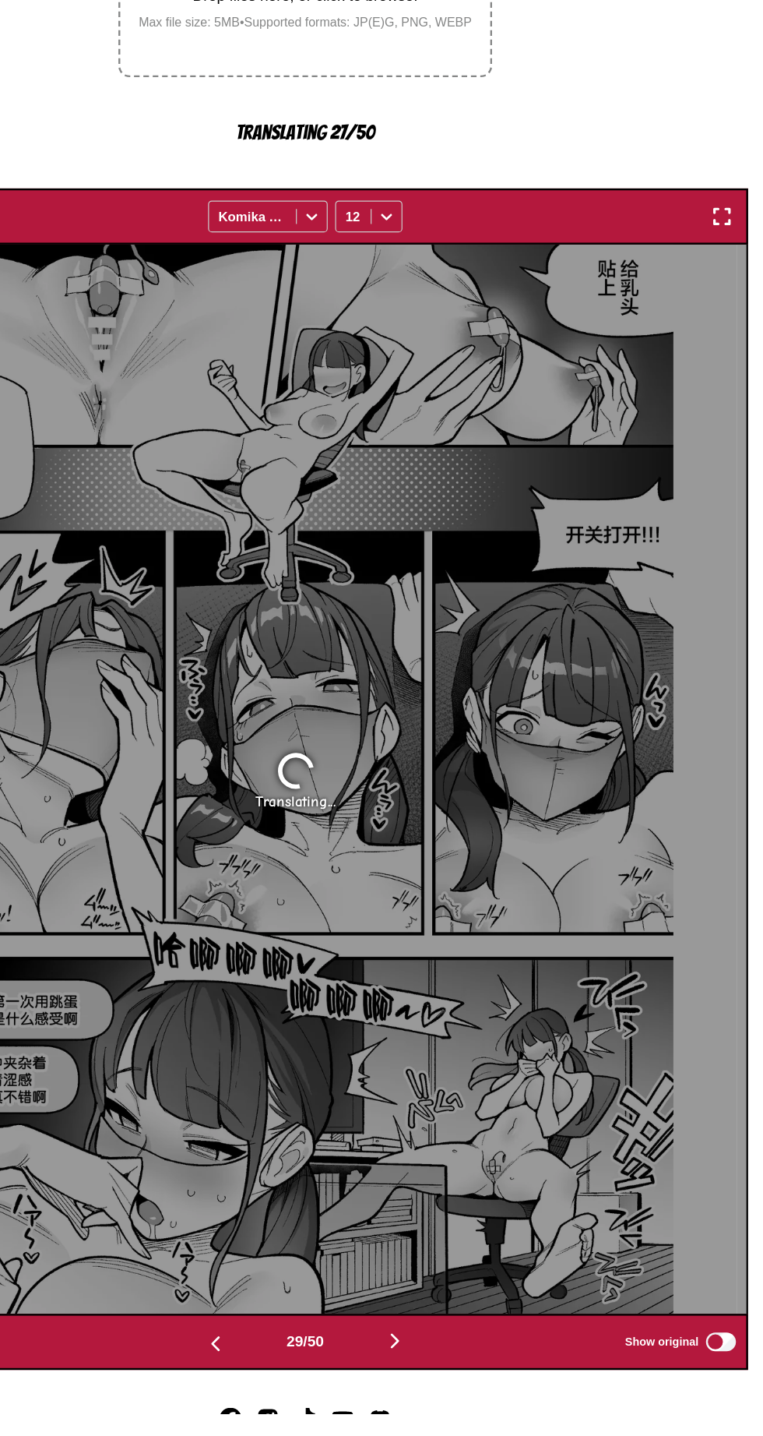
click at [460, 1379] on img "button" at bounding box center [456, 1375] width 19 height 19
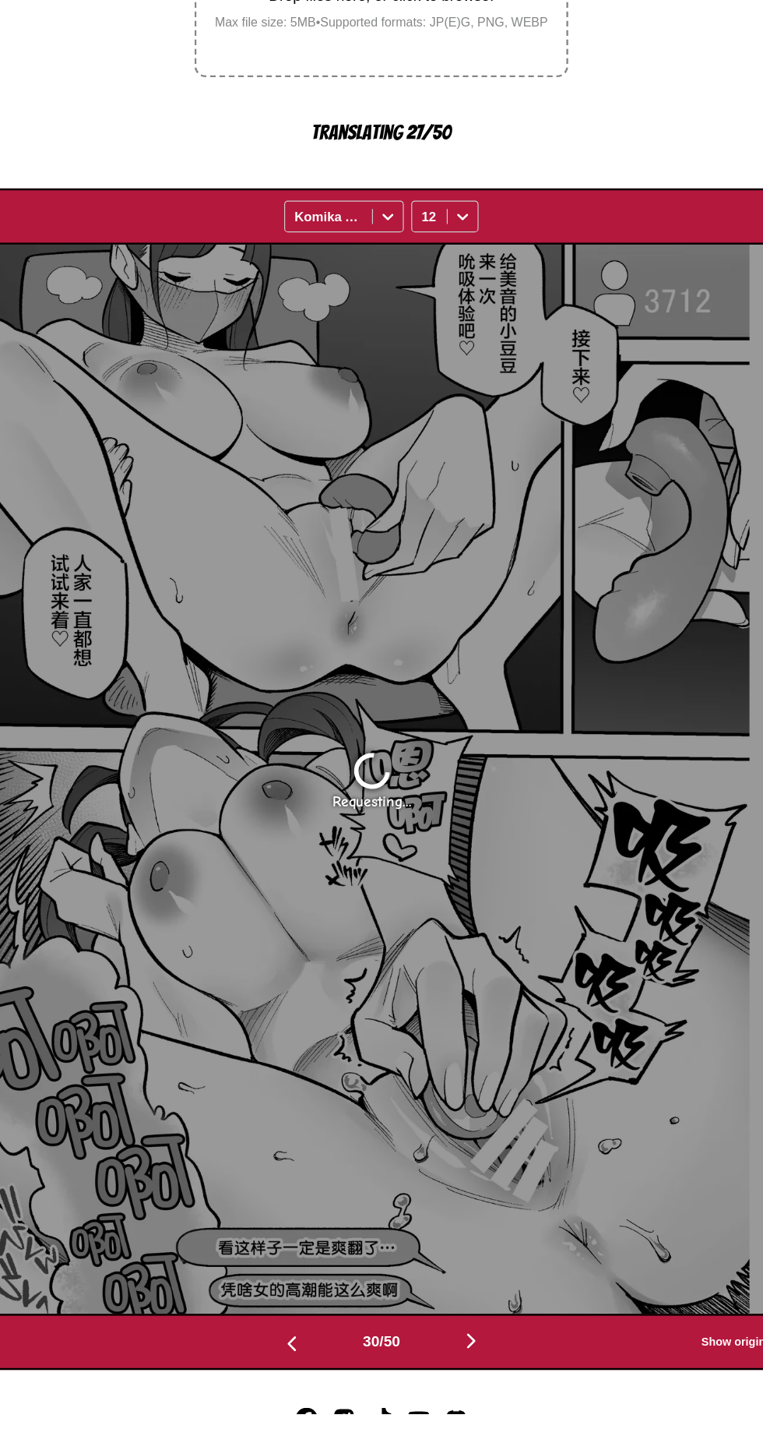
click at [418, 1378] on button "button" at bounding box center [456, 1376] width 93 height 23
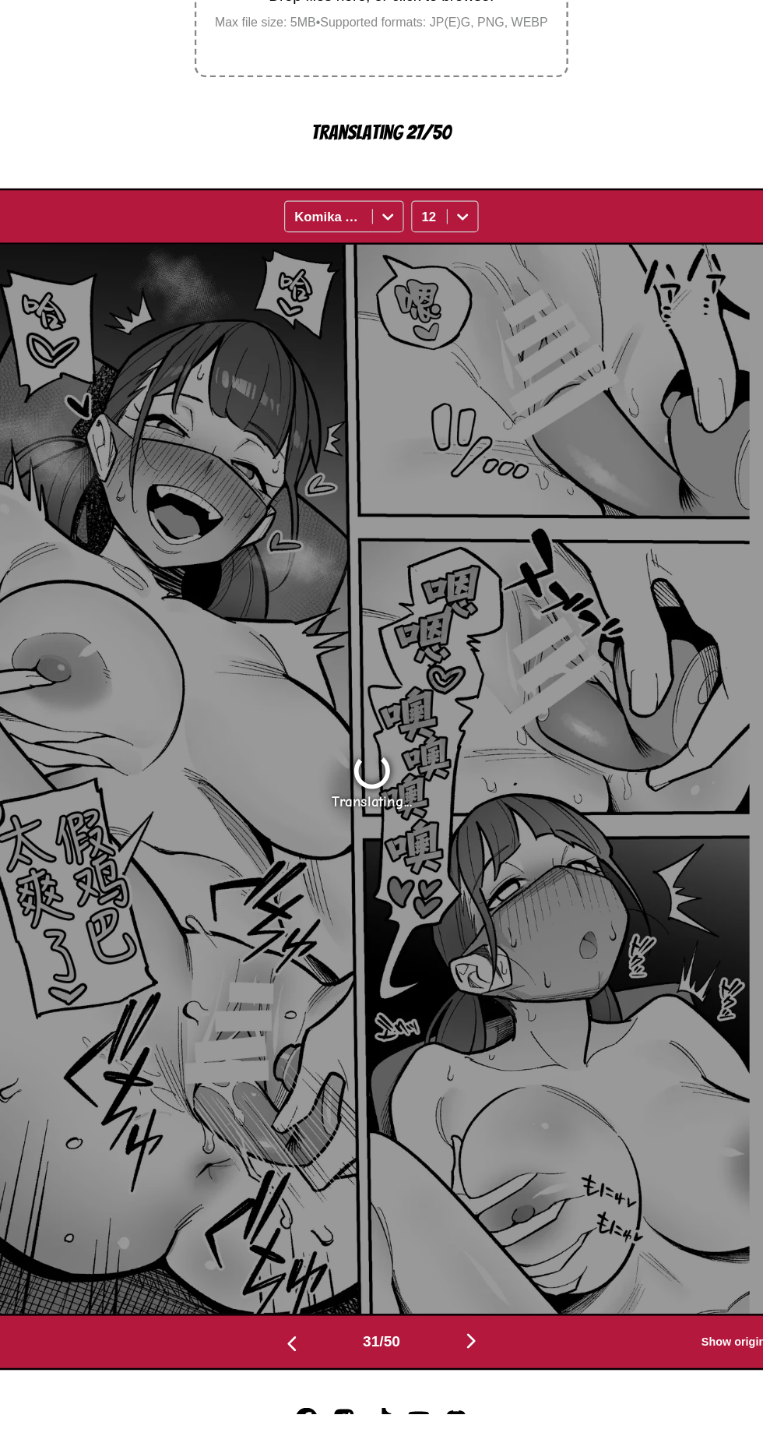
click at [473, 1377] on button "button" at bounding box center [456, 1376] width 93 height 23
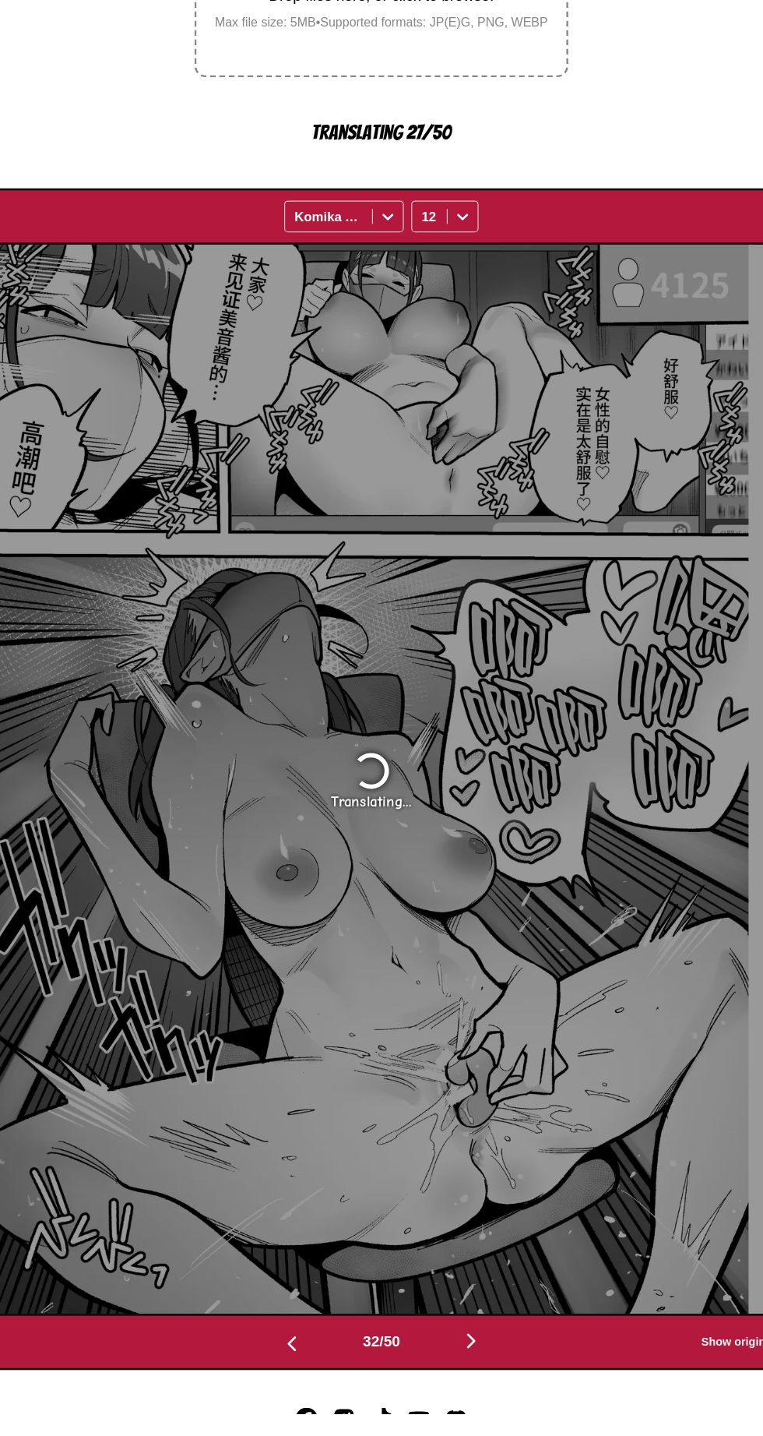
click at [463, 1372] on img "button" at bounding box center [456, 1375] width 19 height 19
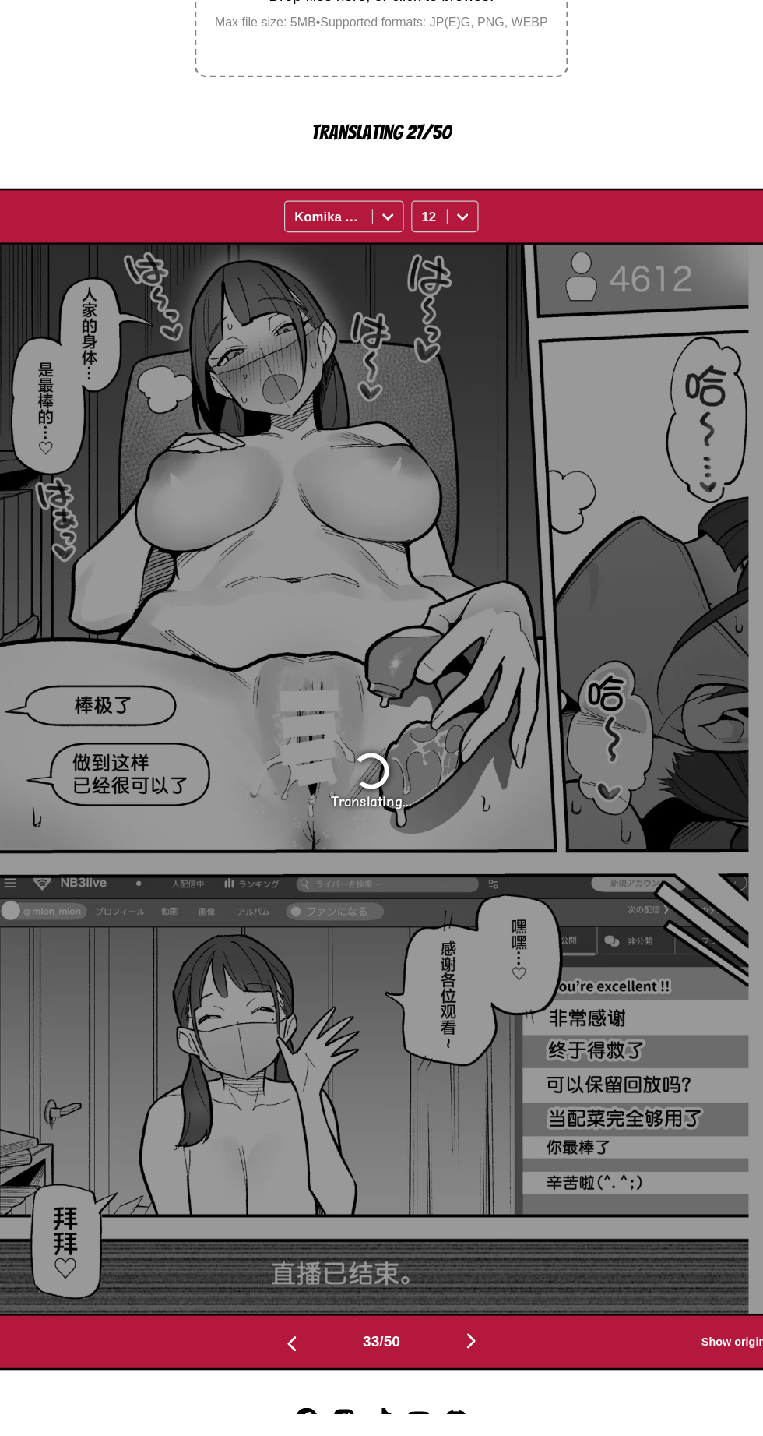
click at [464, 1375] on img "button" at bounding box center [456, 1375] width 19 height 19
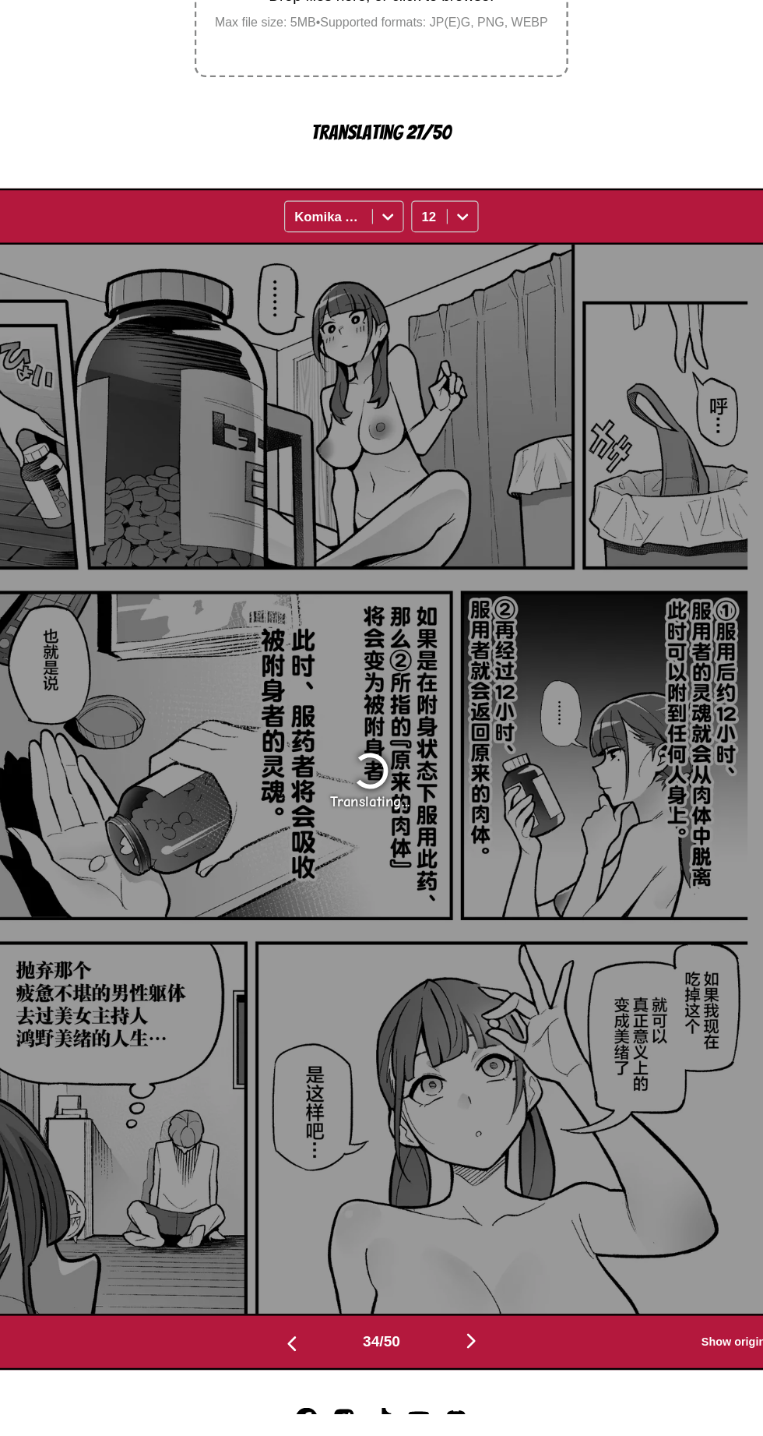
click at [465, 1379] on img "button" at bounding box center [456, 1375] width 19 height 19
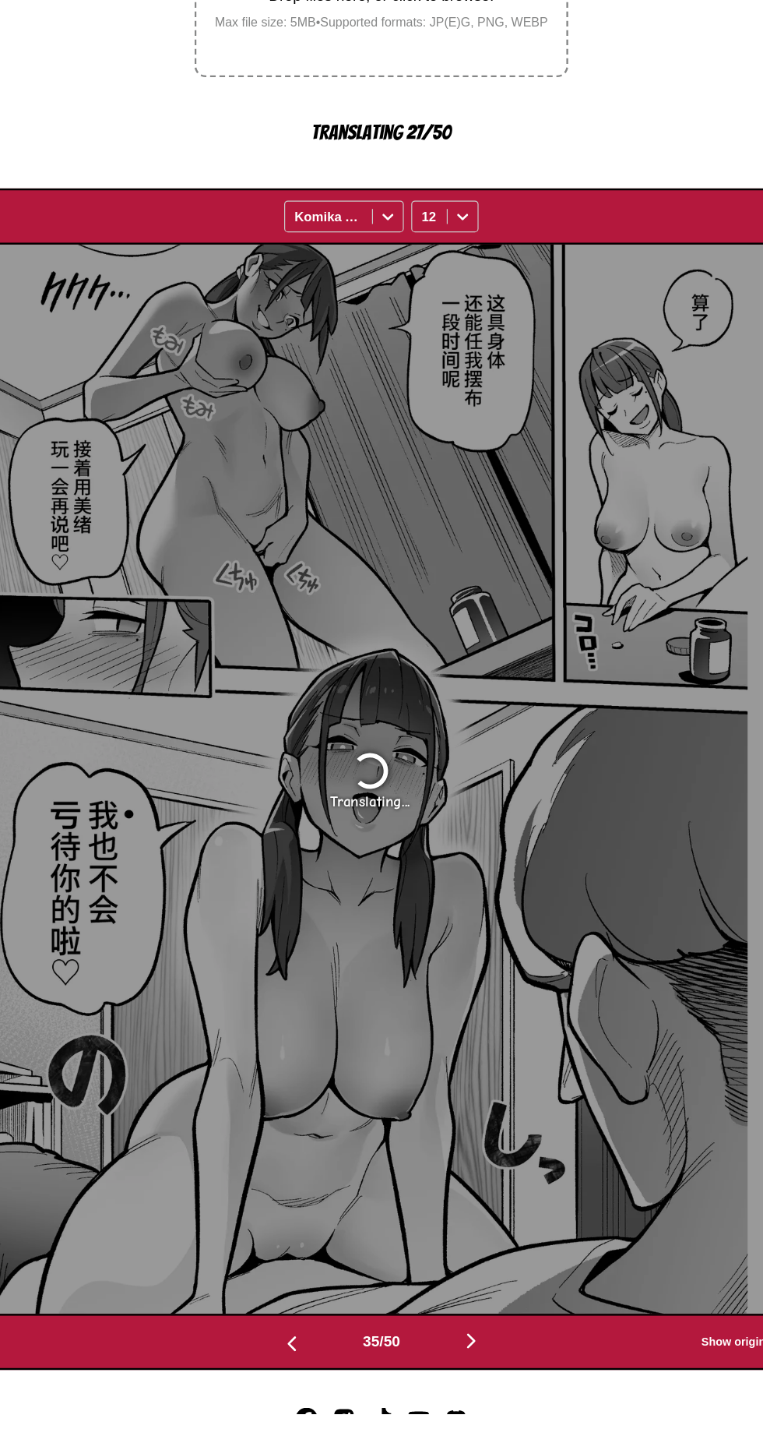
click at [466, 1380] on img "button" at bounding box center [456, 1375] width 19 height 19
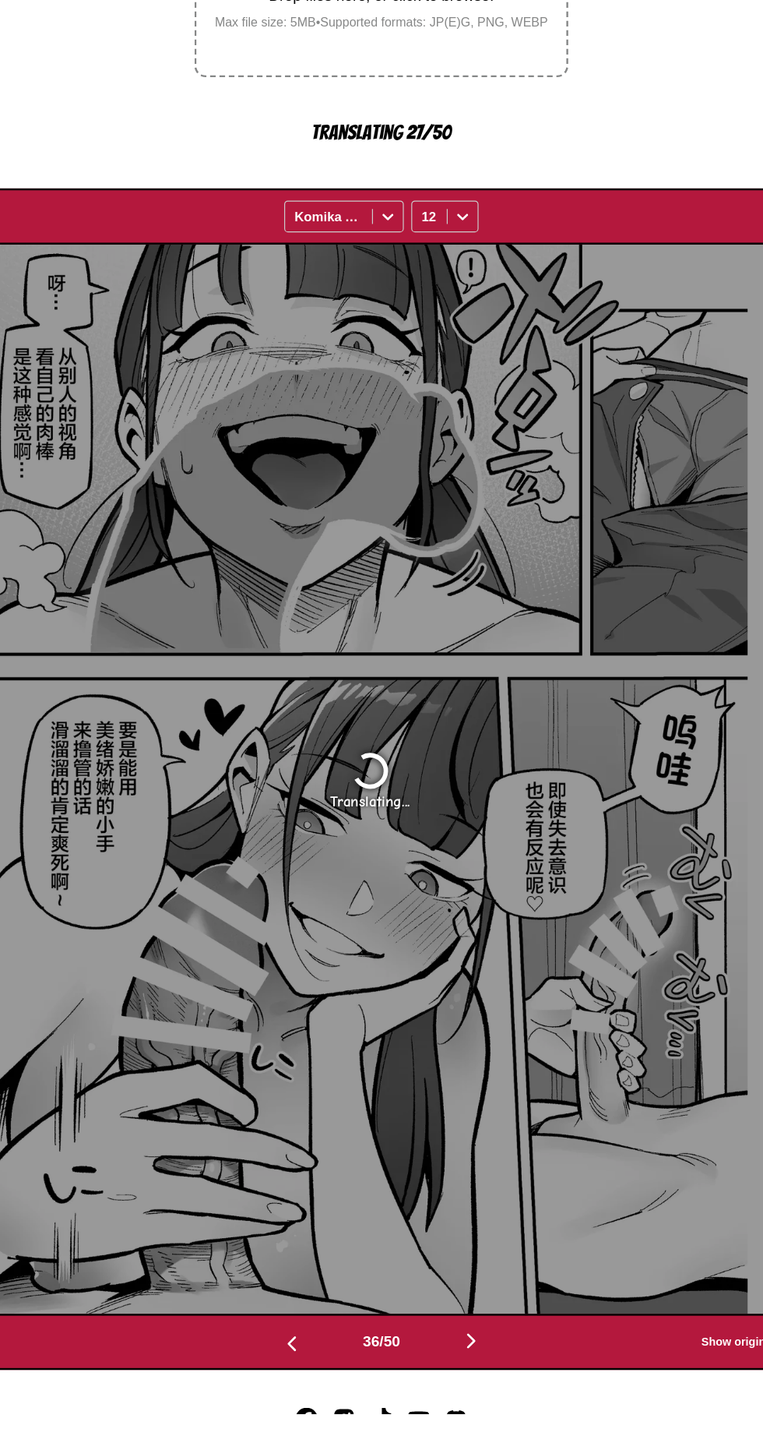
click at [466, 1382] on img "button" at bounding box center [456, 1375] width 19 height 19
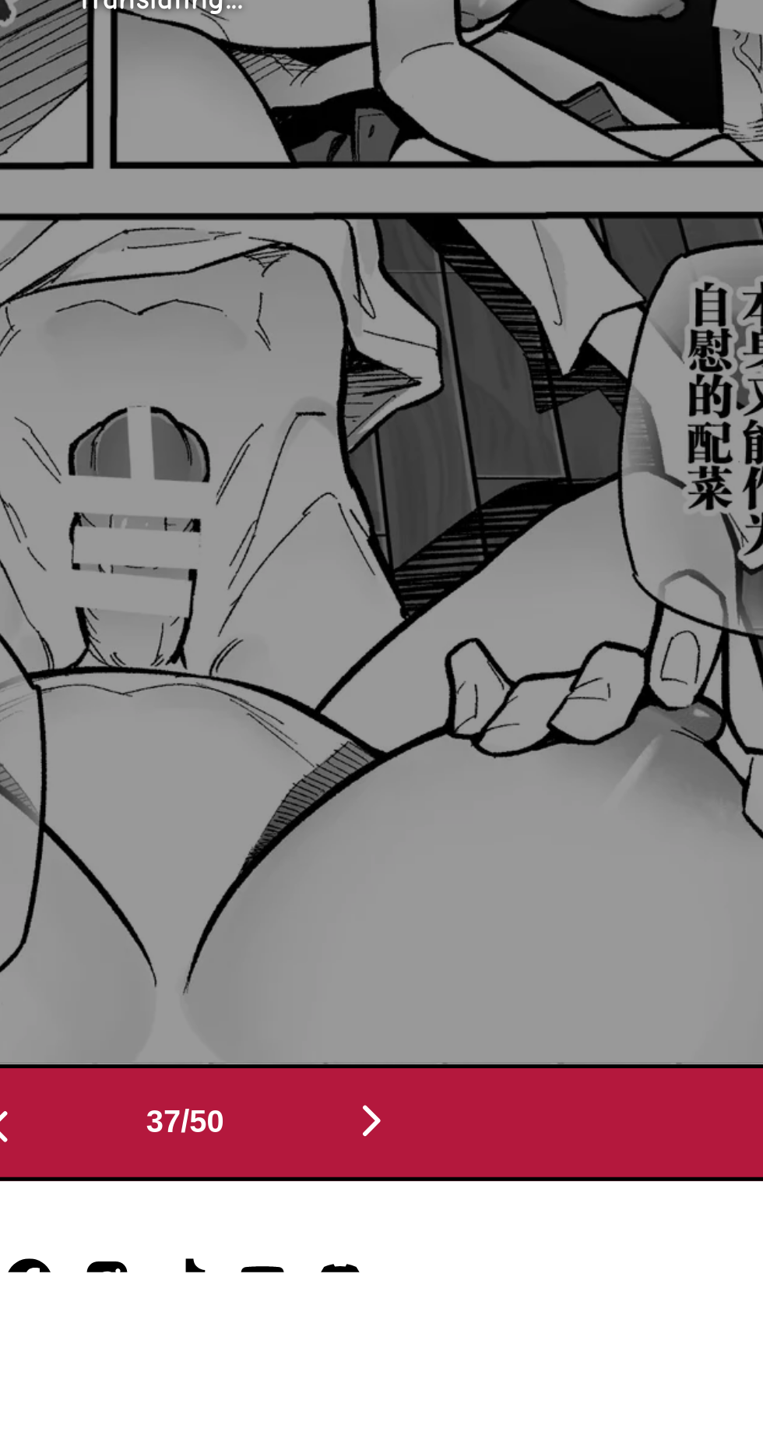
click at [452, 1380] on img "button" at bounding box center [456, 1375] width 19 height 19
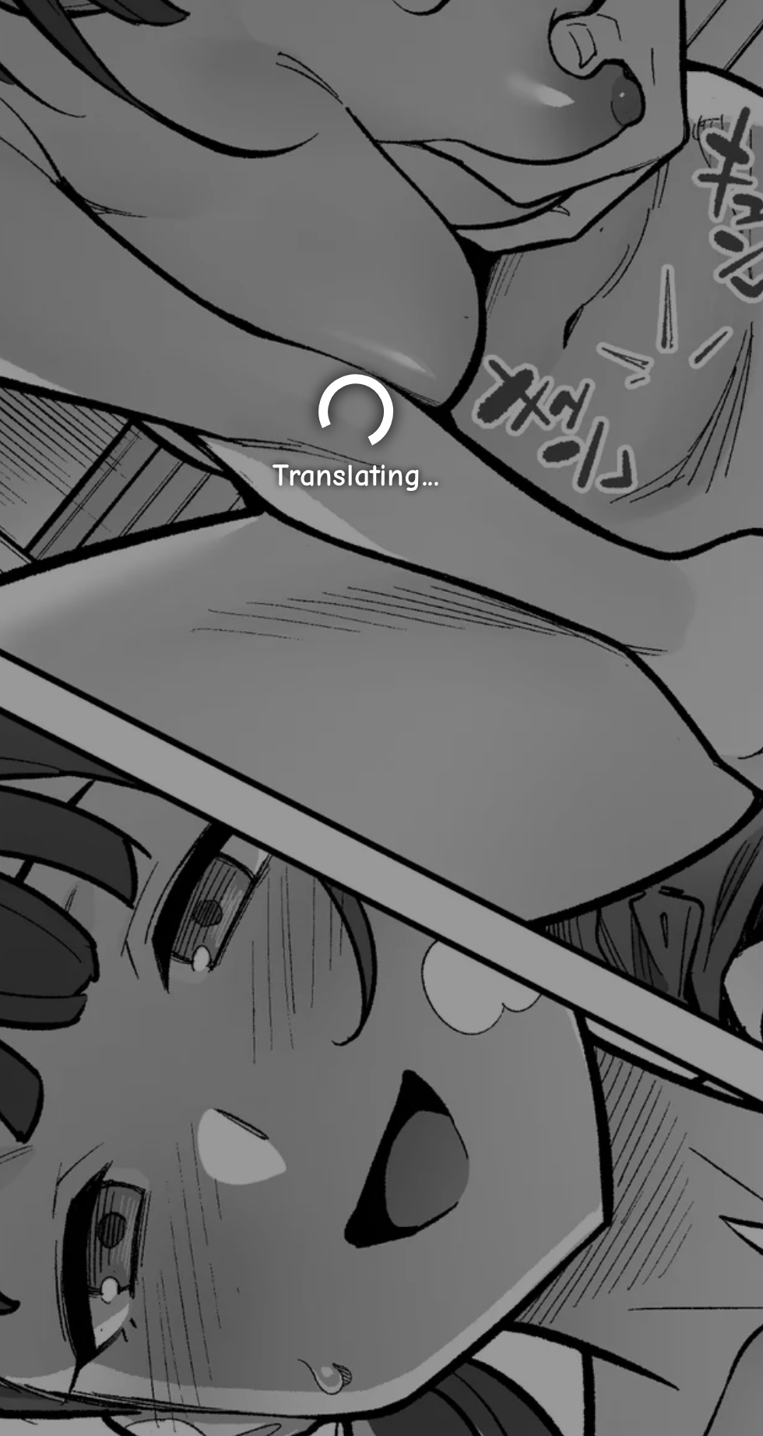
click at [383, 1192] on div "Translating..." at bounding box center [371, 906] width 735 height 891
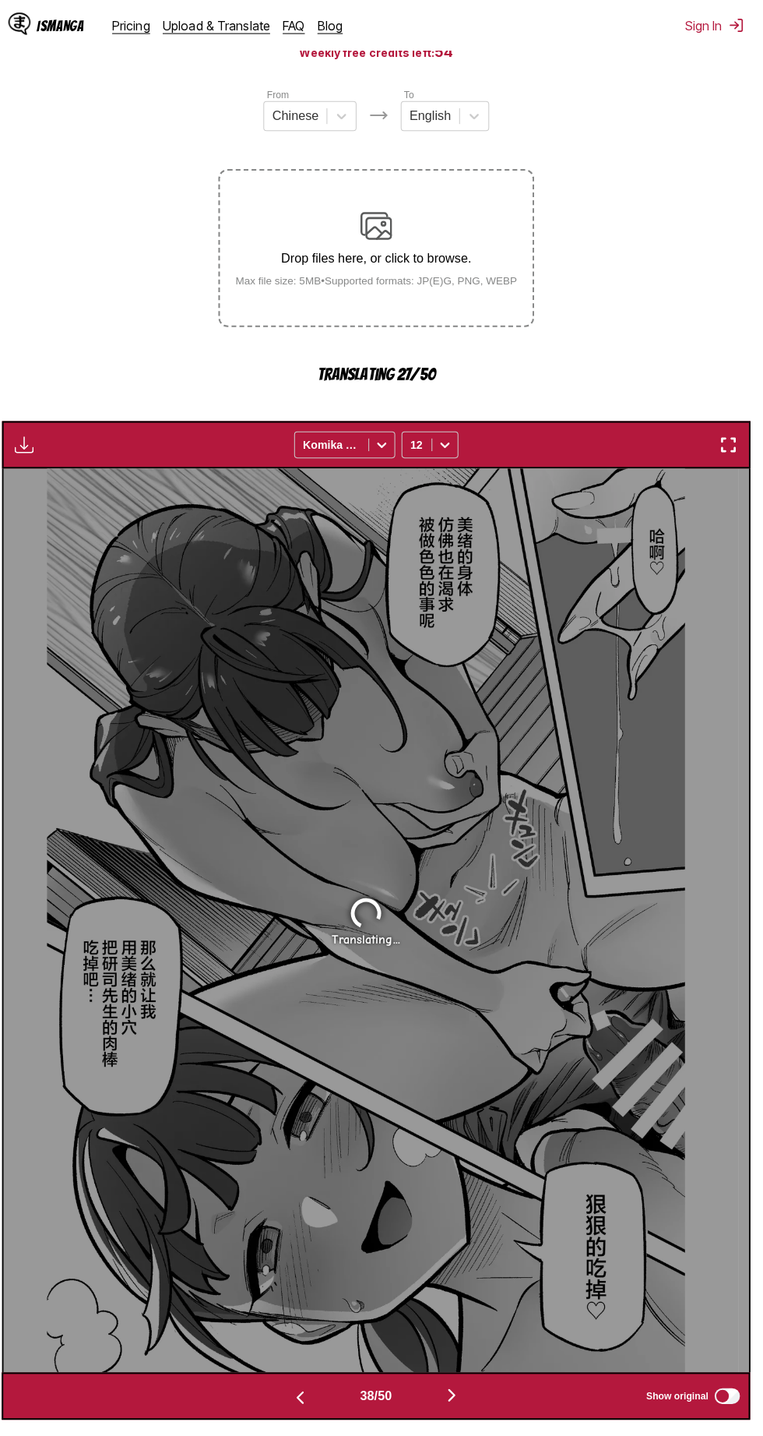
scroll to position [164, 0]
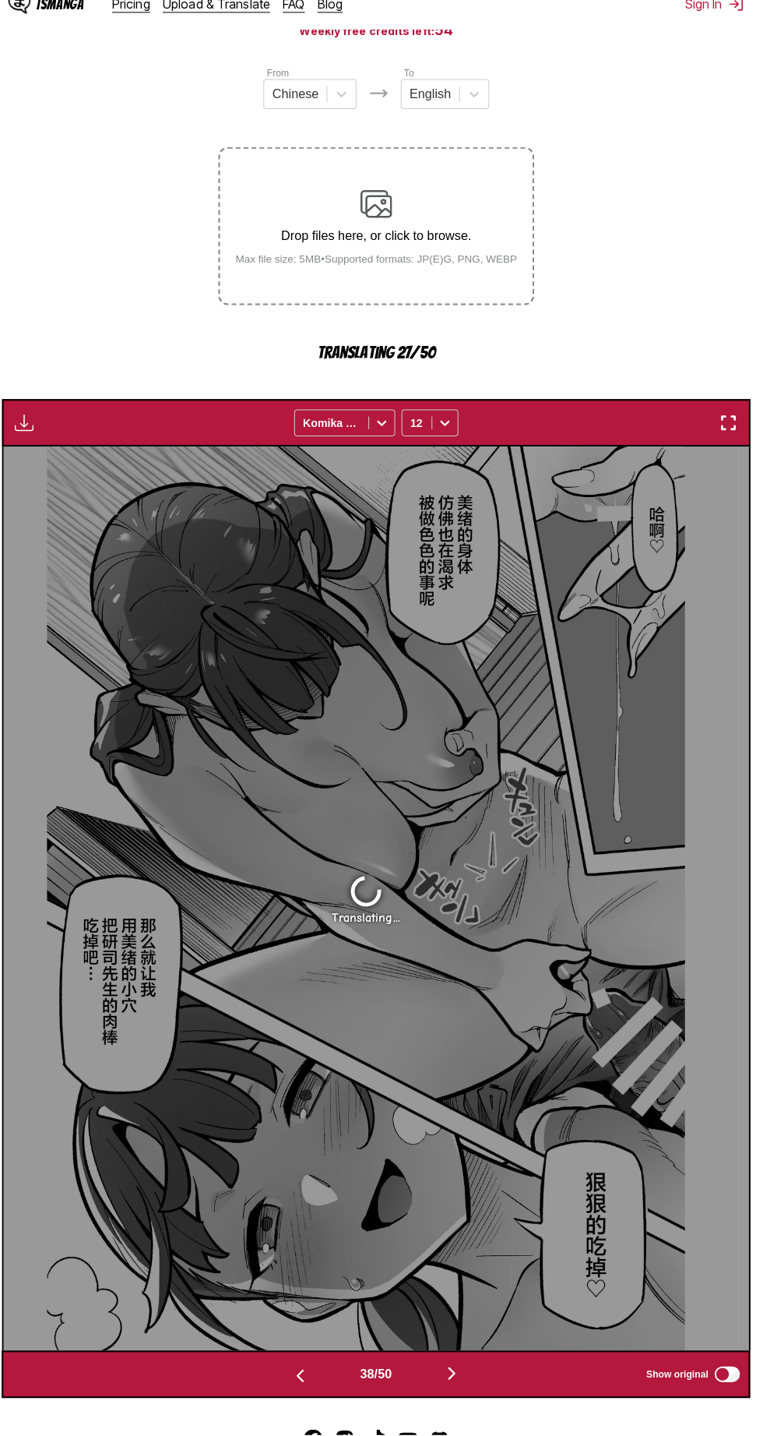
click at [475, 1371] on button "button" at bounding box center [456, 1376] width 93 height 23
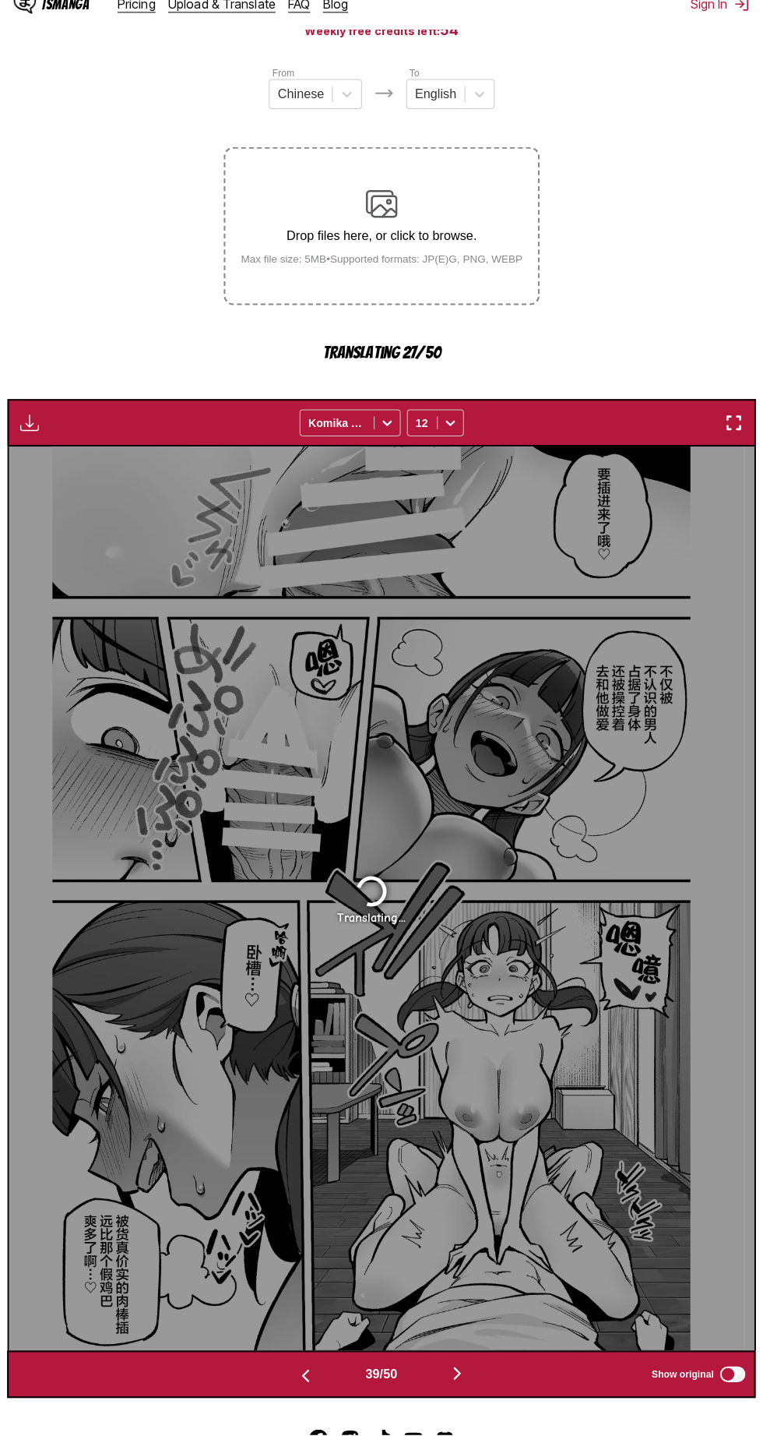
click at [474, 1379] on button "button" at bounding box center [456, 1376] width 93 height 23
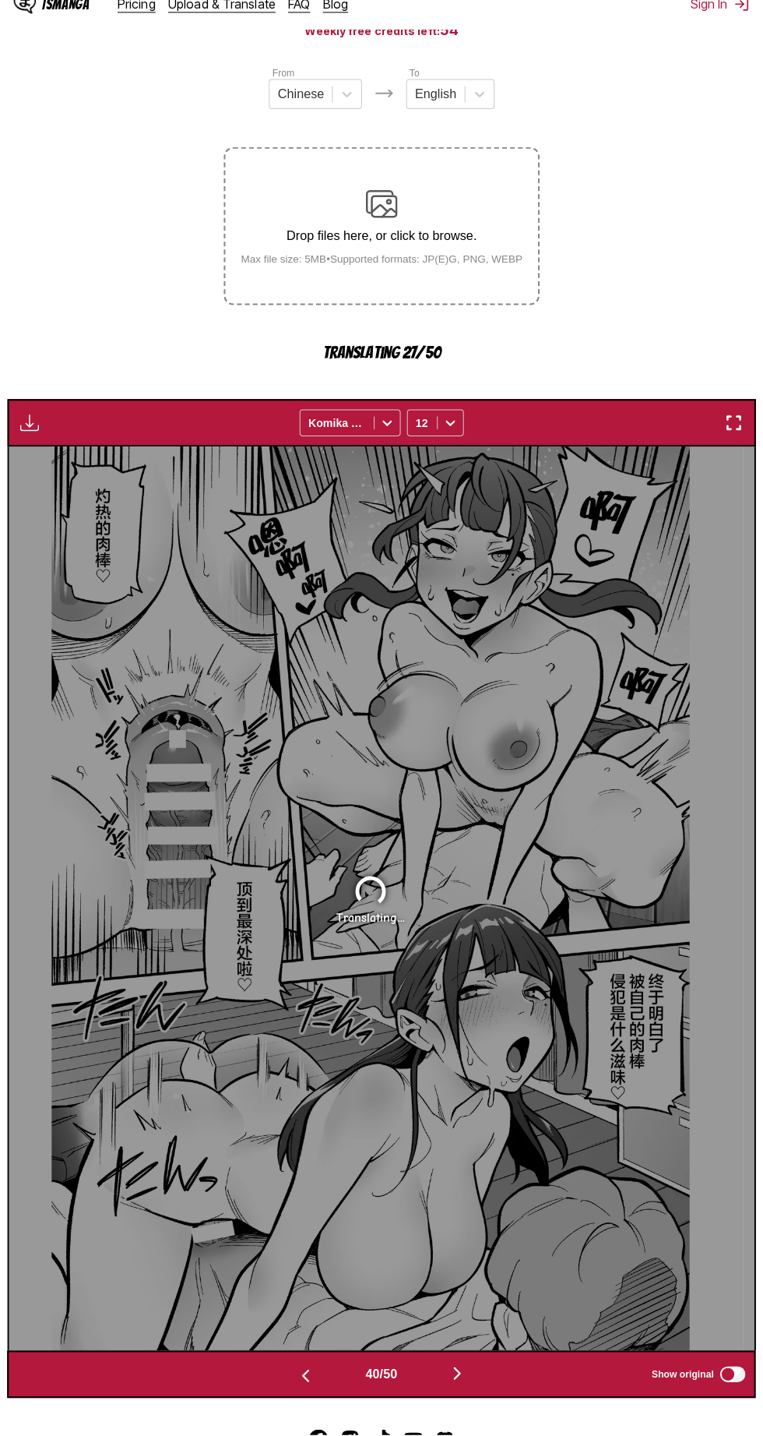
click at [466, 1377] on img "button" at bounding box center [456, 1375] width 19 height 19
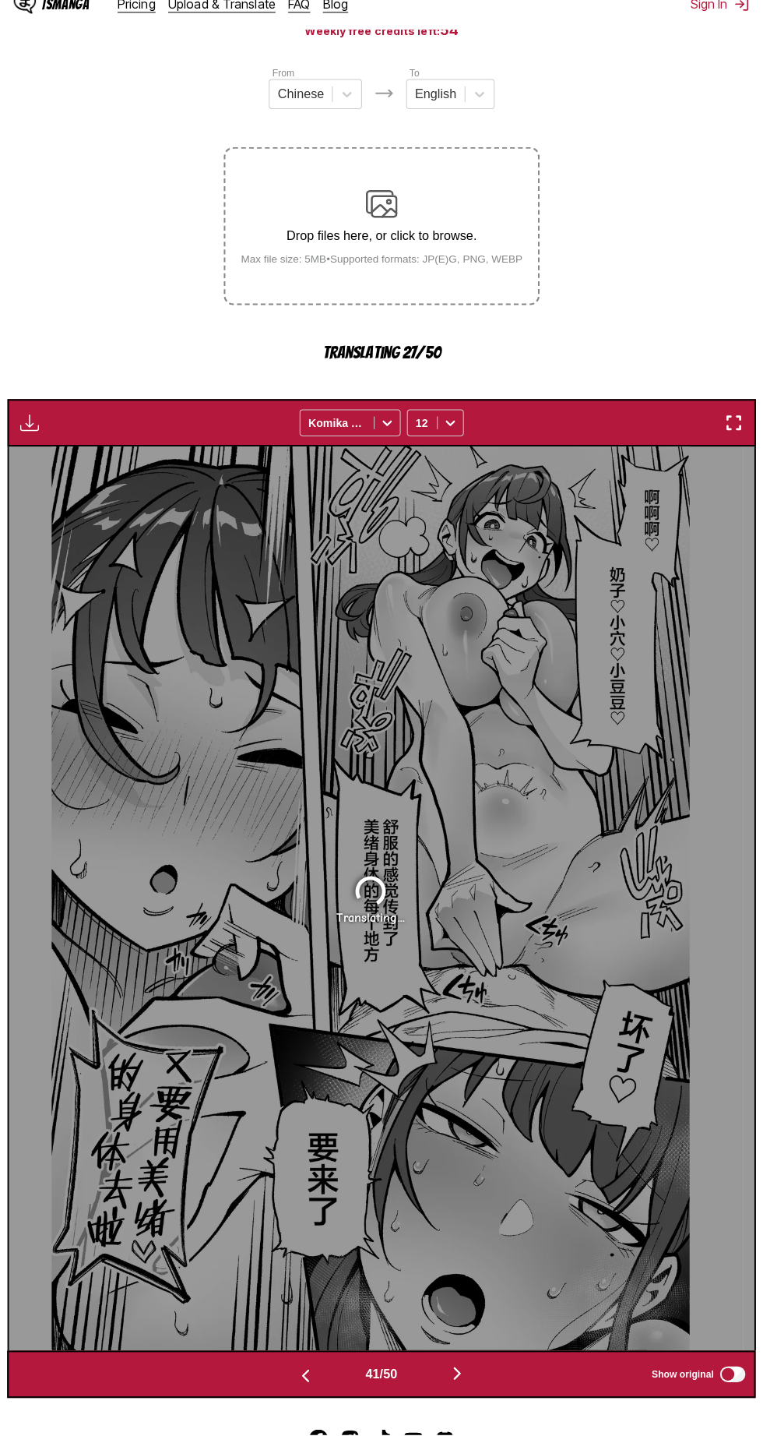
click at [464, 1382] on img "button" at bounding box center [456, 1375] width 19 height 19
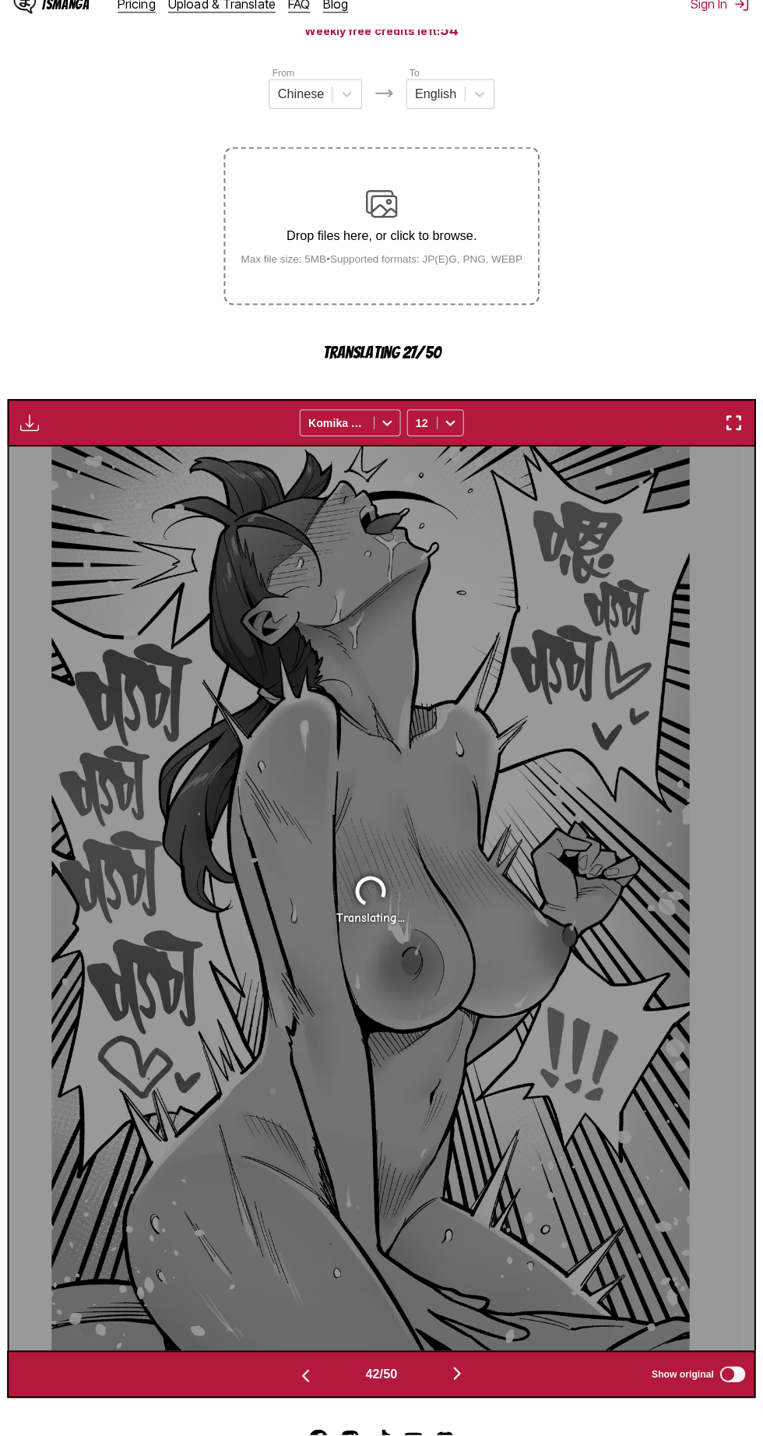
click at [466, 1378] on img "button" at bounding box center [456, 1375] width 19 height 19
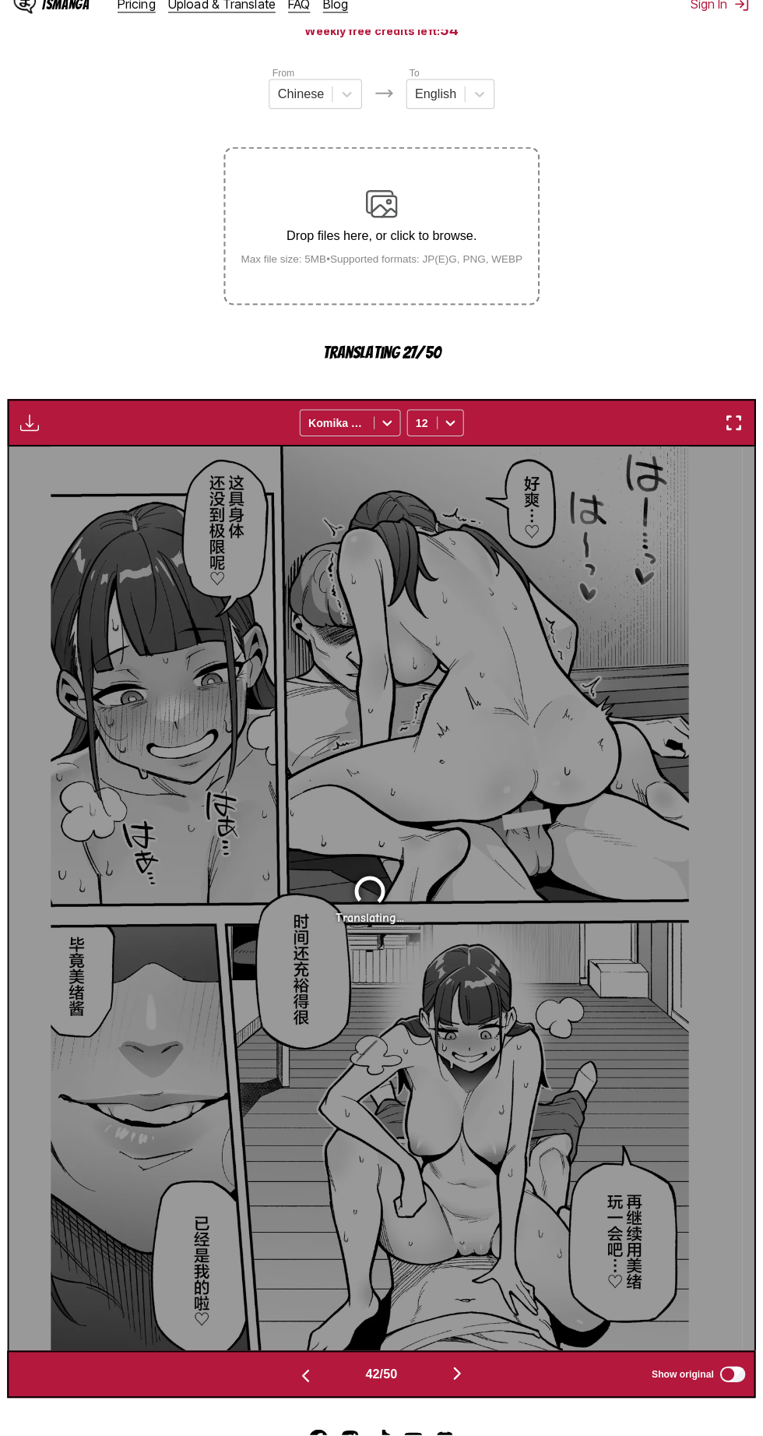
click at [471, 1374] on button "button" at bounding box center [456, 1376] width 93 height 23
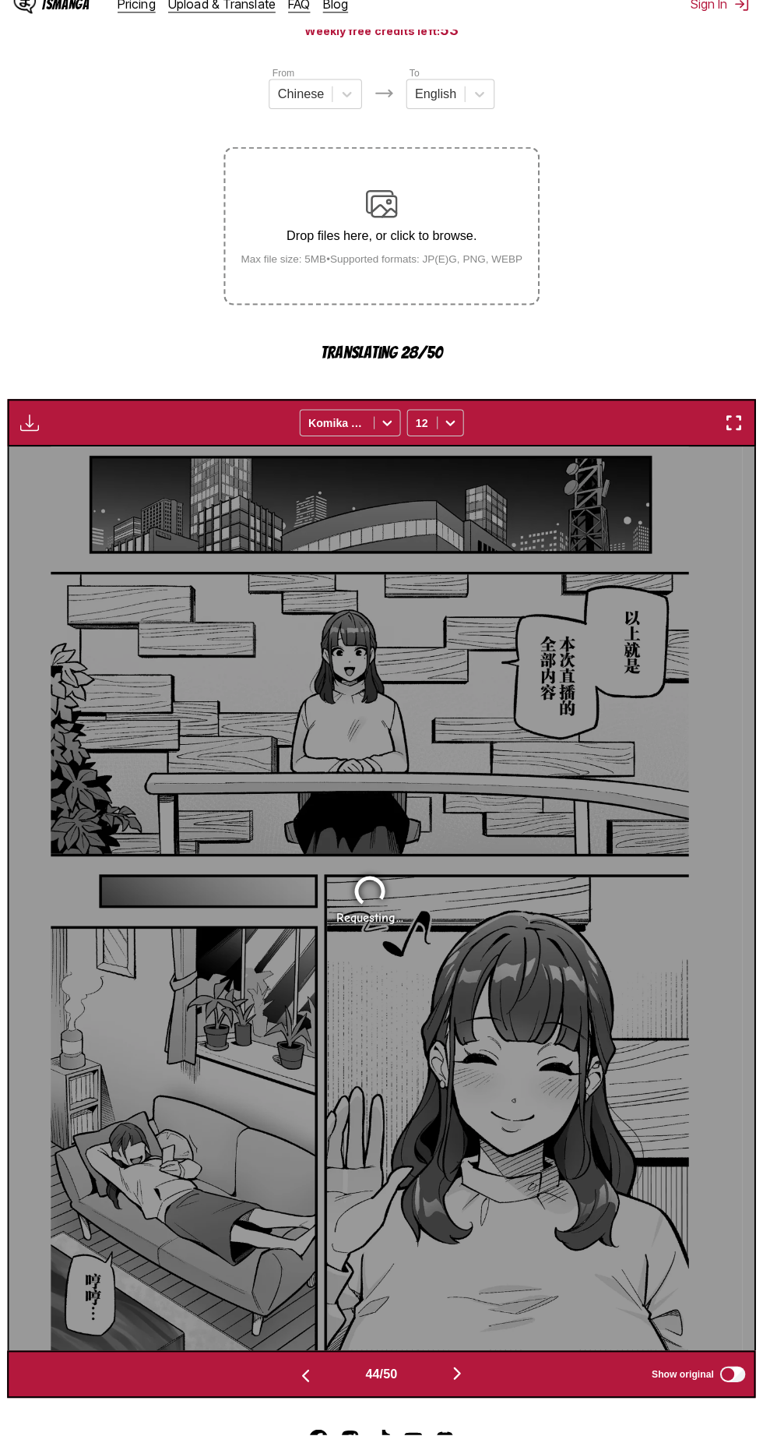
click at [466, 1378] on img "button" at bounding box center [456, 1375] width 19 height 19
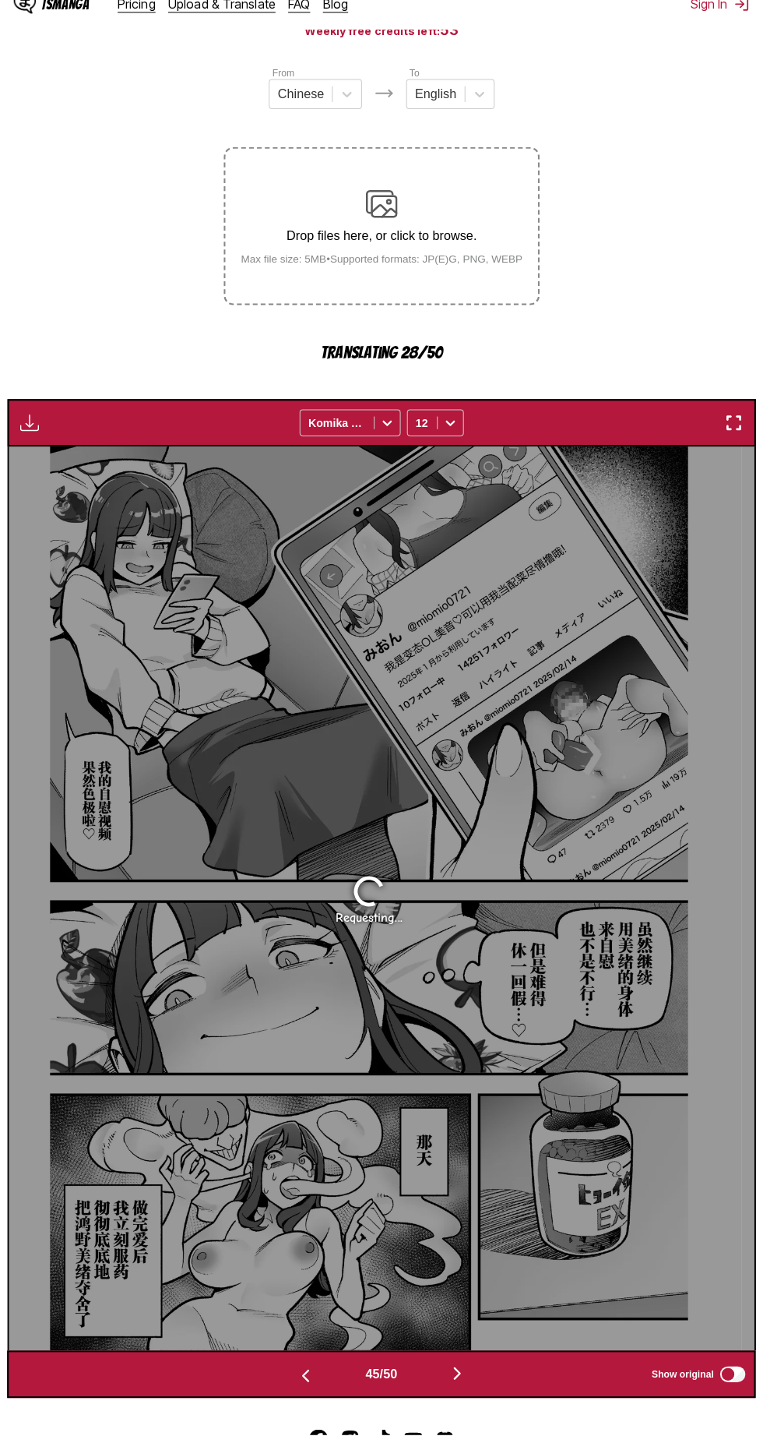
click at [460, 1376] on img "button" at bounding box center [456, 1375] width 19 height 19
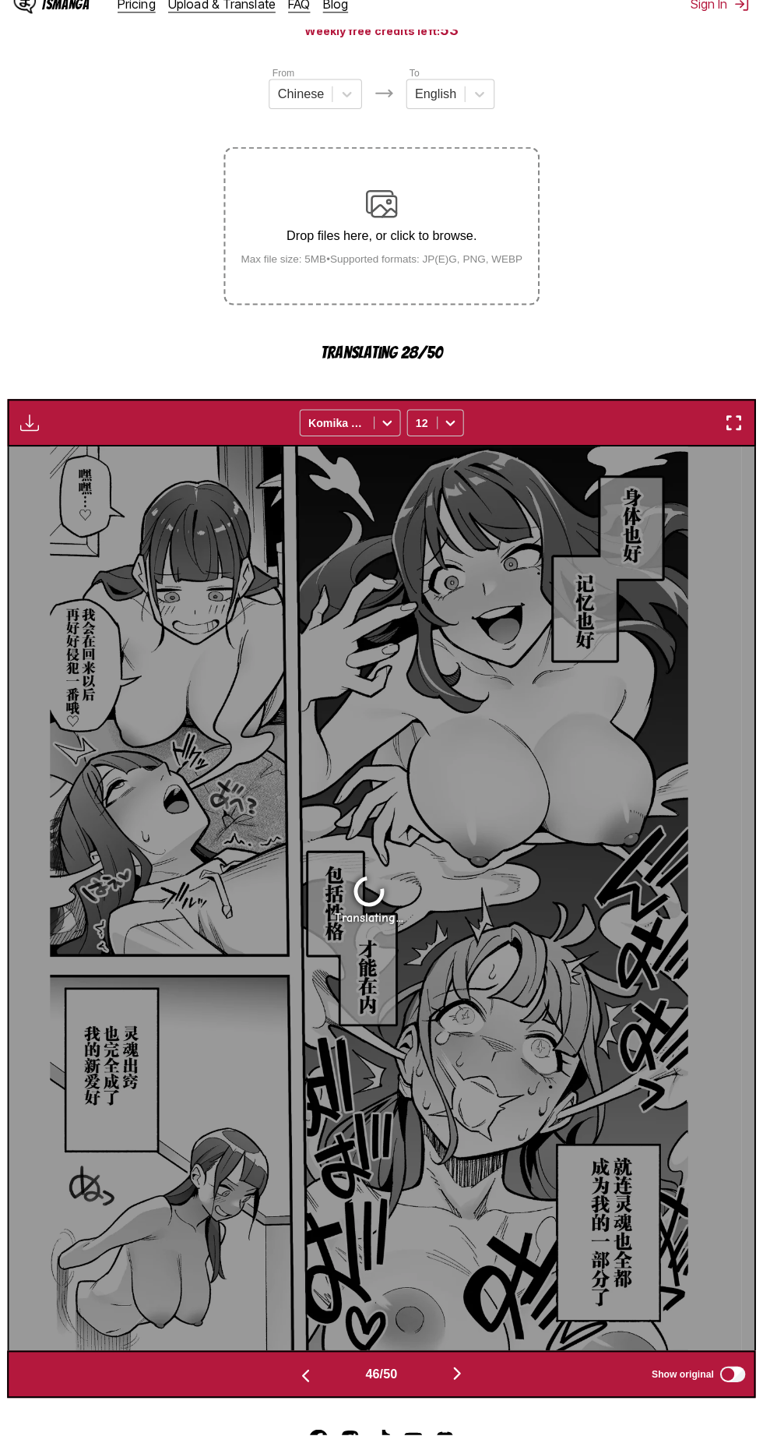
click at [471, 1387] on button "button" at bounding box center [456, 1376] width 93 height 23
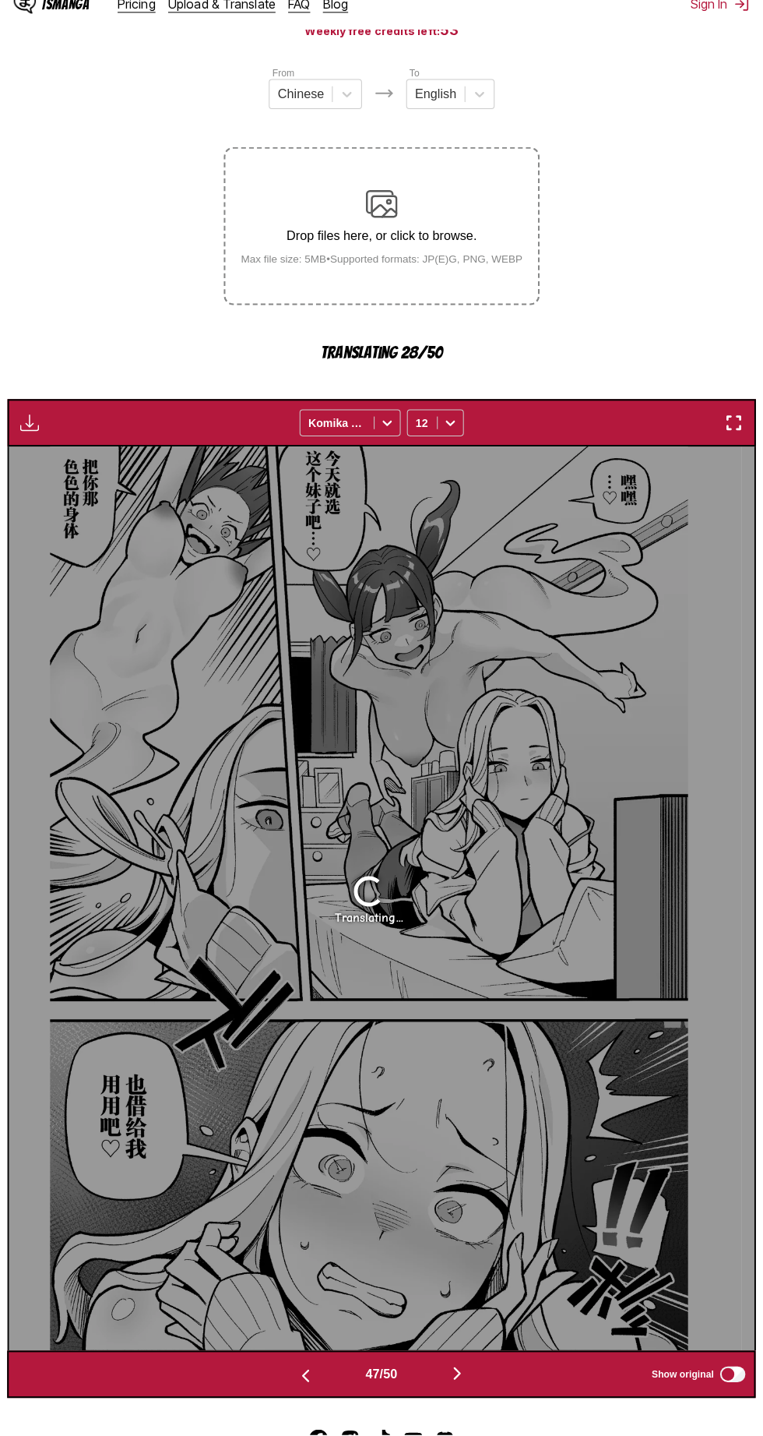
click at [483, 1387] on button "button" at bounding box center [456, 1376] width 93 height 23
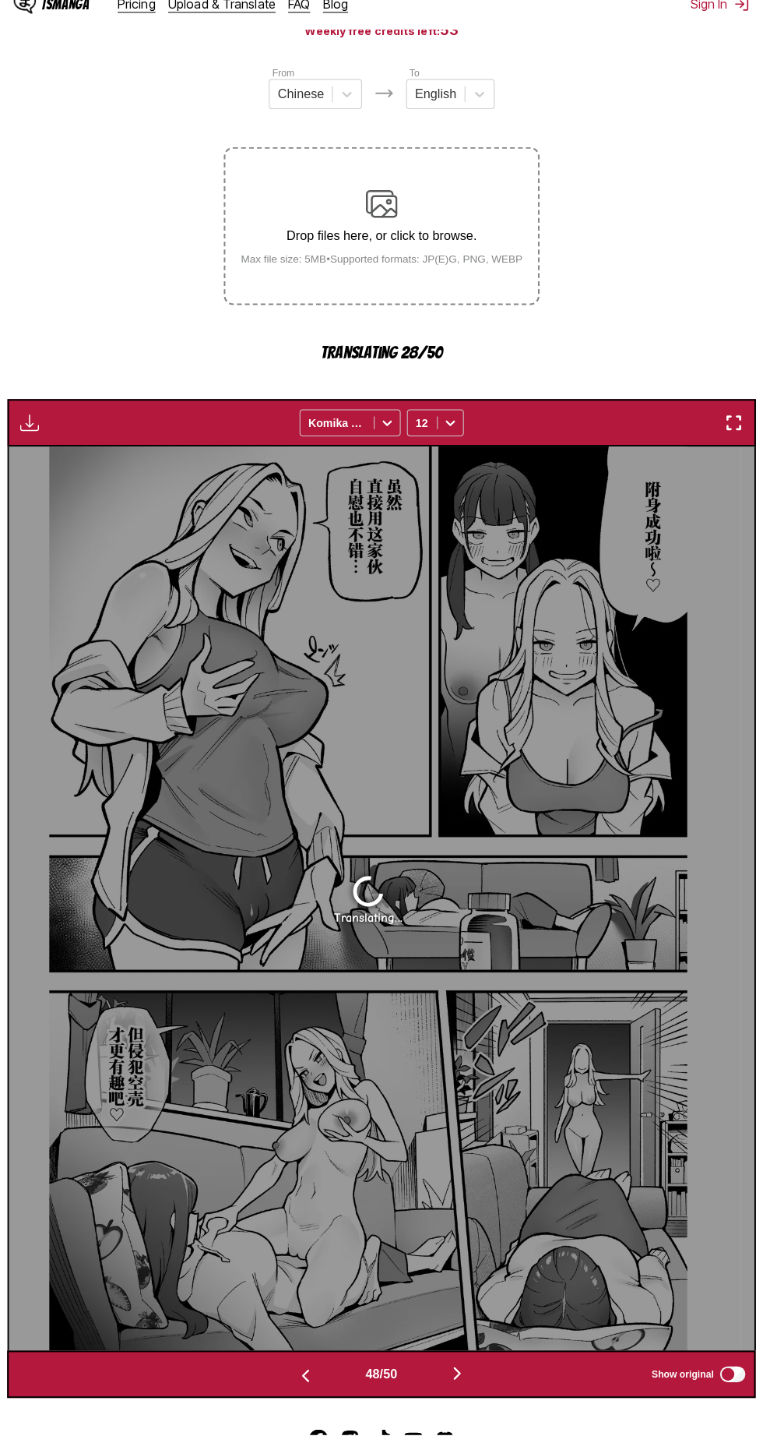
click at [474, 1380] on button "button" at bounding box center [456, 1376] width 93 height 23
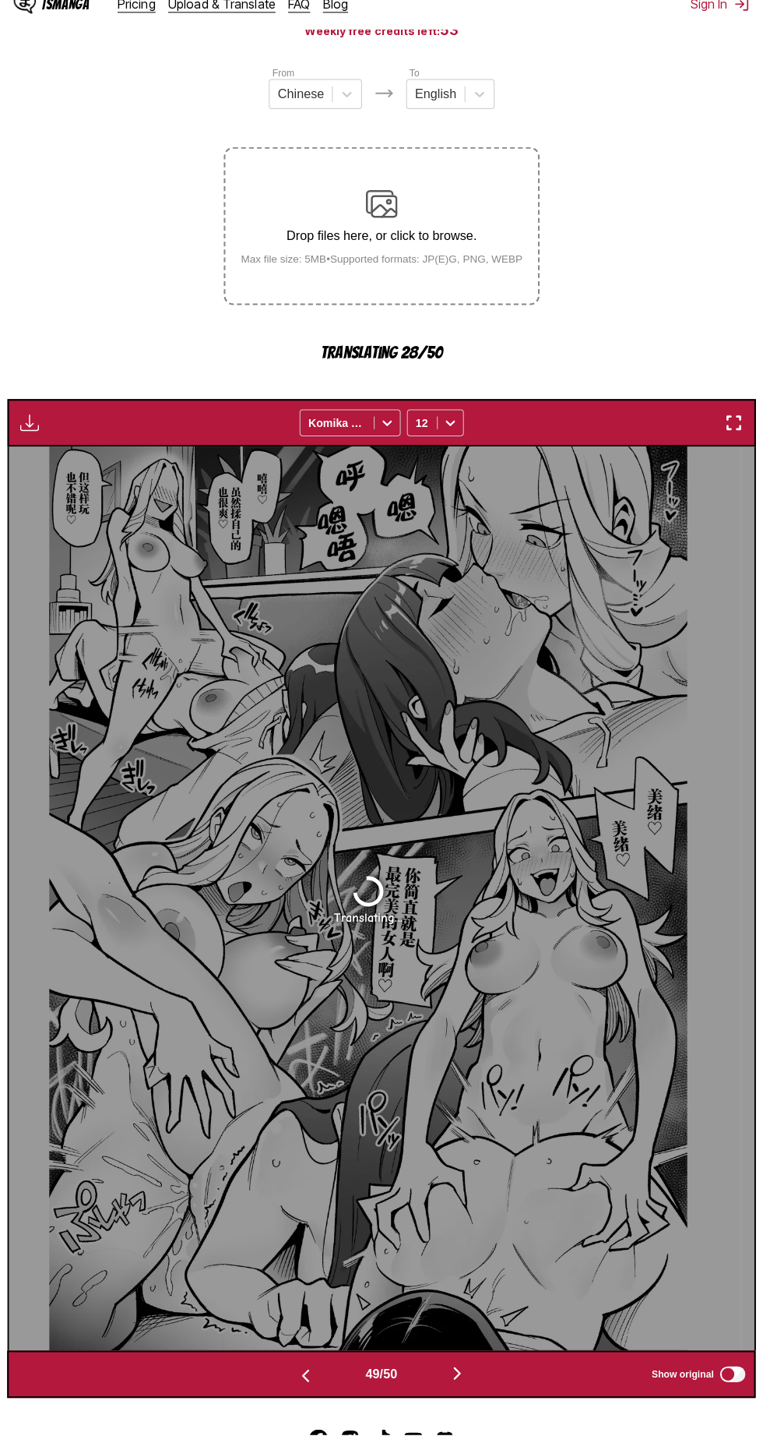
click at [474, 1382] on button "button" at bounding box center [456, 1376] width 93 height 23
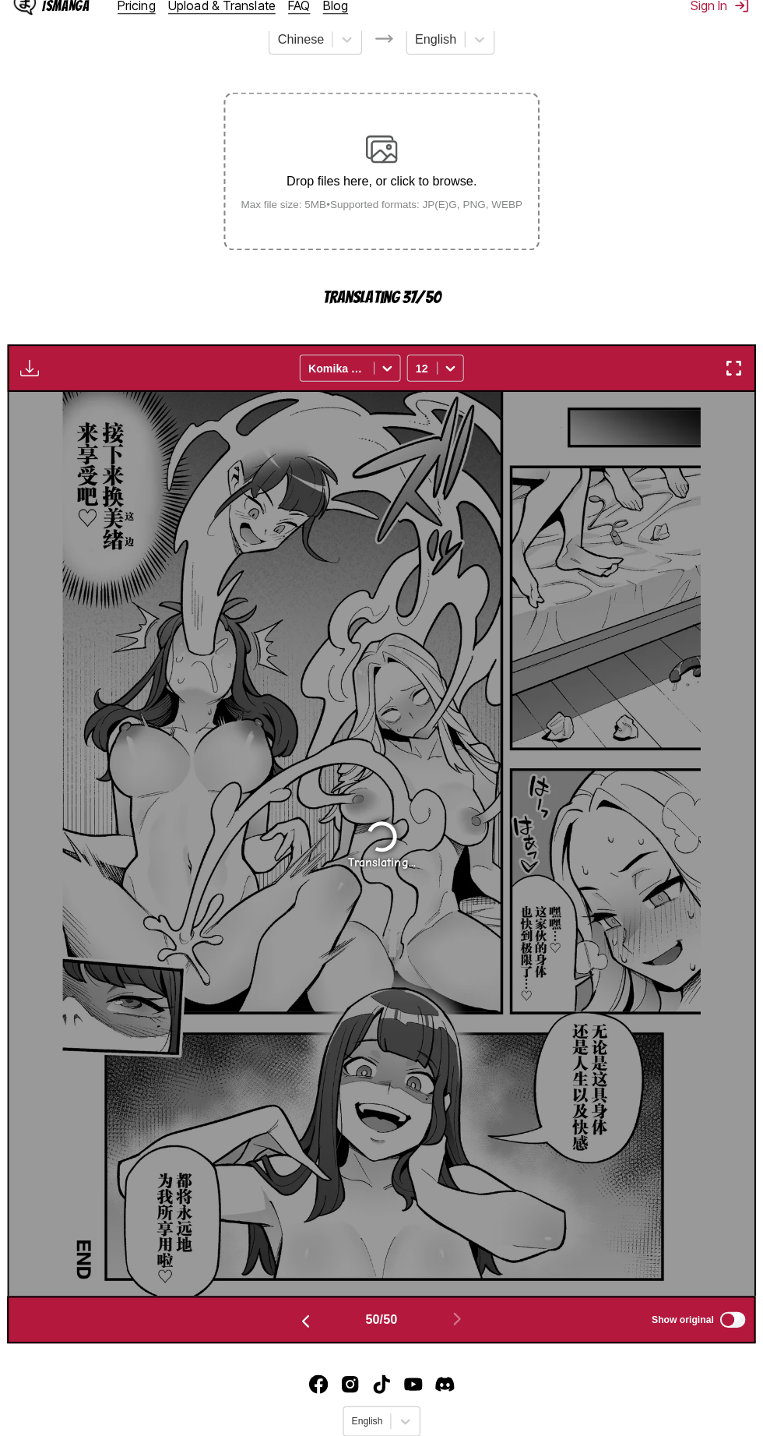
scroll to position [242, 0]
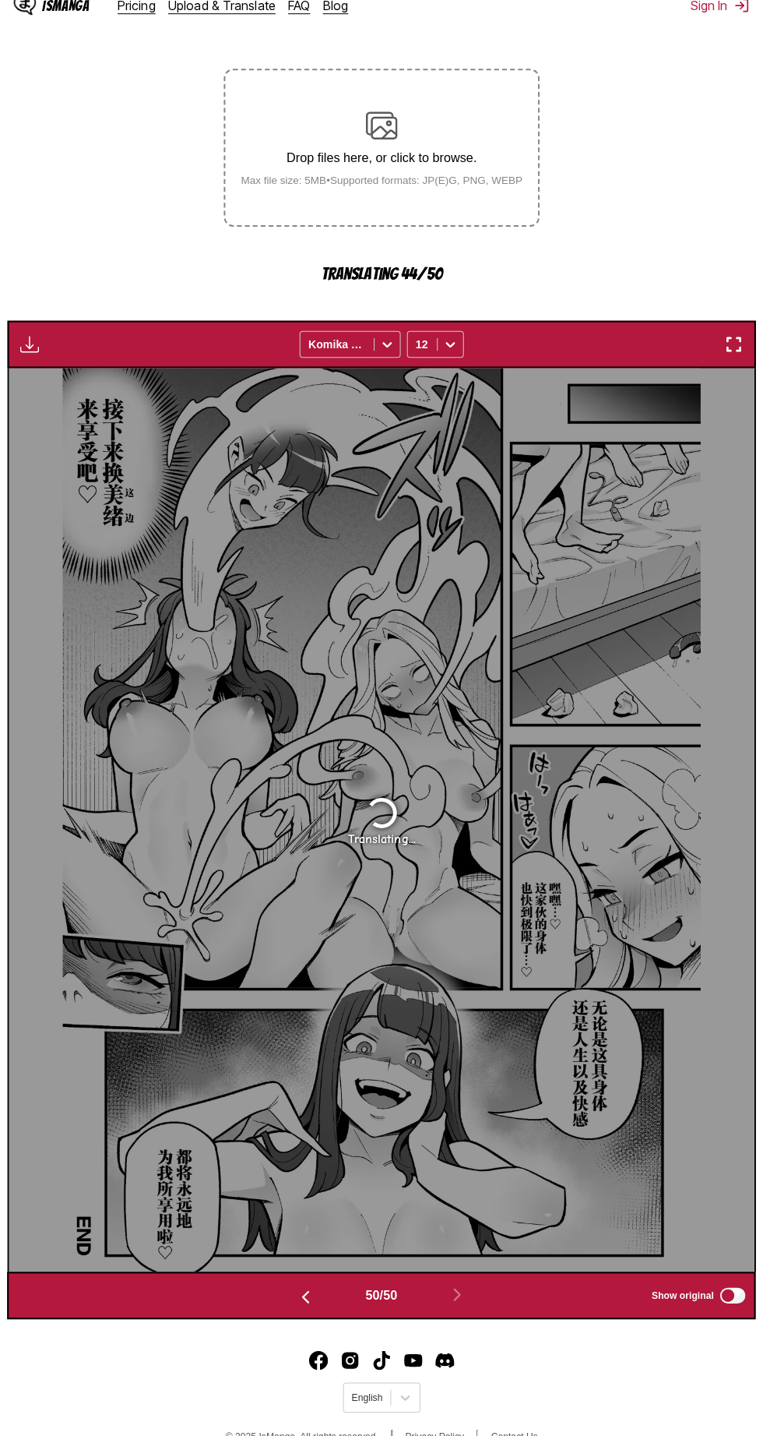
click at [284, 1301] on button "button" at bounding box center [306, 1297] width 93 height 23
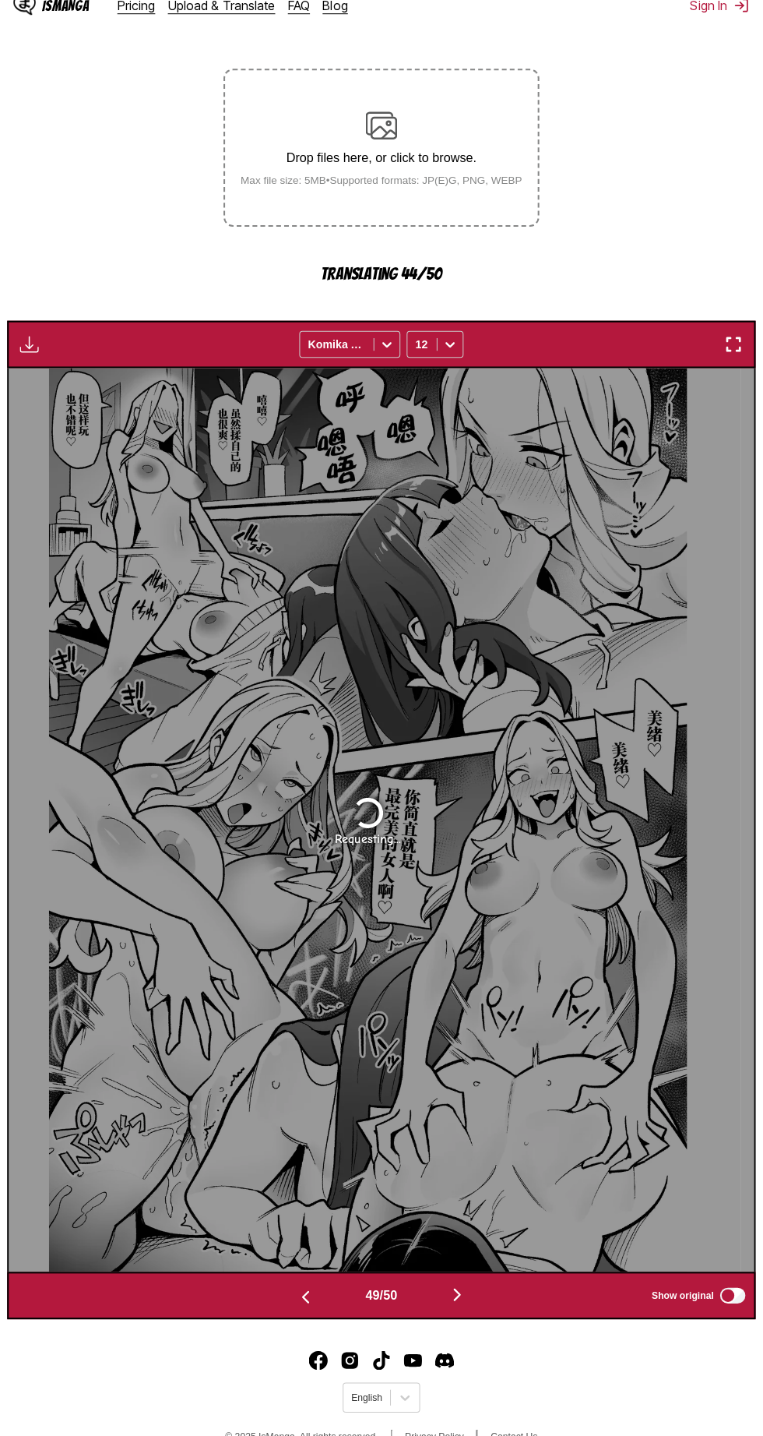
click at [290, 1299] on button "button" at bounding box center [306, 1297] width 93 height 23
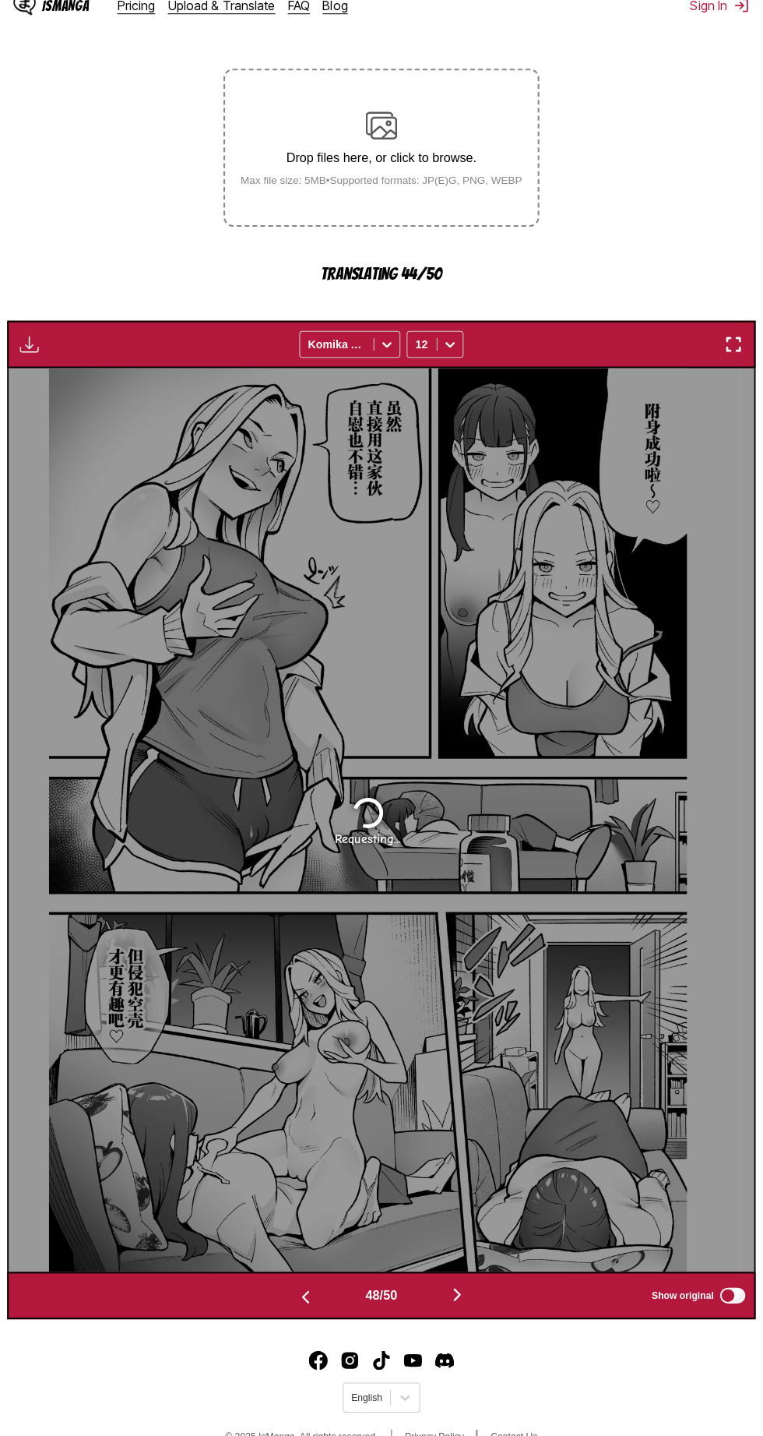
click at [280, 1289] on button "button" at bounding box center [306, 1297] width 93 height 23
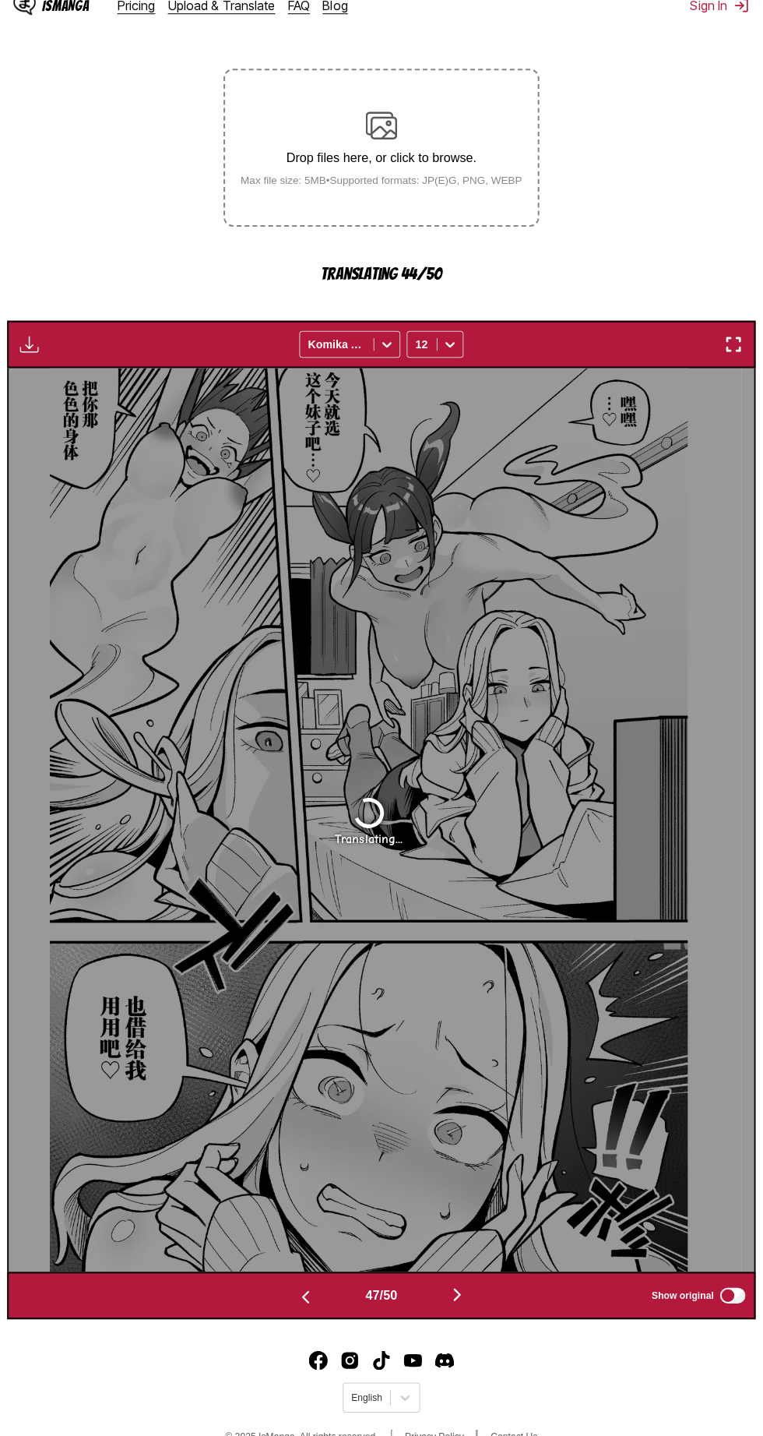
click at [280, 1289] on button "button" at bounding box center [306, 1297] width 93 height 23
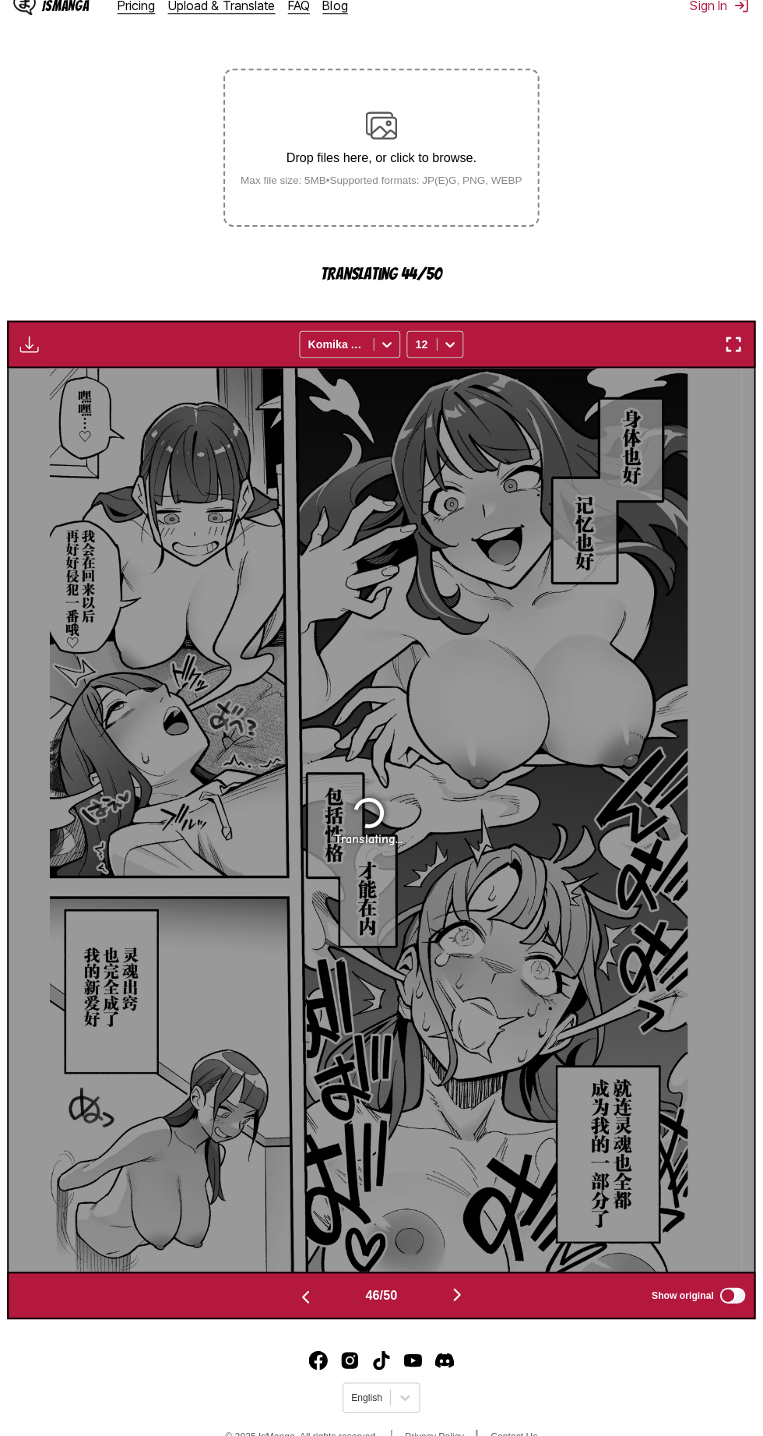
click at [280, 1298] on button "button" at bounding box center [306, 1297] width 93 height 23
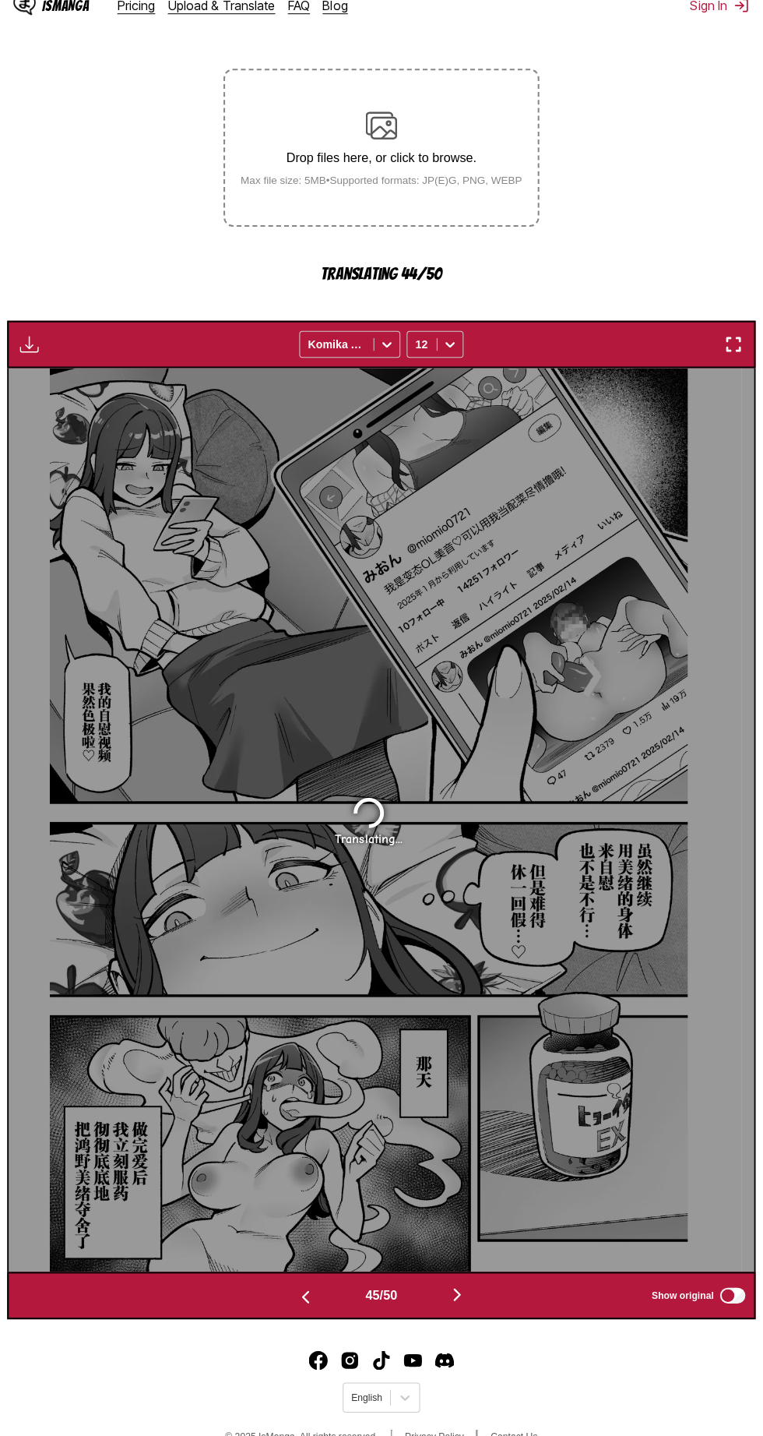
click at [274, 1304] on button "button" at bounding box center [306, 1297] width 93 height 23
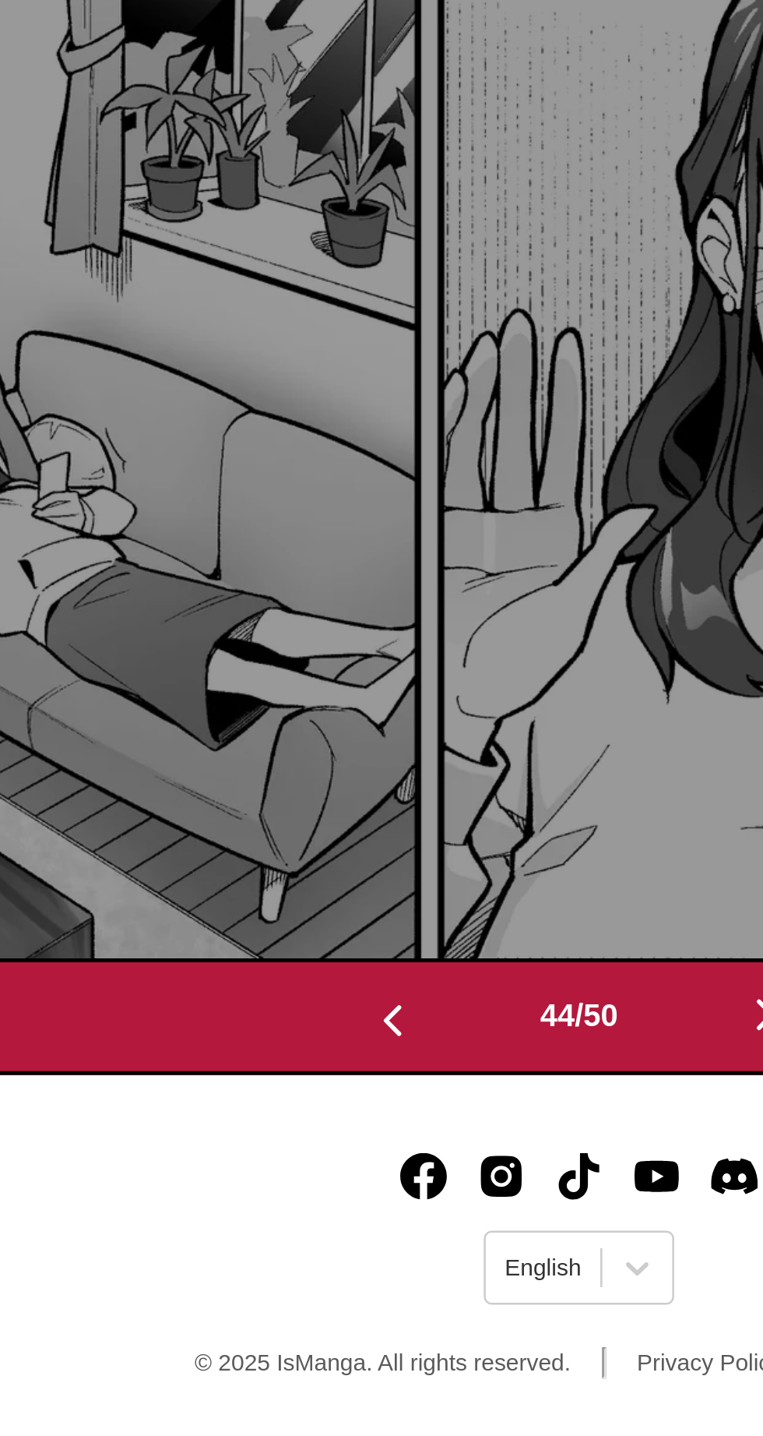
click at [259, 1383] on footer "English © 2025 IsManga. All rights reserved. Privacy Policy Contact Us" at bounding box center [381, 1369] width 763 height 132
click at [309, 1263] on img "button" at bounding box center [307, 1269] width 19 height 19
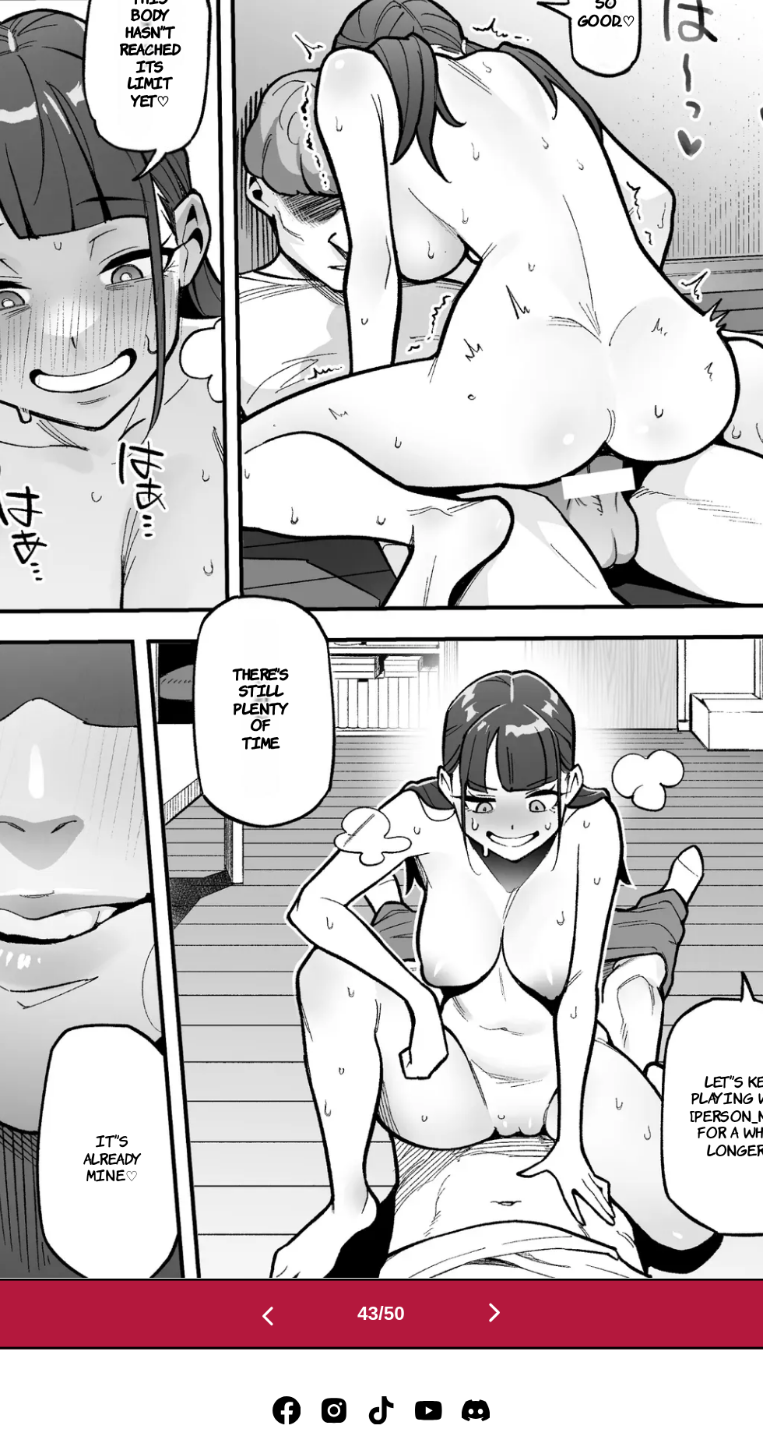
scroll to position [272, 0]
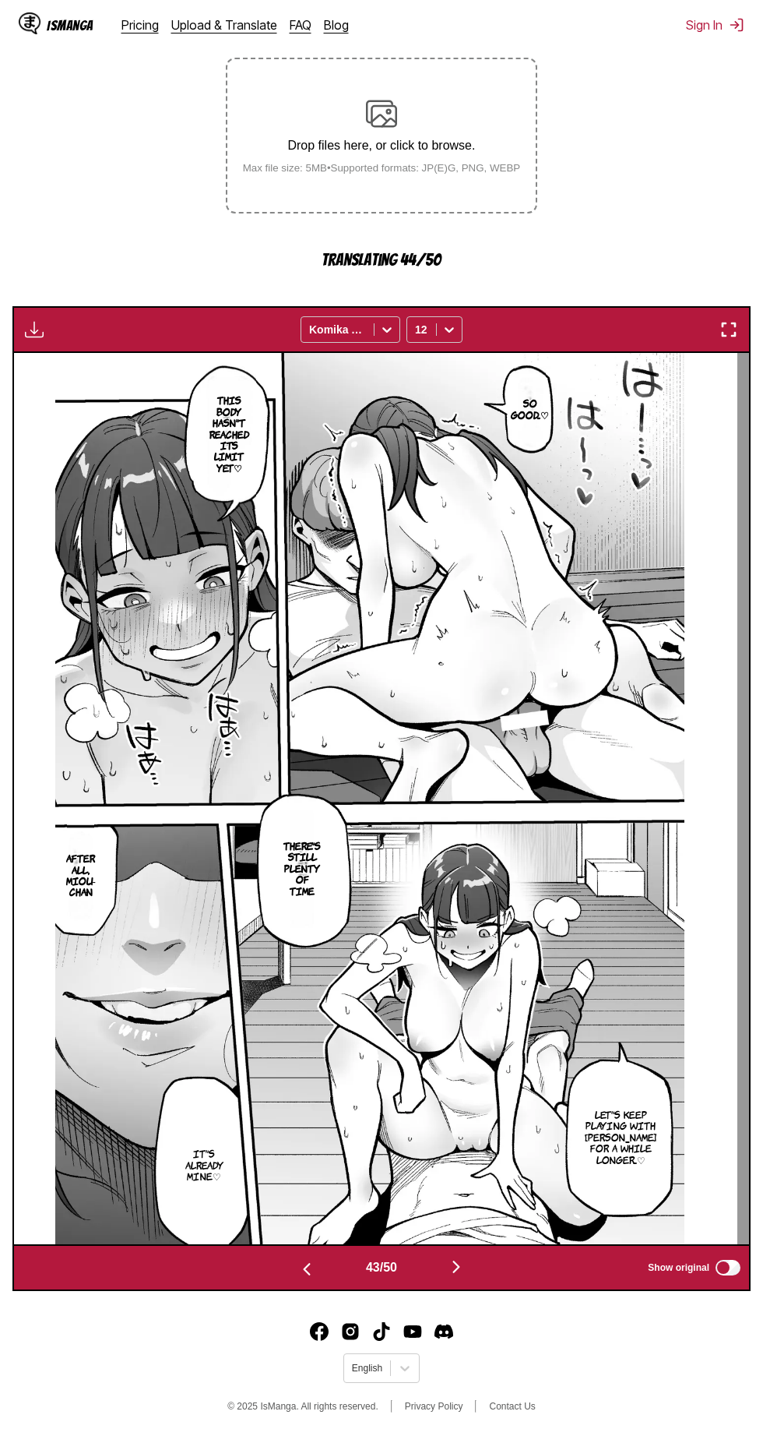
click at [299, 1268] on img "button" at bounding box center [307, 1269] width 19 height 19
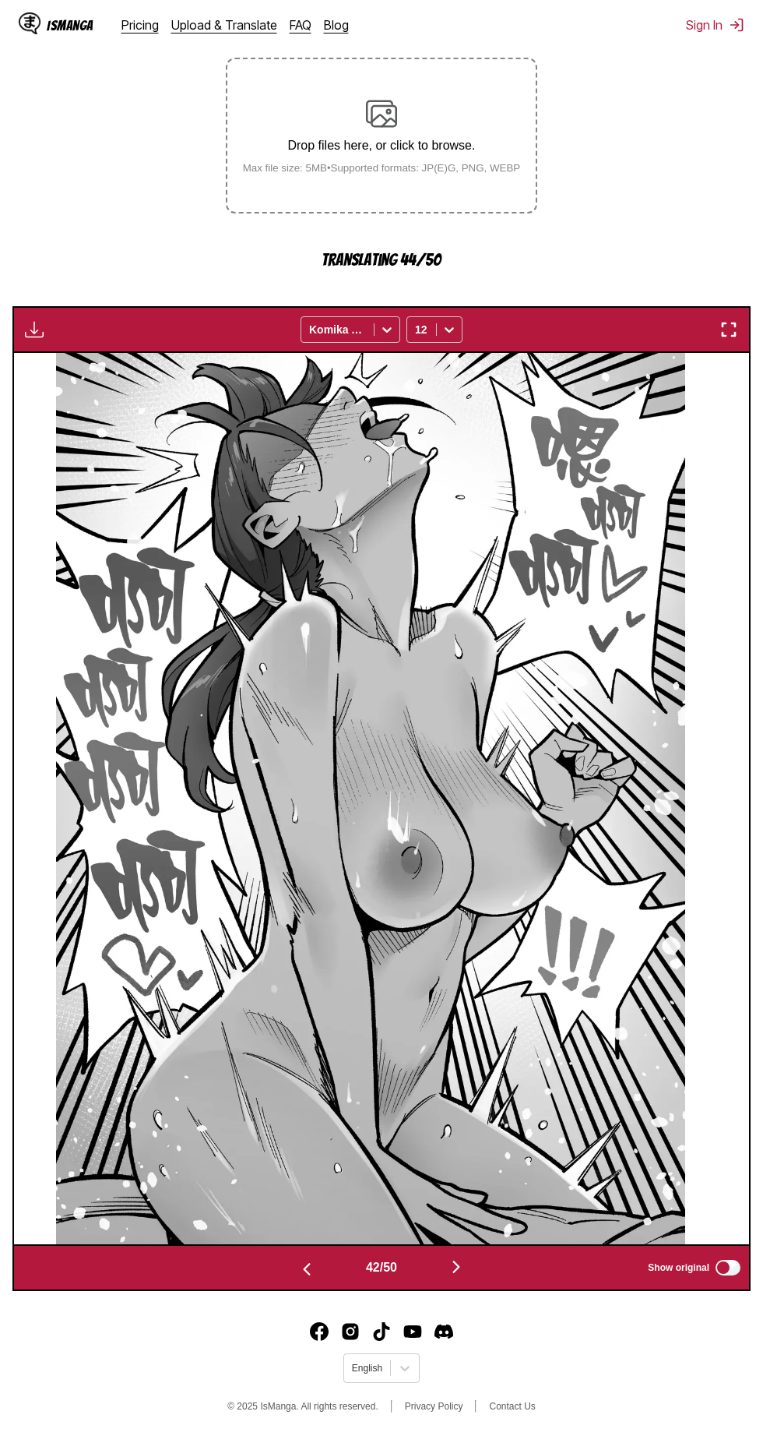
click at [291, 1270] on button "button" at bounding box center [306, 1268] width 93 height 23
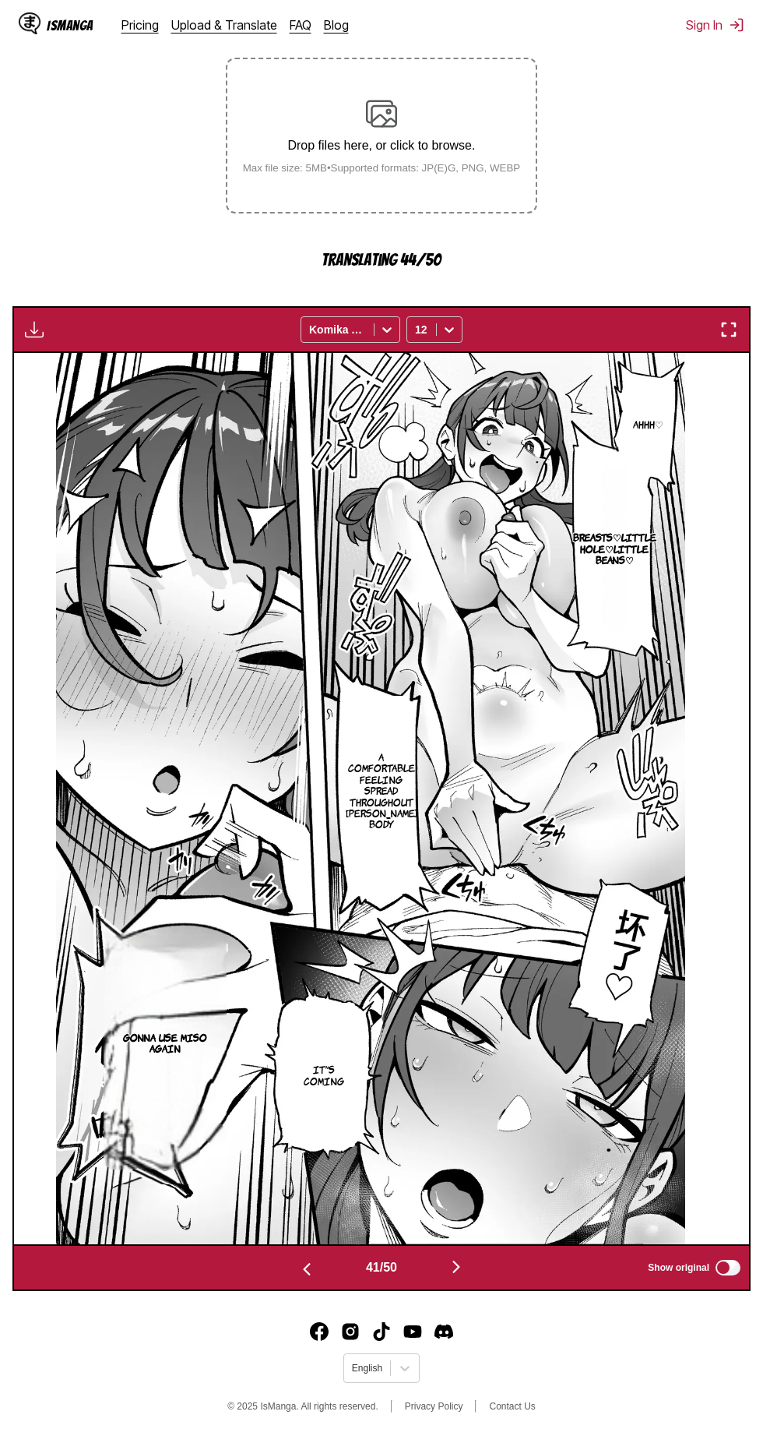
click at [302, 1270] on img "button" at bounding box center [307, 1269] width 19 height 19
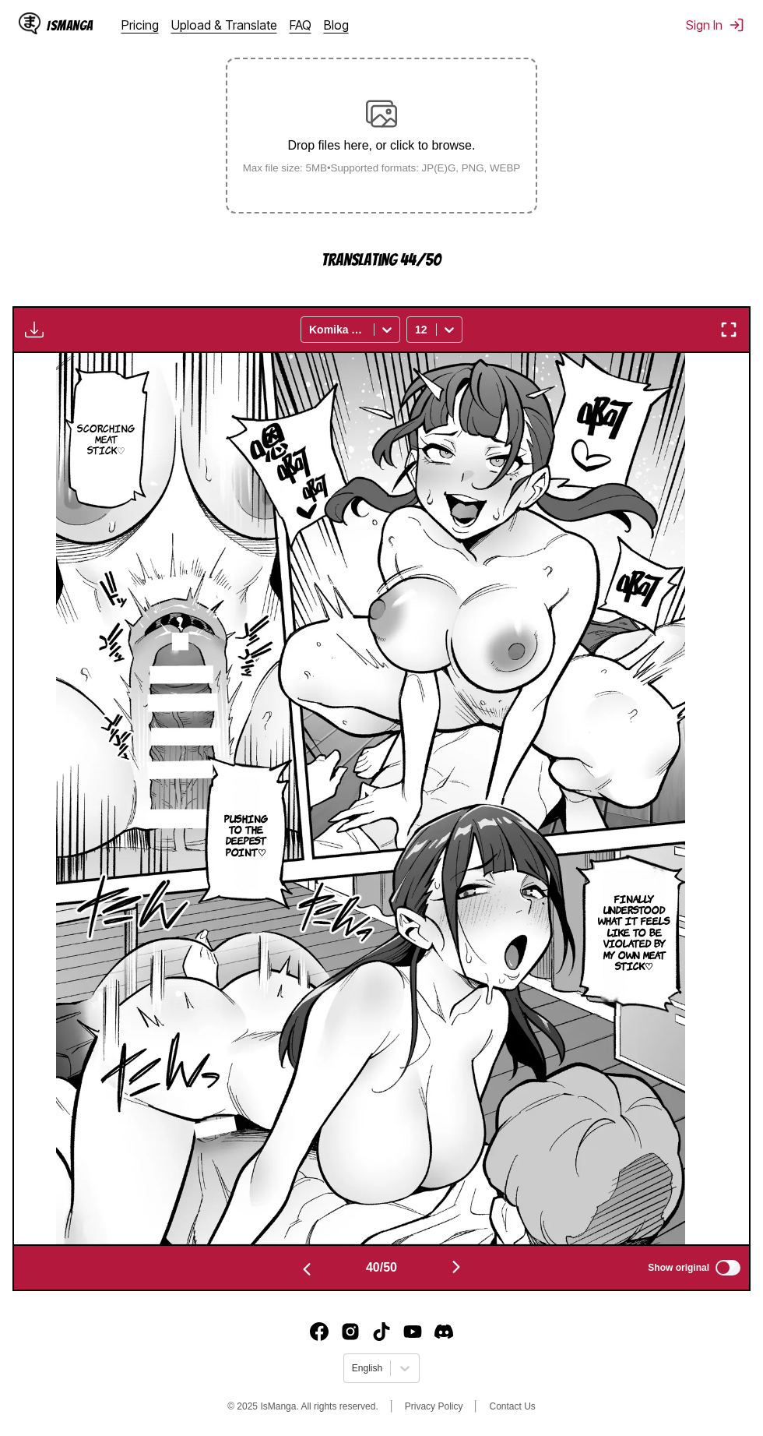
click at [301, 1269] on img "button" at bounding box center [307, 1269] width 19 height 19
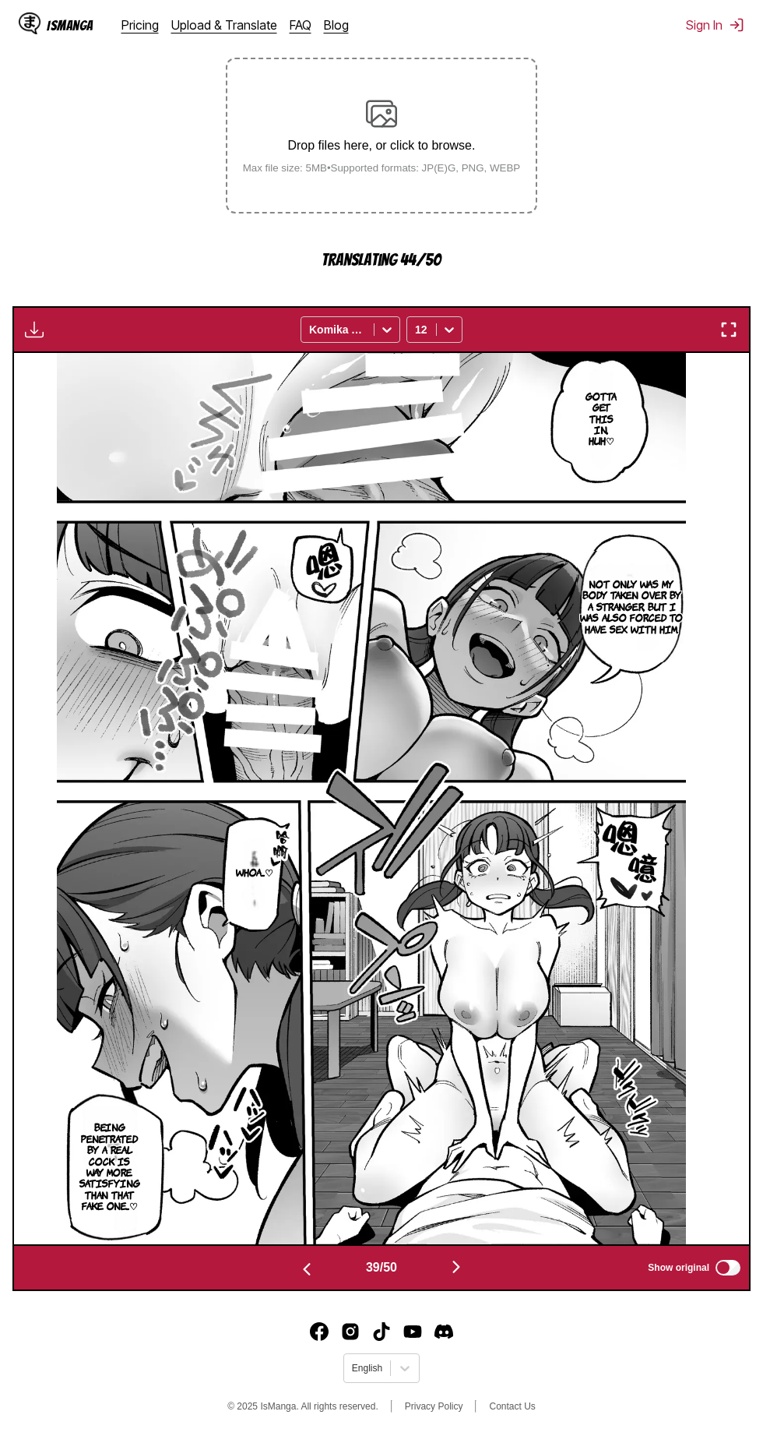
click at [287, 1278] on button "button" at bounding box center [306, 1268] width 93 height 23
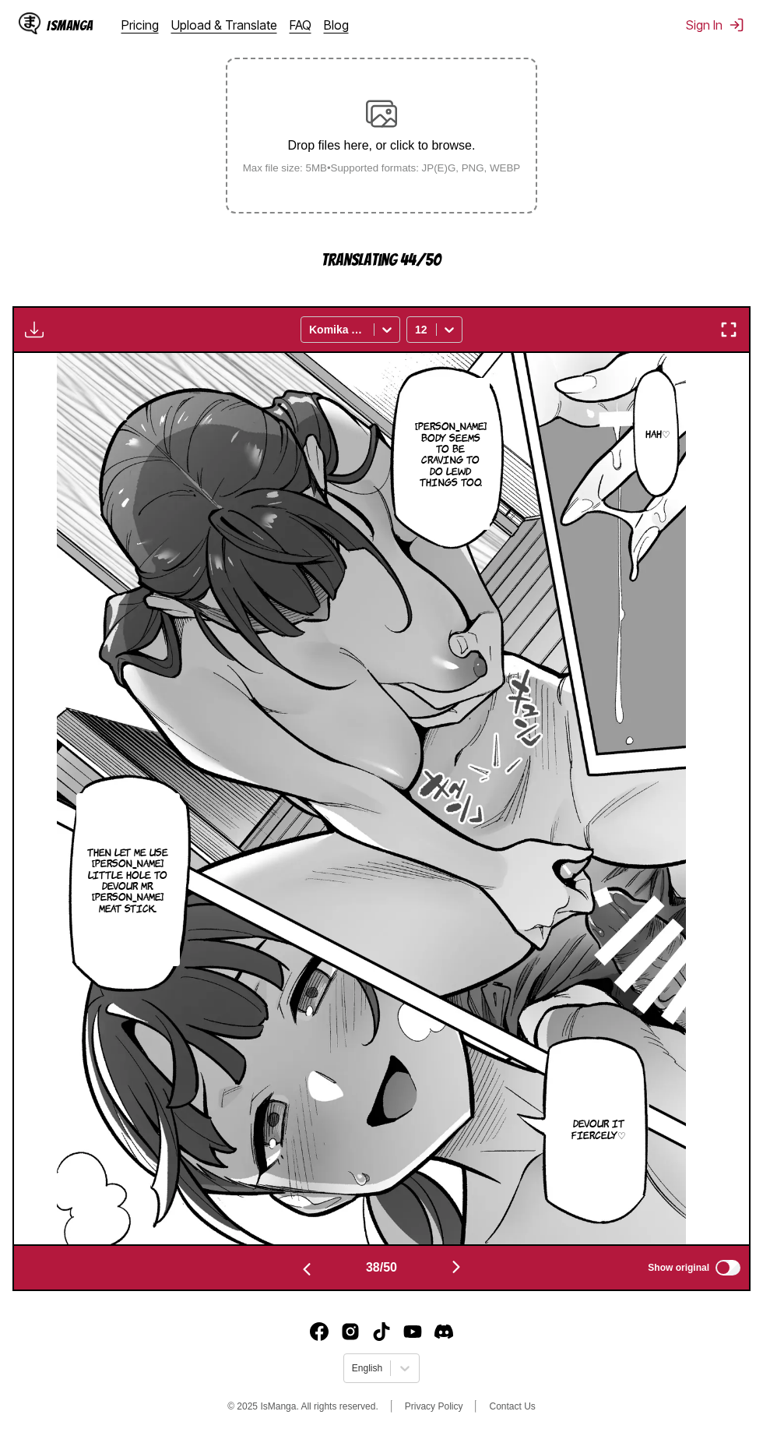
click at [280, 1272] on button "button" at bounding box center [306, 1268] width 93 height 23
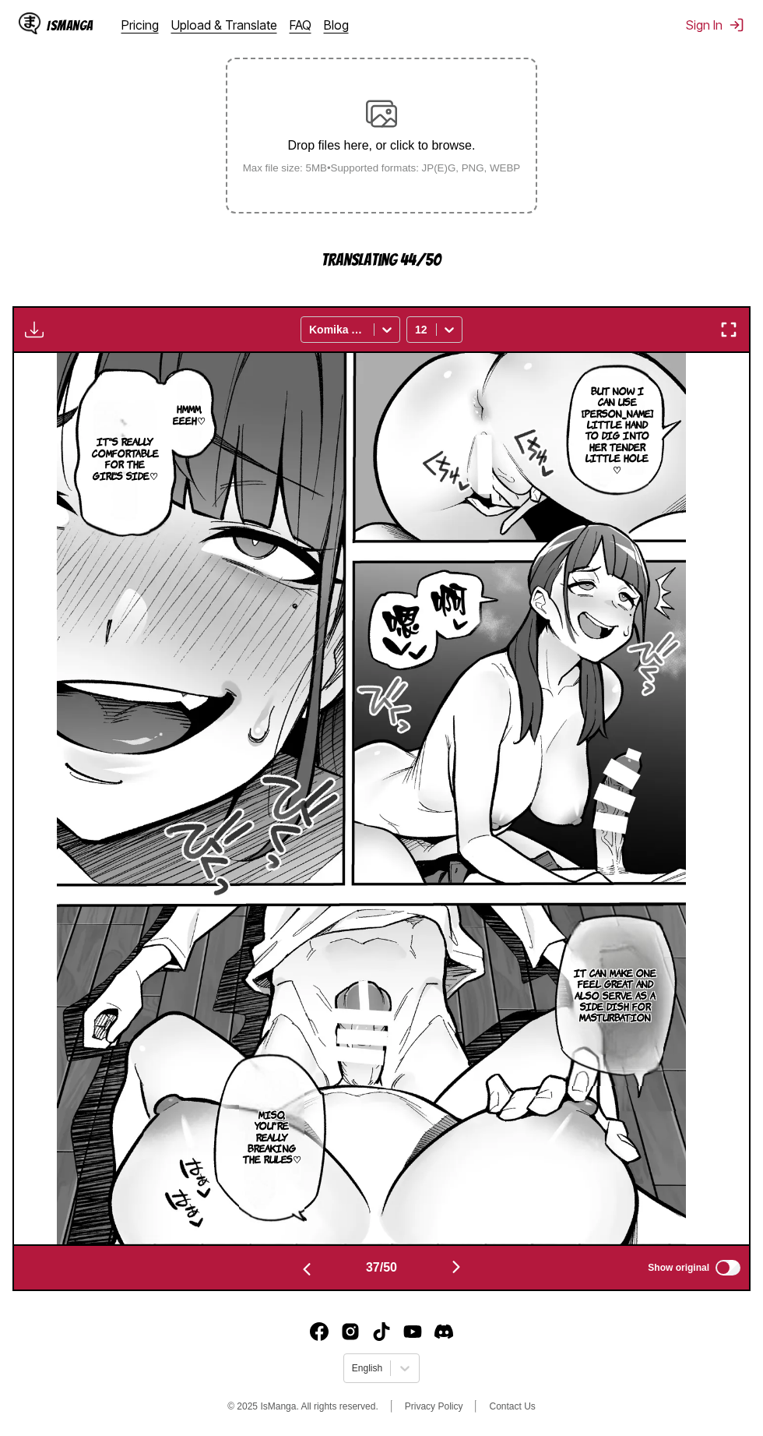
click at [273, 1271] on button "button" at bounding box center [306, 1268] width 93 height 23
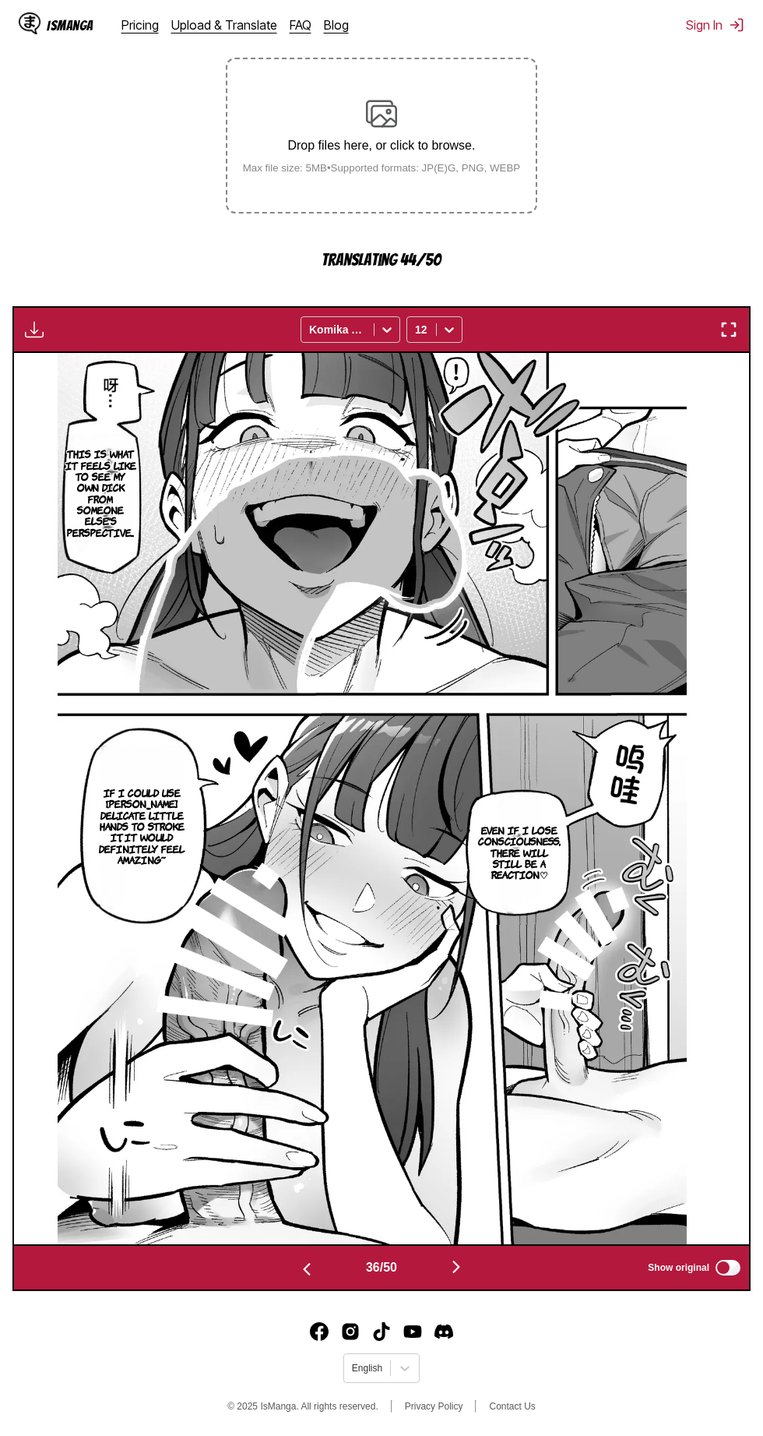
click at [272, 1271] on button "button" at bounding box center [306, 1268] width 93 height 23
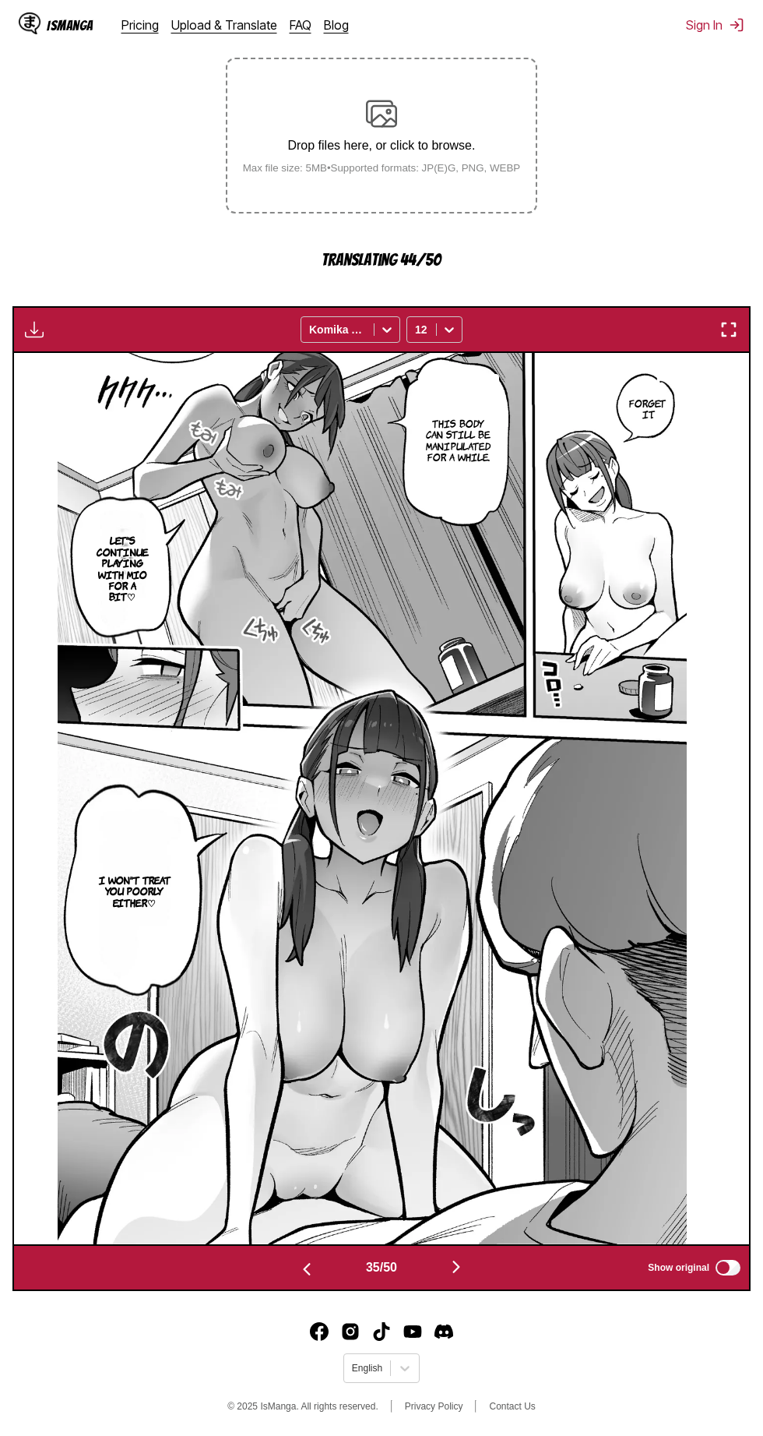
click at [271, 1278] on button "button" at bounding box center [306, 1268] width 93 height 23
click at [269, 1270] on button "button" at bounding box center [306, 1268] width 93 height 23
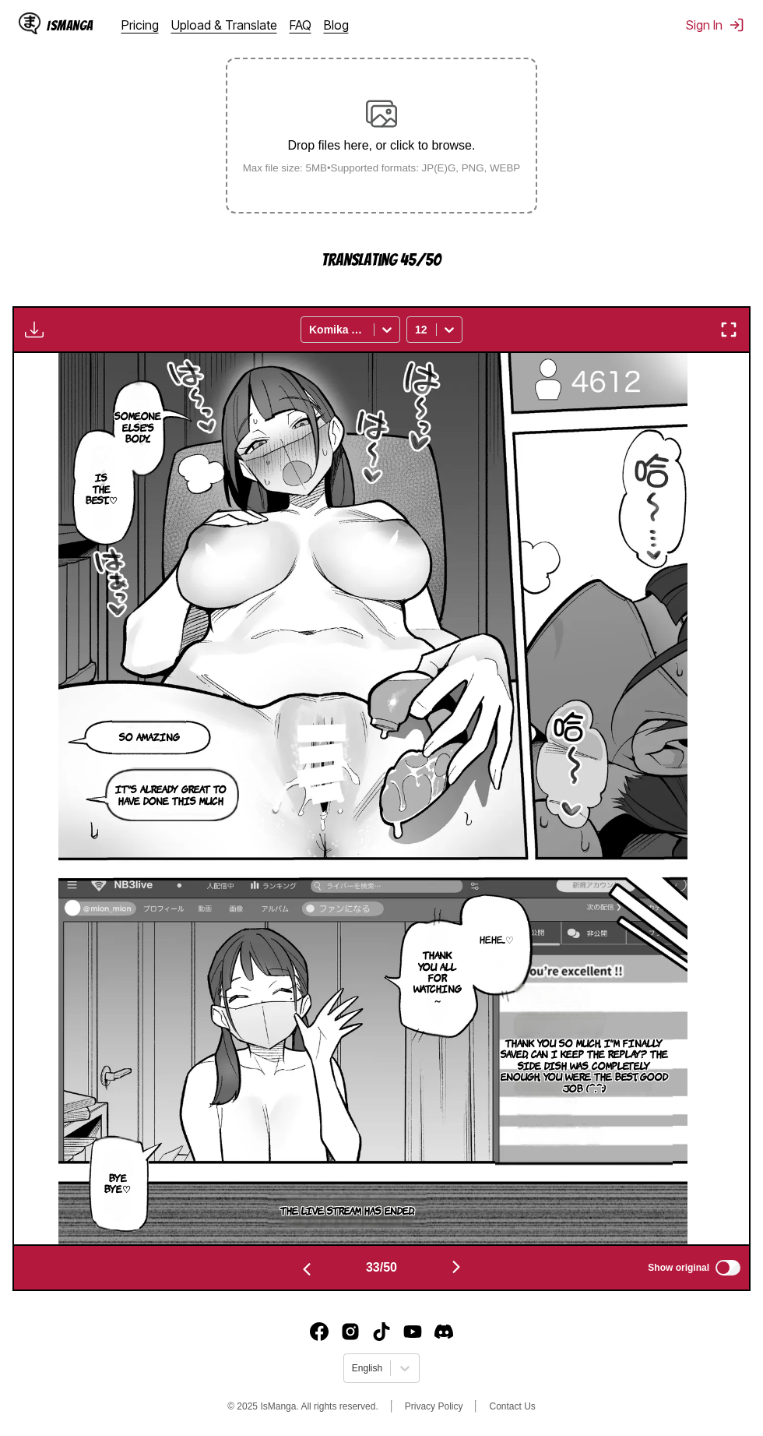
click at [260, 1279] on button "button" at bounding box center [306, 1268] width 93 height 23
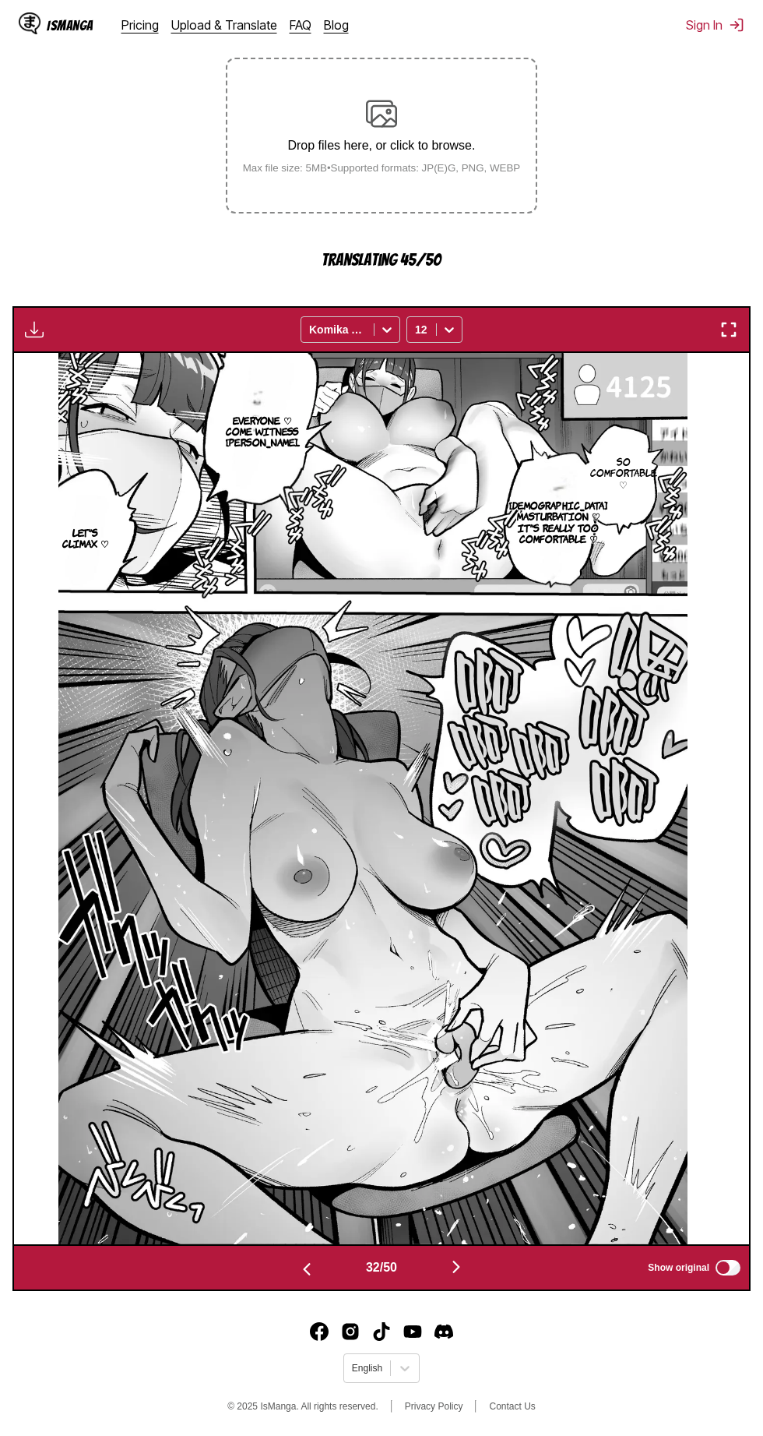
click at [264, 1271] on button "button" at bounding box center [306, 1268] width 93 height 23
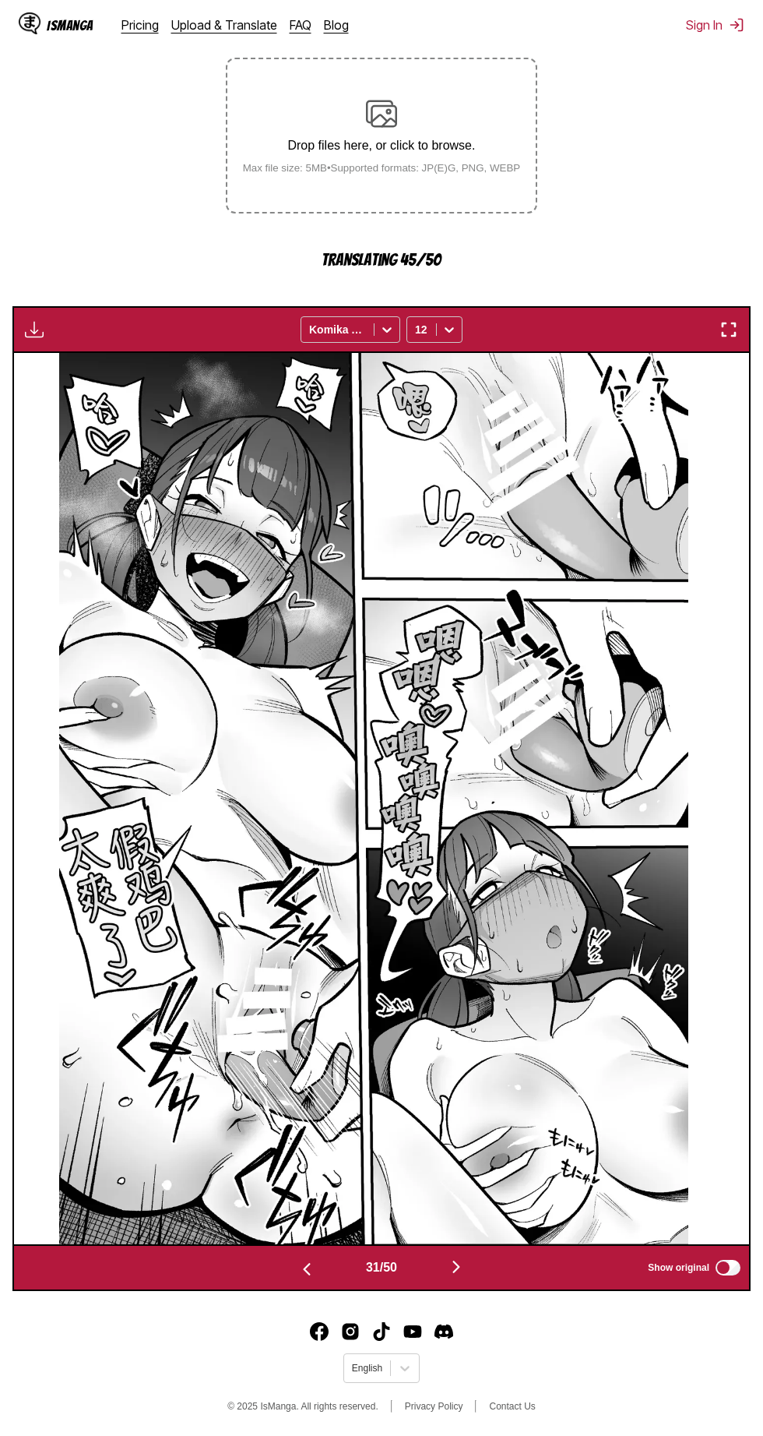
click at [291, 1273] on button "button" at bounding box center [306, 1268] width 93 height 23
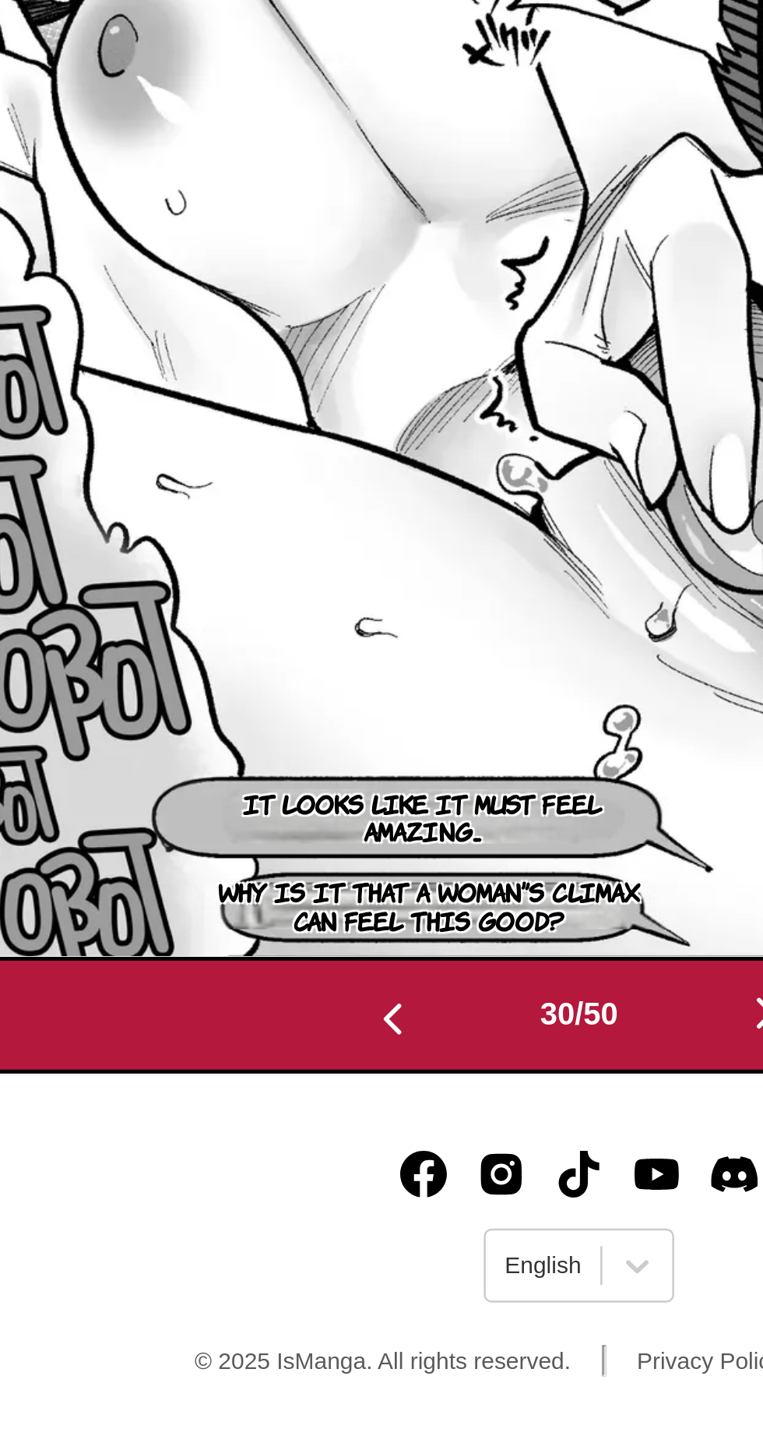
click at [314, 1263] on button "button" at bounding box center [306, 1268] width 93 height 23
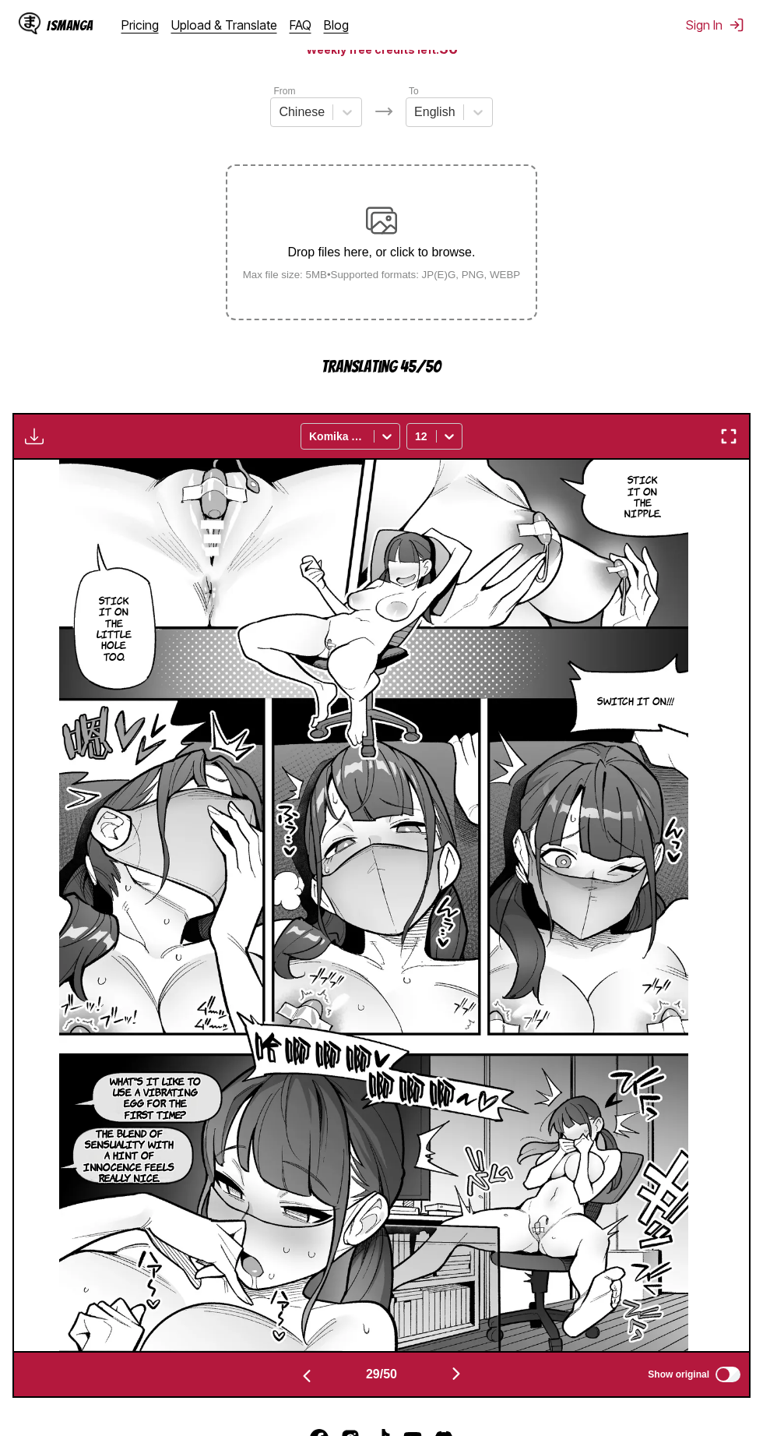
scroll to position [159, 0]
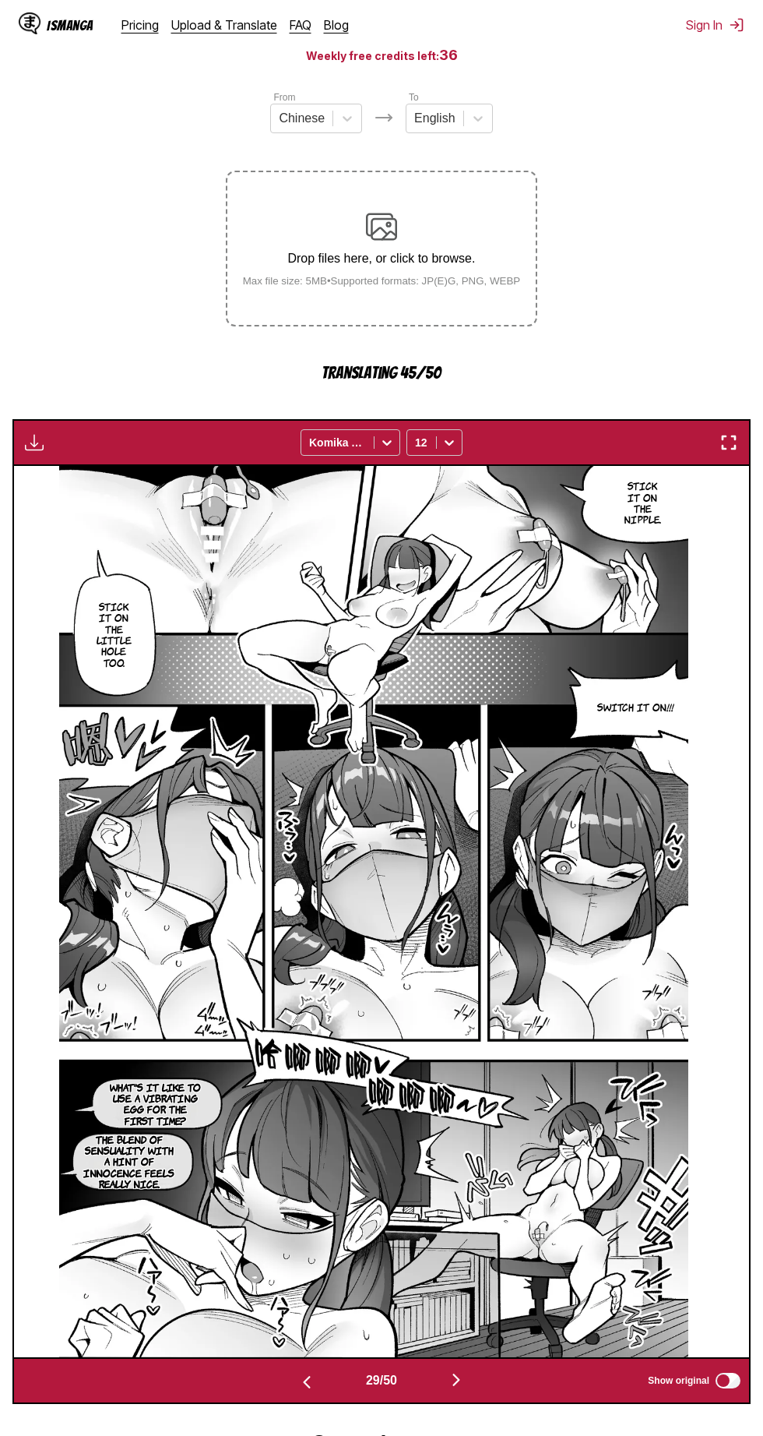
click at [291, 1385] on button "button" at bounding box center [306, 1381] width 93 height 23
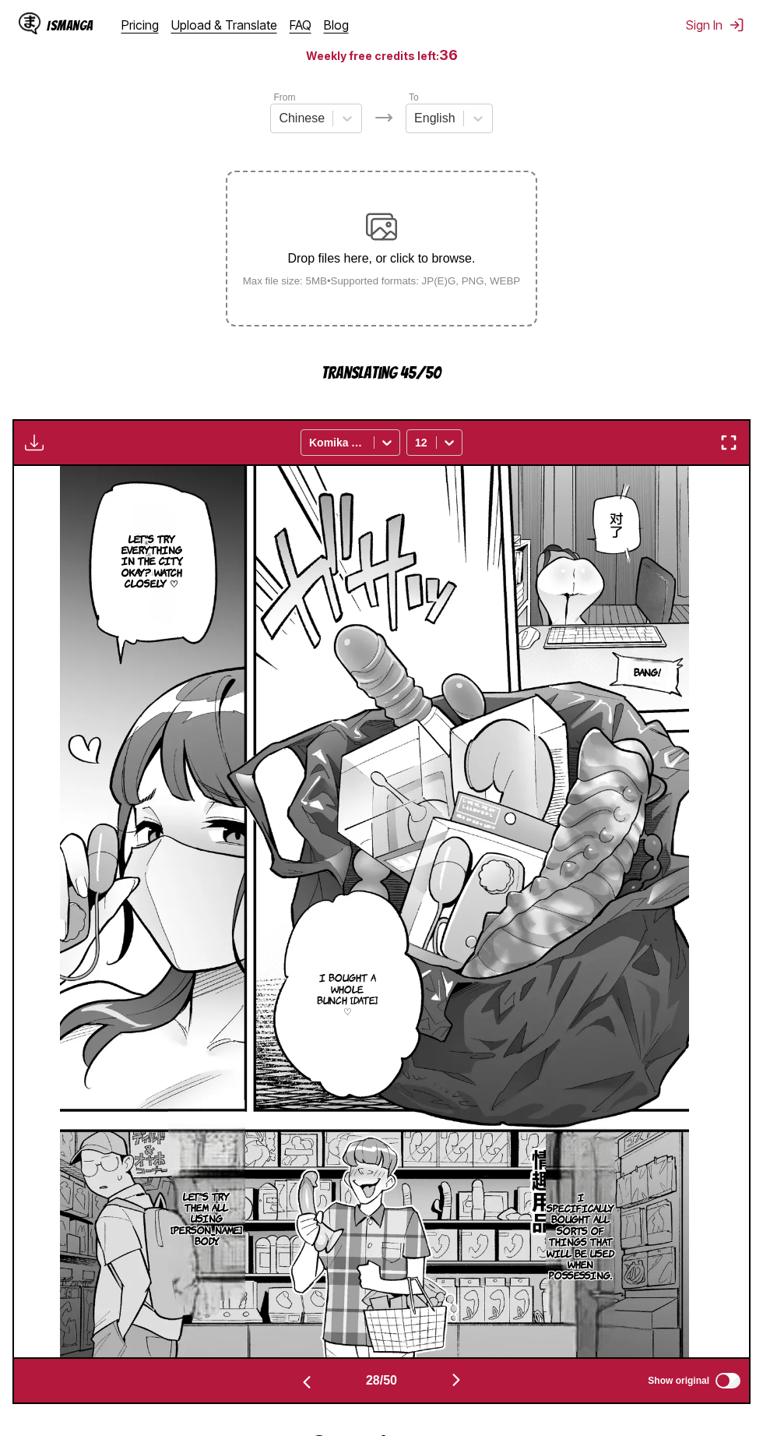
click at [285, 1378] on button "button" at bounding box center [306, 1381] width 93 height 23
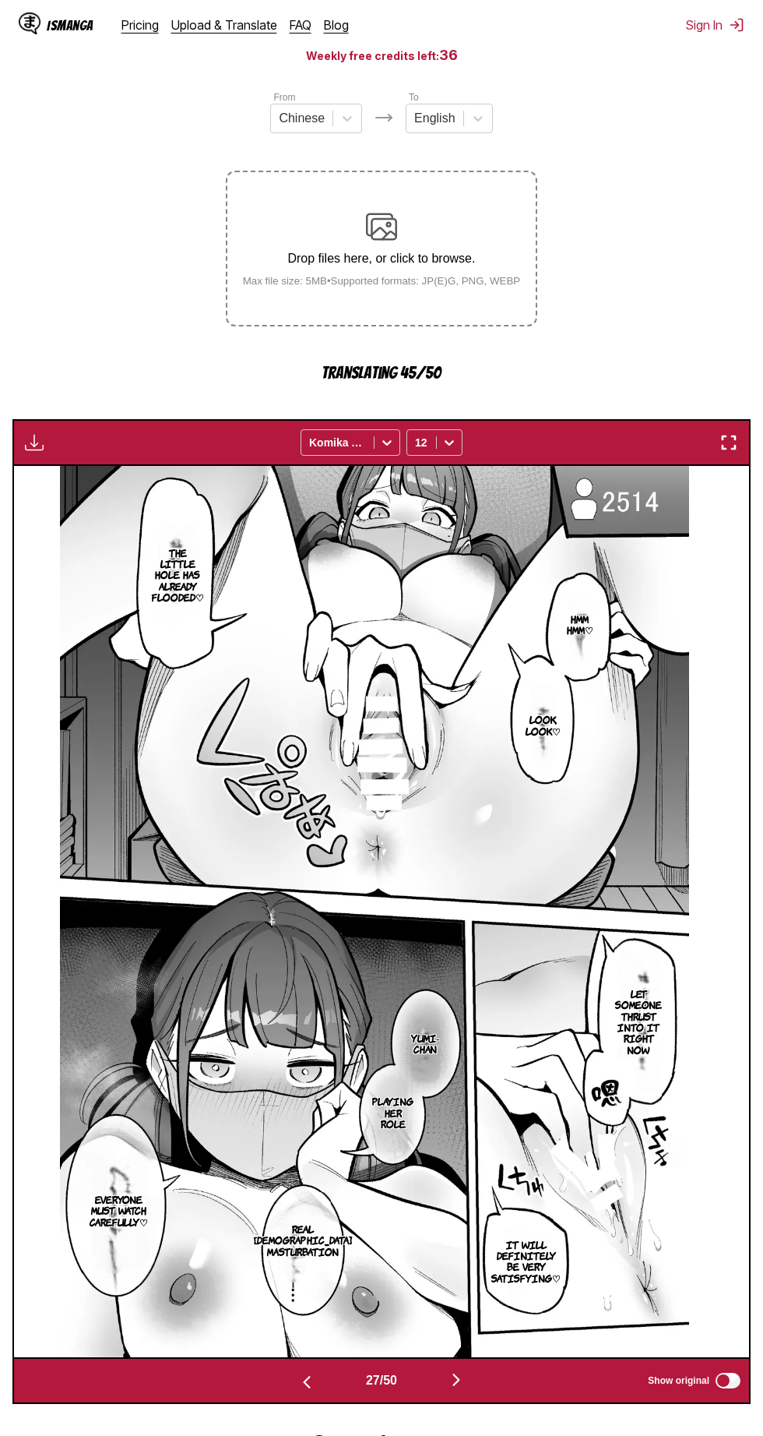
click at [302, 1384] on img "button" at bounding box center [307, 1382] width 19 height 19
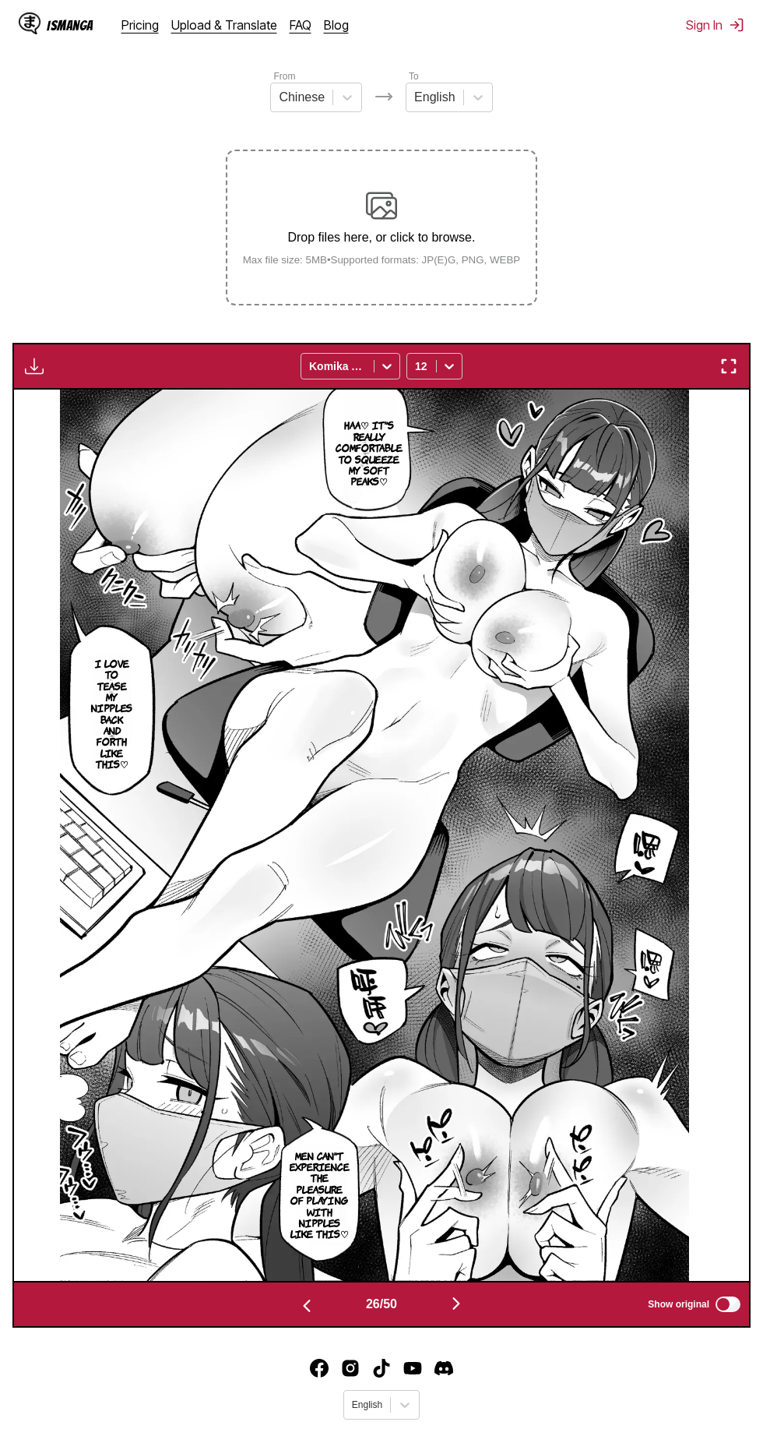
scroll to position [190, 0]
